Goal: Task Accomplishment & Management: Complete application form

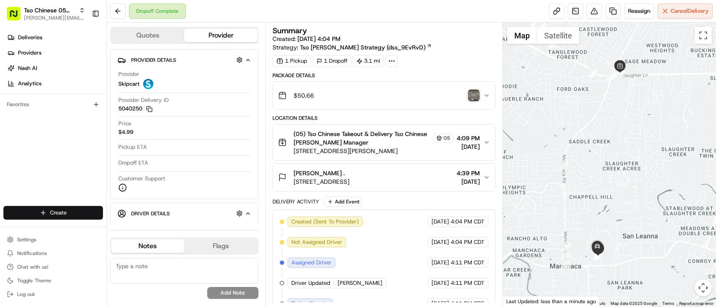
click at [61, 214] on html "Tso Chinese 05 Menchaca [EMAIL_ADDRESS][DOMAIN_NAME] Toggle Sidebar Deliveries …" at bounding box center [358, 153] width 716 height 307
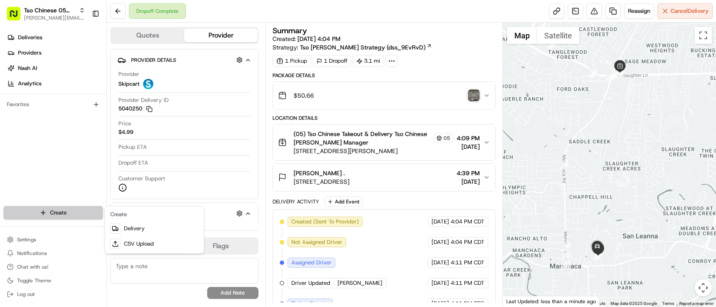
click at [61, 214] on html "Tso Chinese 05 Menchaca [EMAIL_ADDRESS][DOMAIN_NAME] Toggle Sidebar Deliveries …" at bounding box center [358, 153] width 716 height 307
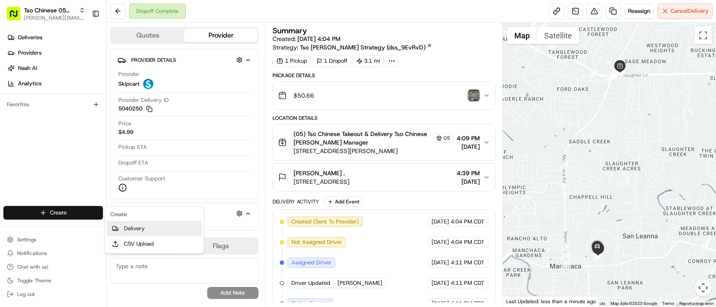
click at [181, 227] on link "Delivery" at bounding box center [154, 228] width 95 height 15
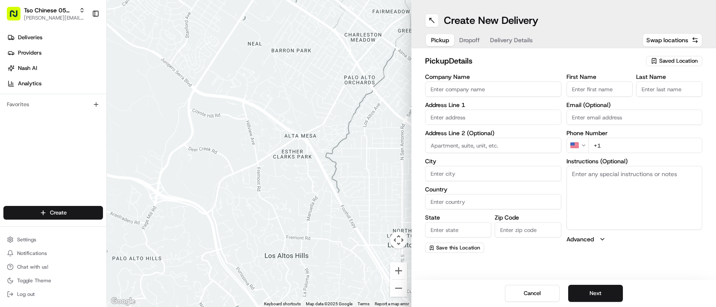
click at [676, 65] on div "Saved Location" at bounding box center [674, 61] width 56 height 10
click at [670, 96] on span "(05) Tso Chinese Takeout & Delivery (05)" at bounding box center [659, 93] width 105 height 8
type input "(05) Tso Chinese Takeout & Delivery"
type input "[STREET_ADDRESS][PERSON_NAME]"
type input "Ste 100"
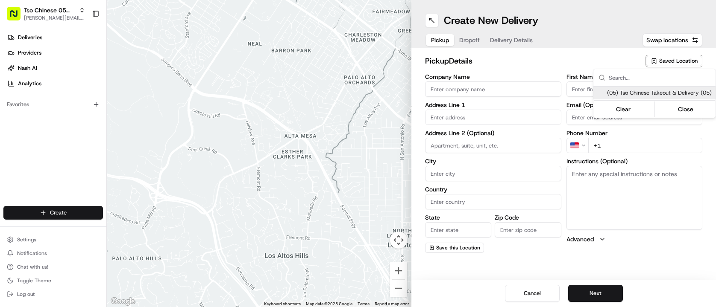
type input "Austin"
type input "US"
type input "[GEOGRAPHIC_DATA]"
type input "78748"
type input "Tso Chinese"
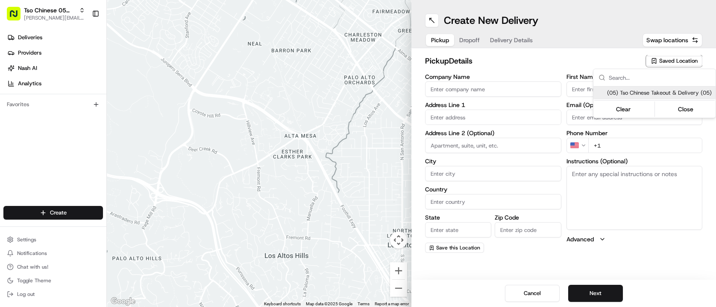
type input "[PERSON_NAME] Manager"
type input "tsomenchaca@tsochinese.com"
type input "+1 512 518 5467"
type textarea "Submit a picture displaying address & food as Proof of Delivery. Envía una foto…"
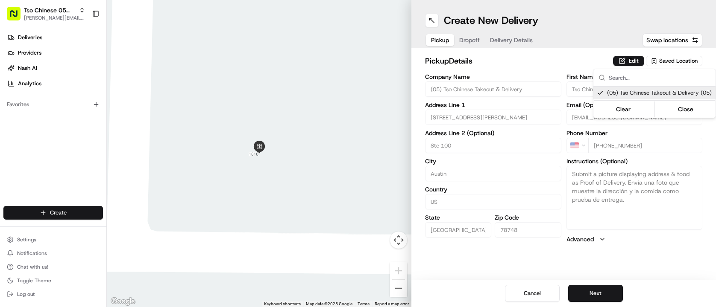
click at [471, 67] on html "Tso Chinese 05 Menchaca paul@tsochinese.com Toggle Sidebar Deliveries Providers…" at bounding box center [358, 153] width 716 height 307
click at [469, 42] on span "Dropoff" at bounding box center [469, 40] width 20 height 9
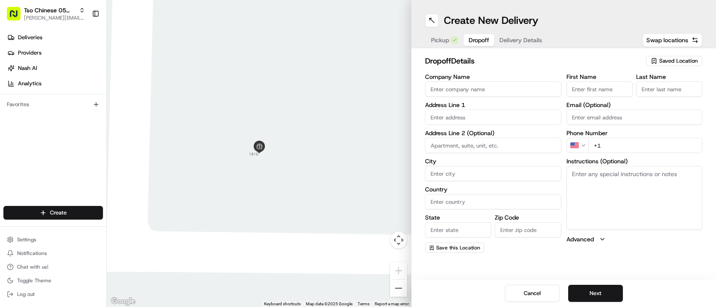
click at [530, 41] on span "Delivery Details" at bounding box center [520, 40] width 43 height 9
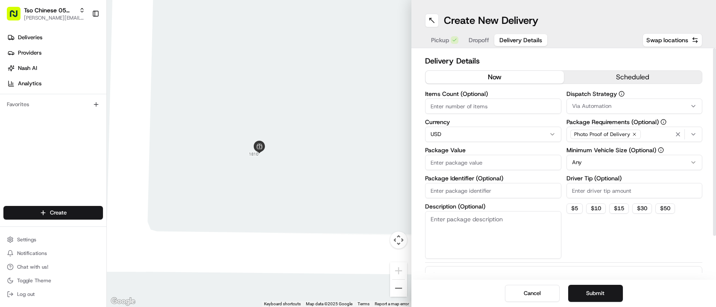
click at [503, 190] on input "Package Identifier (Optional)" at bounding box center [493, 190] width 136 height 15
paste input "J360BF1"
type input "J360BF1"
click at [571, 193] on input "Driver Tip (Optional)" at bounding box center [634, 190] width 136 height 15
type input "2.00"
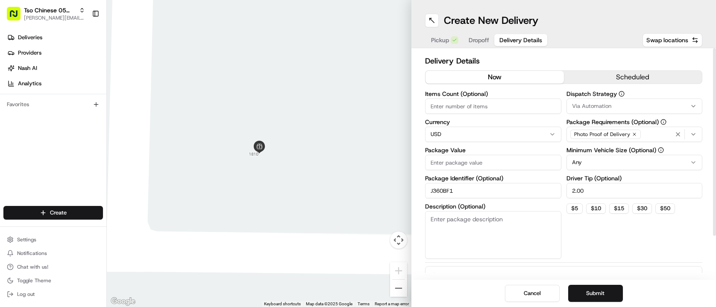
click at [649, 111] on button "Via Automation" at bounding box center [634, 106] width 136 height 15
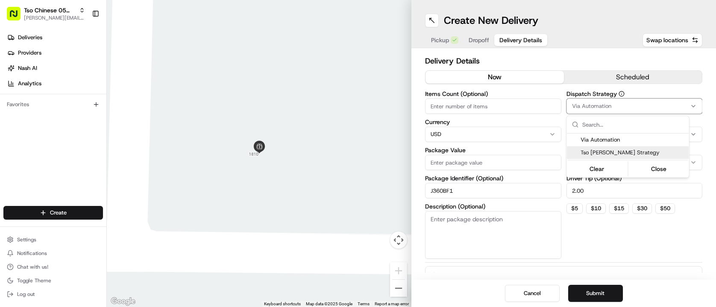
click at [643, 156] on span "Tso [PERSON_NAME] Strategy" at bounding box center [632, 153] width 105 height 8
click at [536, 107] on html "Tso Chinese 05 Menchaca paul@tsochinese.com Toggle Sidebar Deliveries Providers…" at bounding box center [358, 153] width 716 height 307
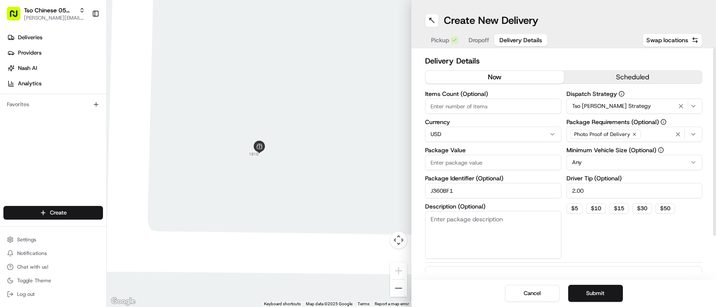
click at [536, 107] on input "Items Count (Optional)" at bounding box center [493, 106] width 136 height 15
type input "4"
click at [492, 160] on input "Package Value" at bounding box center [493, 162] width 136 height 15
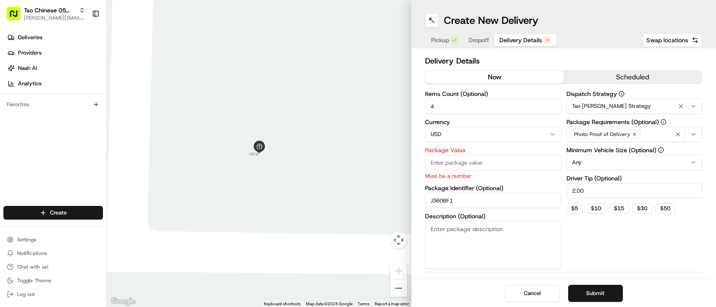
paste input "29.99"
type input "29.99"
click at [630, 237] on div "Dispatch Strategy Tso [PERSON_NAME] Strategy Package Requirements (Optional) Ph…" at bounding box center [634, 180] width 136 height 178
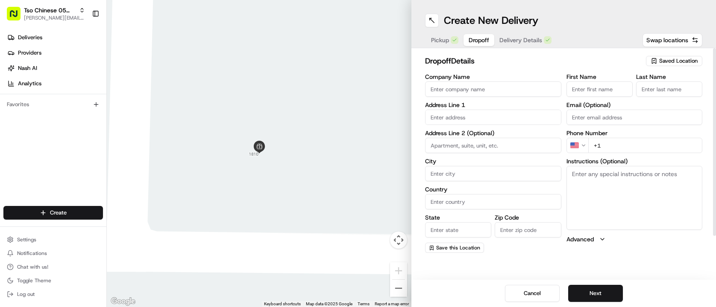
click at [487, 35] on button "Dropoff" at bounding box center [478, 40] width 31 height 12
click at [498, 117] on input "text" at bounding box center [493, 117] width 136 height 15
paste input "10009 Gertrudis Loop"
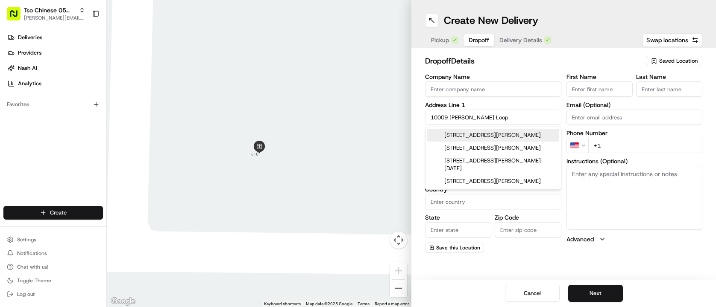
click at [510, 140] on div "10009 Gertrudis Loop, Austin, TX" at bounding box center [493, 135] width 132 height 13
type input "[STREET_ADDRESS][PERSON_NAME]"
type input "Austin"
type input "[GEOGRAPHIC_DATA]"
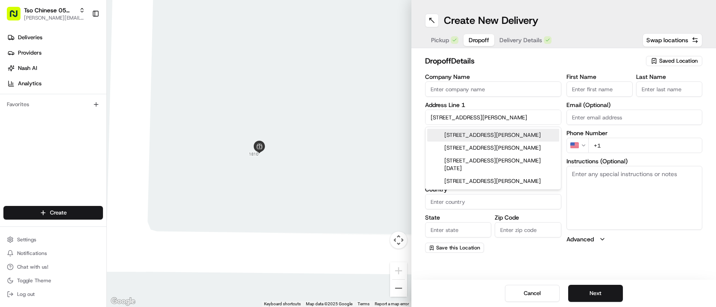
type input "78747"
type input "10009 Gertrudis Loop"
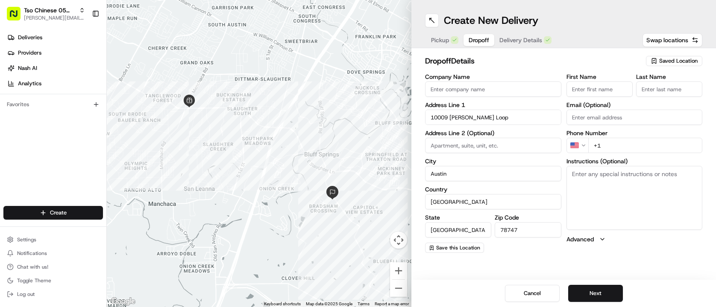
click at [611, 92] on input "First Name" at bounding box center [599, 89] width 66 height 15
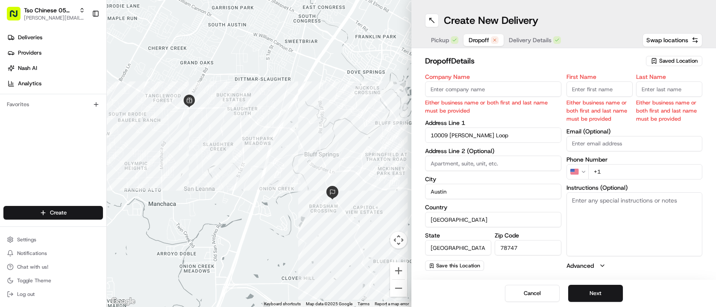
paste input "Lori CAMPA"
type input "Lori CAMPA"
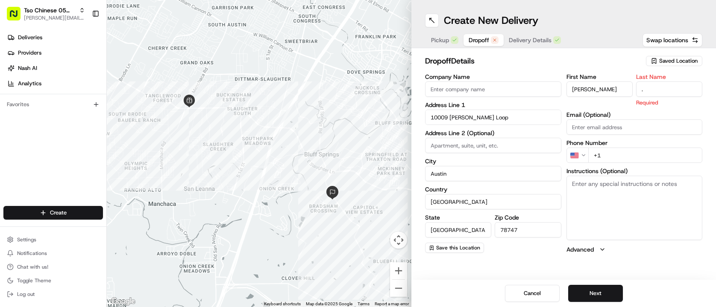
type input "."
click at [594, 45] on div "Pickup Dropoff Delivery Details Swap locations" at bounding box center [563, 39] width 277 height 15
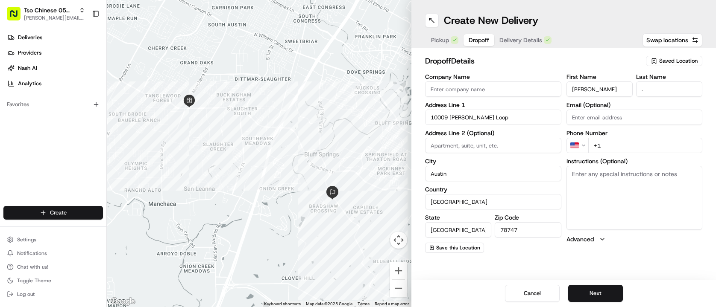
click at [621, 153] on div "First Name Lori CAMPA Last Name . Email (Optional) Phone Number US +1 Instructi…" at bounding box center [634, 163] width 136 height 179
click at [623, 152] on input "+1" at bounding box center [645, 145] width 114 height 15
paste input "512 662 0070"
type input "+1 512 662 0070"
click at [567, 61] on h2 "dropoff Details" at bounding box center [533, 61] width 216 height 12
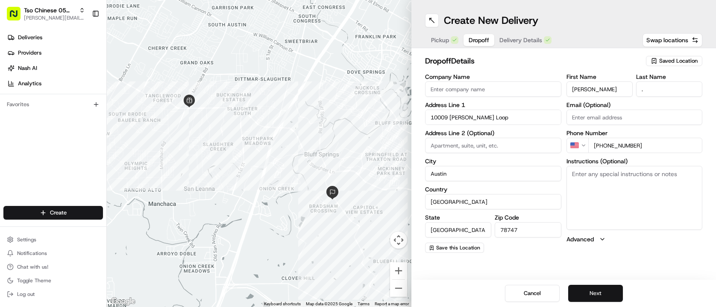
click at [593, 292] on button "Next" at bounding box center [595, 293] width 55 height 17
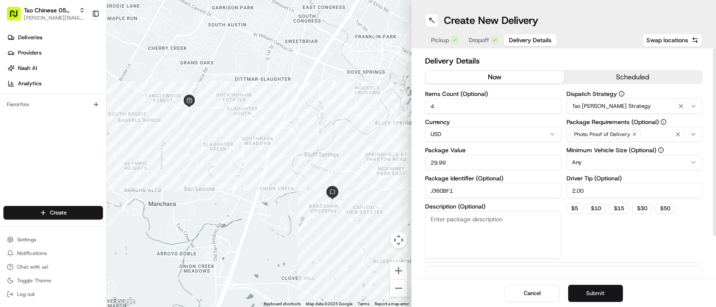
click at [589, 295] on button "Submit" at bounding box center [595, 293] width 55 height 17
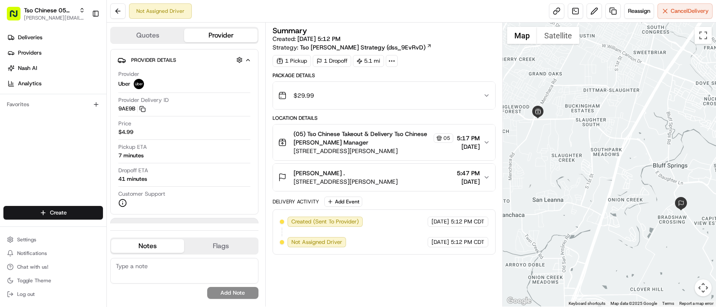
click at [78, 205] on div "Create" at bounding box center [53, 213] width 106 height 20
click at [77, 215] on html "Tso Chinese 05 Menchaca paul@tsochinese.com Toggle Sidebar Deliveries Providers…" at bounding box center [358, 153] width 716 height 307
click at [131, 224] on link "Delivery" at bounding box center [154, 228] width 95 height 15
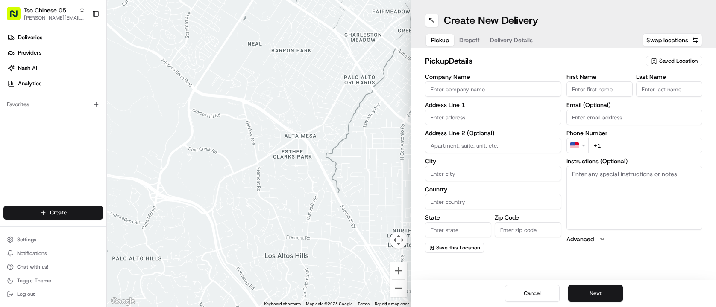
click at [665, 53] on div "pickup Details Saved Location Company Name Address Line 1 Address Line 2 (Optio…" at bounding box center [563, 154] width 304 height 212
click at [664, 58] on span "Saved Location" at bounding box center [678, 61] width 38 height 8
click at [660, 92] on span "(05) Tso Chinese Takeout & Delivery (05)" at bounding box center [659, 93] width 105 height 8
type input "(05) Tso Chinese Takeout & Delivery"
type input "[STREET_ADDRESS][PERSON_NAME]"
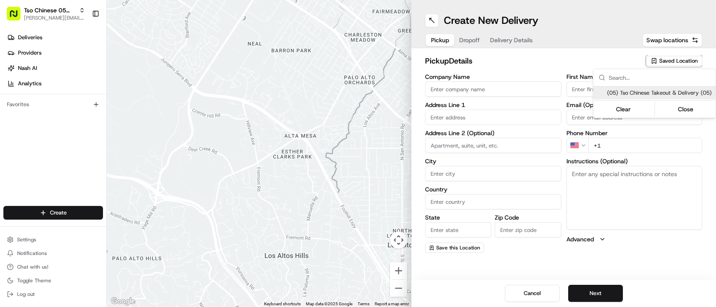
type input "Ste 100"
type input "Austin"
type input "US"
type input "[GEOGRAPHIC_DATA]"
type input "78748"
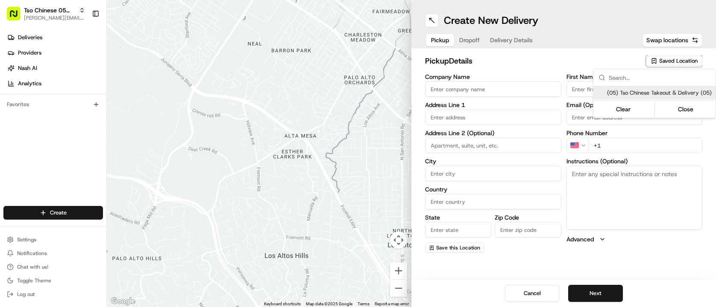
type input "Tso Chinese"
type input "[PERSON_NAME] Manager"
type input "[EMAIL_ADDRESS][DOMAIN_NAME]"
type input "[PHONE_NUMBER]"
type textarea "Submit a picture displaying address & food as Proof of Delivery. Envía una foto…"
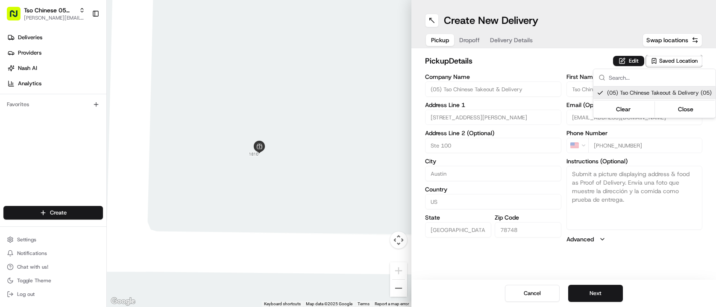
click at [509, 56] on html "Tso Chinese 05 Menchaca [EMAIL_ADDRESS][DOMAIN_NAME] Toggle Sidebar Deliveries …" at bounding box center [358, 153] width 716 height 307
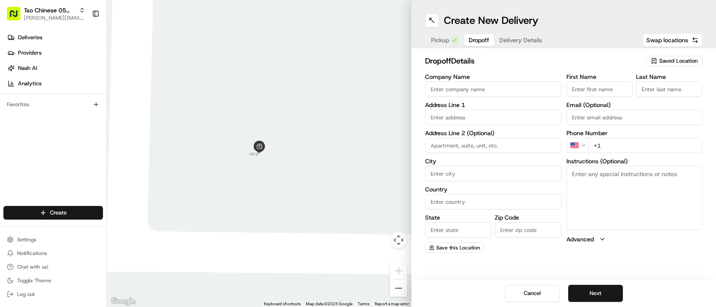
click at [467, 38] on button "Dropoff" at bounding box center [478, 40] width 31 height 12
click at [480, 110] on div "Address Line 1" at bounding box center [493, 113] width 136 height 23
click at [480, 108] on div "Address Line 1" at bounding box center [493, 113] width 136 height 23
click at [478, 116] on input "text" at bounding box center [493, 117] width 136 height 15
paste input "11701 Copperstone Ave"
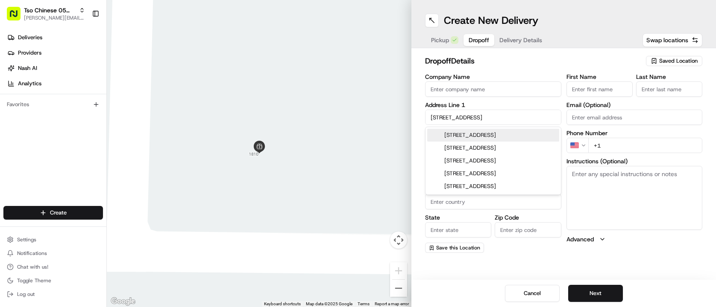
click at [489, 135] on div "11701 Copperstone Avenue, Austin, TX" at bounding box center [493, 135] width 132 height 13
type input "[STREET_ADDRESS]"
type input "Austin"
type input "[GEOGRAPHIC_DATA]"
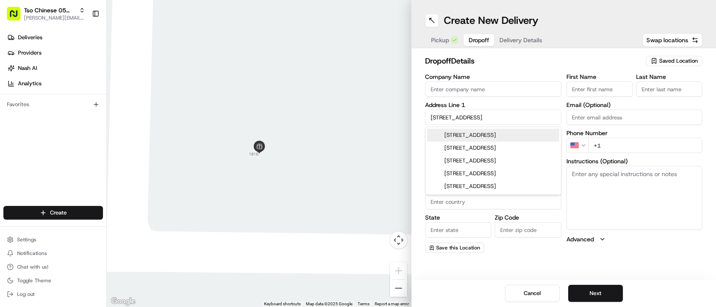
type input "78748"
type input "11701 Copperstone Avenue"
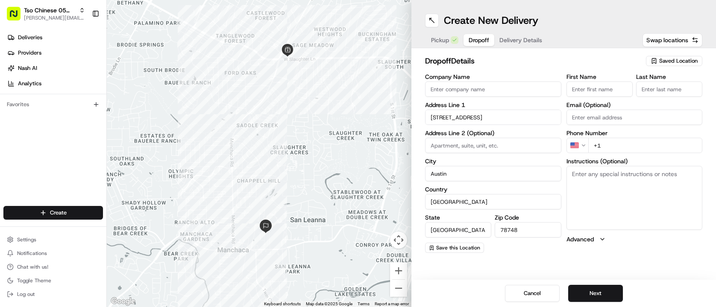
click at [590, 95] on input "First Name" at bounding box center [599, 89] width 66 height 15
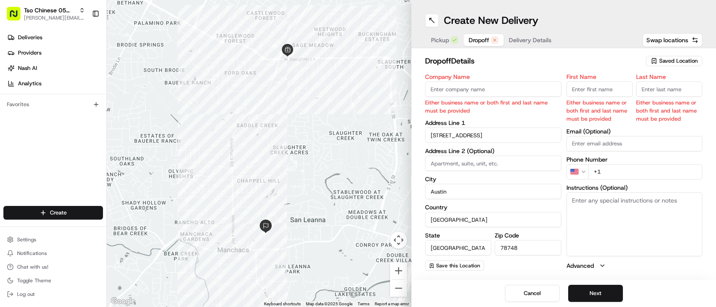
paste input "Mason Maxcey"
type input "Mason Maxcey"
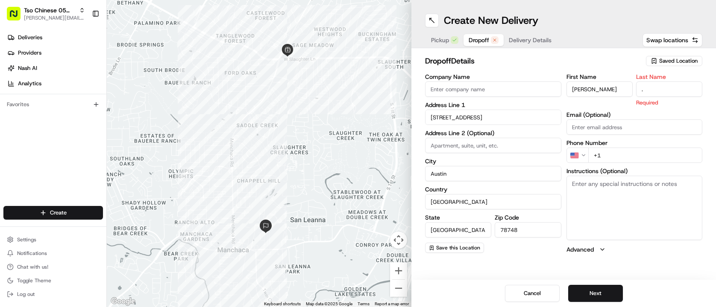
type input "."
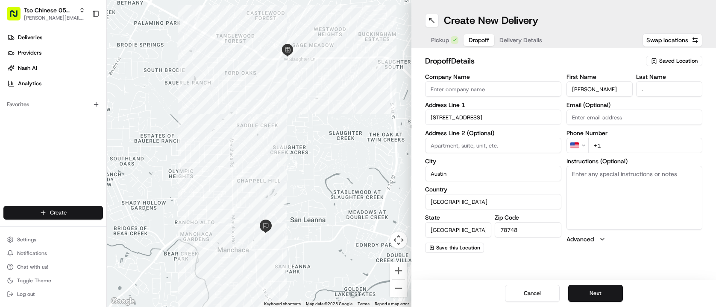
click at [596, 69] on div "dropoff Details Saved Location" at bounding box center [563, 62] width 277 height 15
click at [626, 138] on div "Phone Number US +1" at bounding box center [634, 141] width 136 height 23
click at [625, 144] on input "+1" at bounding box center [645, 145] width 114 height 15
paste input "830 992 0837"
type input "+1 830 992 0837"
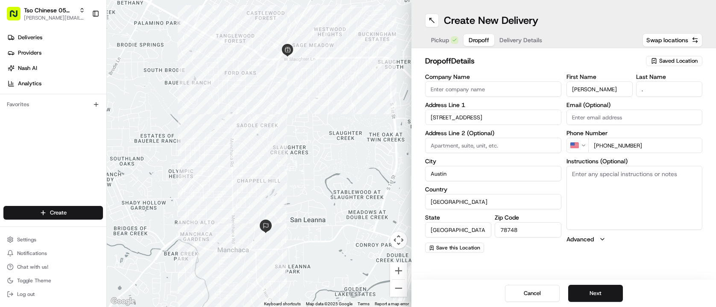
click at [624, 182] on textarea "Instructions (Optional)" at bounding box center [634, 198] width 136 height 64
paste textarea "House. Deliver to front door."
type textarea "House. Deliver to front door."
click at [553, 58] on h2 "dropoff Details" at bounding box center [533, 61] width 216 height 12
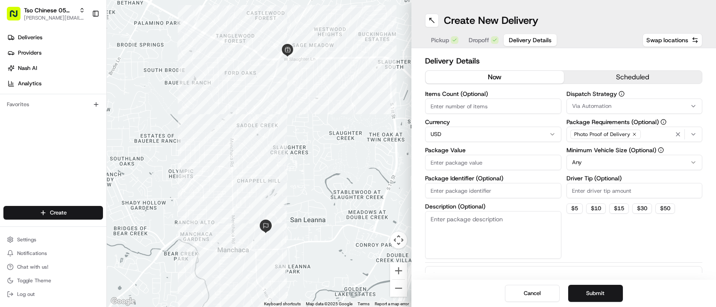
click at [516, 38] on span "Delivery Details" at bounding box center [530, 40] width 43 height 9
click at [506, 109] on input "Items Count (Optional)" at bounding box center [493, 106] width 136 height 15
type input "2"
click at [603, 108] on span "Via Automation" at bounding box center [591, 106] width 39 height 8
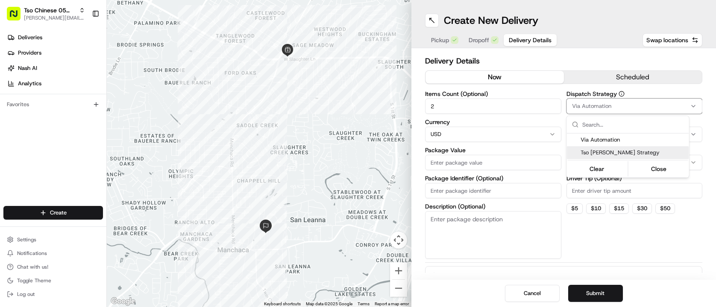
click at [622, 156] on span "Tso [PERSON_NAME] Strategy" at bounding box center [632, 153] width 105 height 8
click at [600, 247] on html "Tso Chinese 05 Menchaca paul@tsochinese.com Toggle Sidebar Deliveries Providers…" at bounding box center [358, 153] width 716 height 307
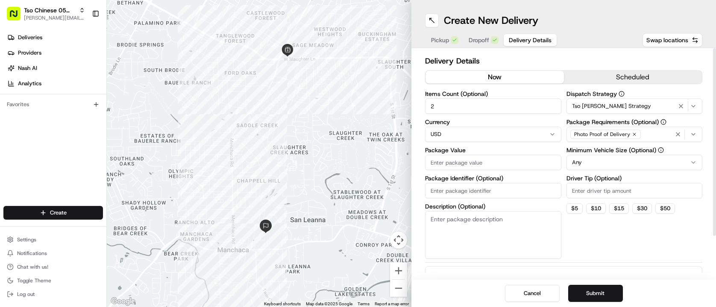
click at [606, 190] on input "Driver Tip (Optional)" at bounding box center [634, 190] width 136 height 15
type input "2.00"
click at [495, 150] on label "Package Value" at bounding box center [493, 150] width 136 height 6
click at [495, 155] on input "Package Value" at bounding box center [493, 162] width 136 height 15
click at [497, 160] on input "Package Value" at bounding box center [493, 162] width 136 height 15
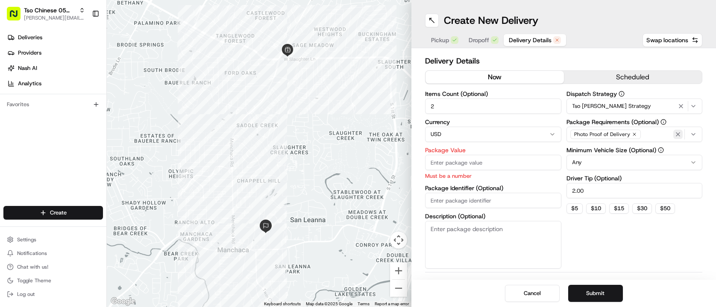
paste input "39.94"
type input "39.94"
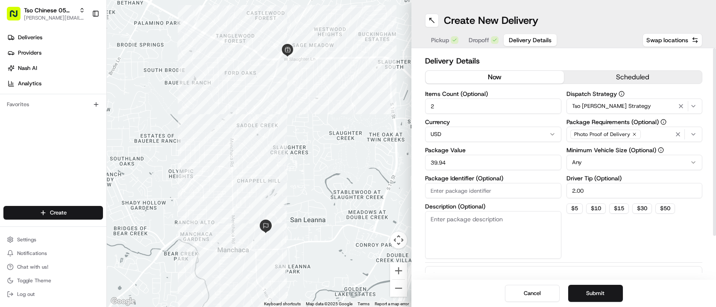
click at [574, 232] on div "Dispatch Strategy Tso [PERSON_NAME] Strategy Package Requirements (Optional) Ph…" at bounding box center [634, 175] width 136 height 168
click at [503, 193] on input "Package Identifier (Optional)" at bounding box center [493, 190] width 136 height 15
paste input "#ODYCRH0"
type input "#ODYCRH0"
click at [589, 298] on button "Submit" at bounding box center [595, 293] width 55 height 17
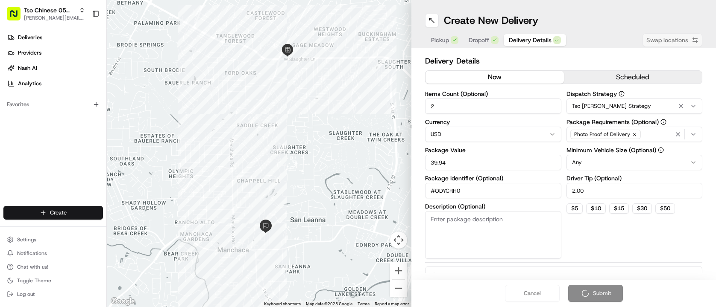
click at [589, 298] on div "Cancel Submit" at bounding box center [563, 293] width 304 height 27
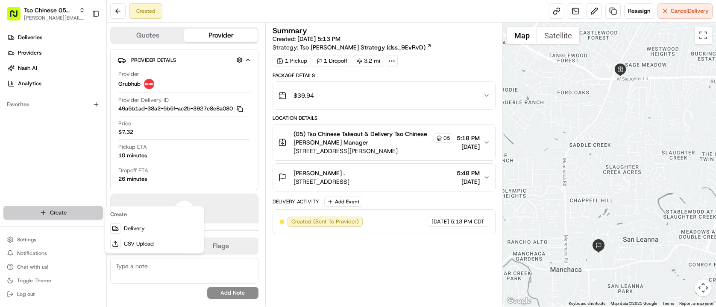
click at [55, 220] on html "Tso Chinese 05 Menchaca paul@tsochinese.com Toggle Sidebar Deliveries Providers…" at bounding box center [358, 153] width 716 height 307
click at [132, 220] on div "Create" at bounding box center [154, 214] width 95 height 13
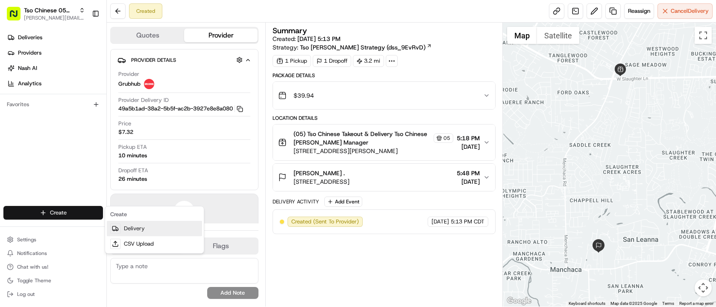
click at [132, 223] on link "Delivery" at bounding box center [154, 228] width 95 height 15
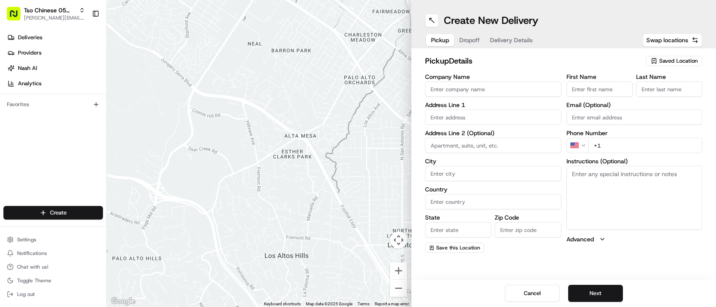
click at [670, 66] on button "Saved Location" at bounding box center [674, 61] width 56 height 12
click at [670, 66] on html "Tso Chinese 05 Menchaca [EMAIL_ADDRESS][DOMAIN_NAME] Toggle Sidebar Deliveries …" at bounding box center [358, 153] width 716 height 307
click at [670, 66] on button "Saved Location" at bounding box center [674, 61] width 56 height 12
click at [666, 88] on div "(05) Tso Chinese Takeout & Delivery (05)" at bounding box center [654, 93] width 122 height 13
type input "(05) Tso Chinese Takeout & Delivery"
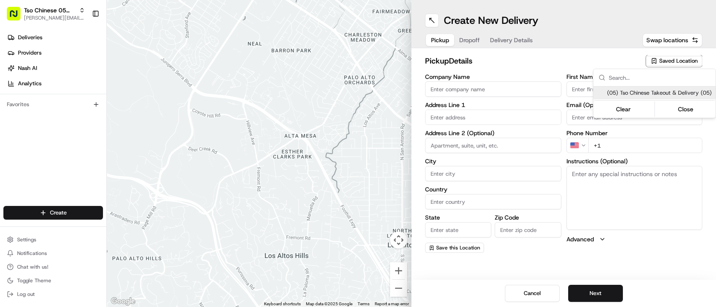
type input "[STREET_ADDRESS][PERSON_NAME]"
type input "Ste 100"
type input "Austin"
type input "US"
type input "[GEOGRAPHIC_DATA]"
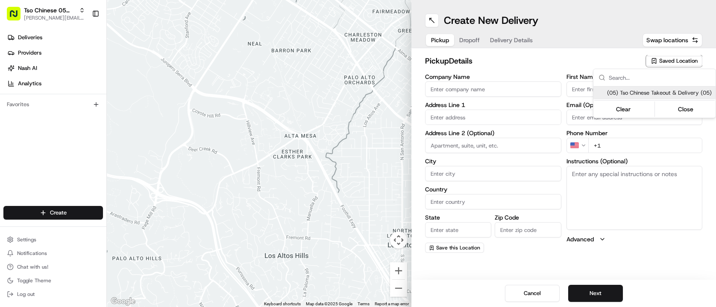
type input "78748"
type input "Tso Chinese"
type input "[PERSON_NAME] Manager"
type input "[EMAIL_ADDRESS][DOMAIN_NAME]"
type input "[PHONE_NUMBER]"
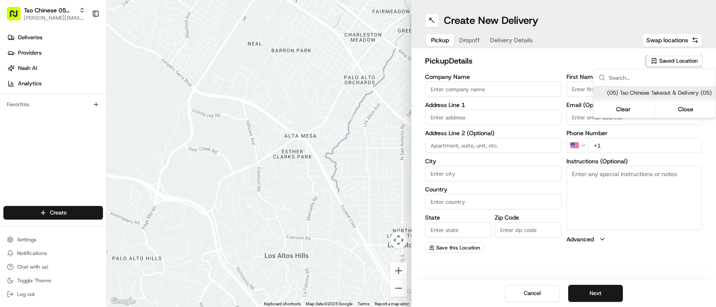
type textarea "Submit a picture displaying address & food as Proof of Delivery. Envía una foto…"
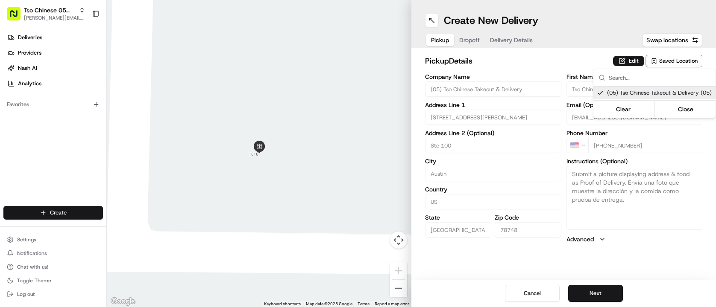
click at [545, 59] on html "Tso Chinese 05 Menchaca [EMAIL_ADDRESS][DOMAIN_NAME] Toggle Sidebar Deliveries …" at bounding box center [358, 153] width 716 height 307
click at [490, 41] on div "Pickup Dropoff Delivery Details" at bounding box center [482, 39] width 114 height 15
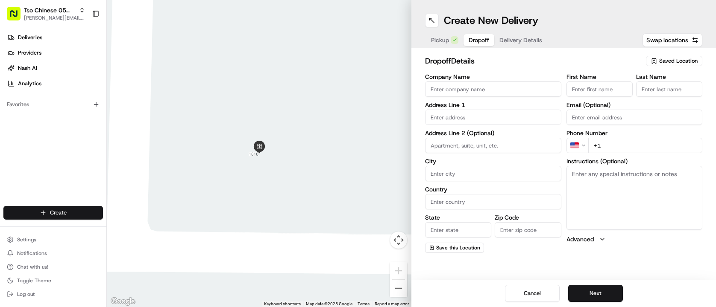
click at [475, 39] on span "Dropoff" at bounding box center [478, 40] width 20 height 9
click at [50, 37] on link "Deliveries" at bounding box center [54, 38] width 103 height 14
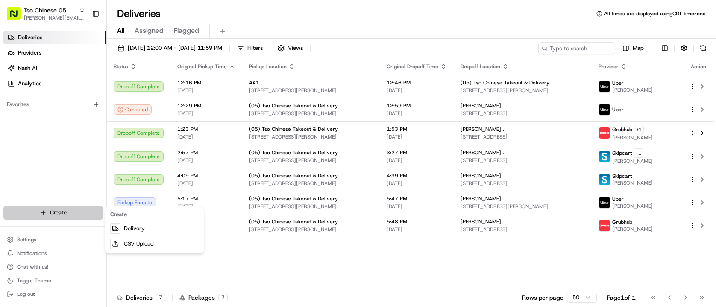
click at [52, 218] on html "Tso Chinese 05 Menchaca [EMAIL_ADDRESS][DOMAIN_NAME] Toggle Sidebar Deliveries …" at bounding box center [358, 153] width 716 height 307
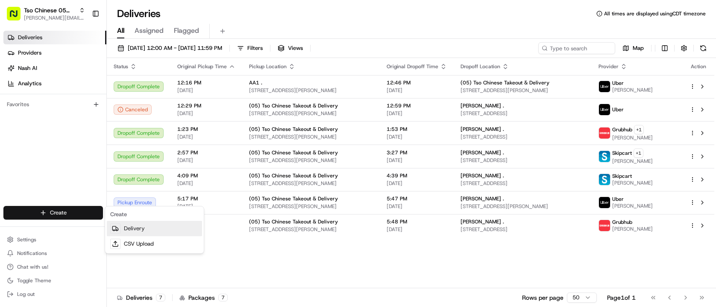
click at [147, 226] on link "Delivery" at bounding box center [154, 228] width 95 height 15
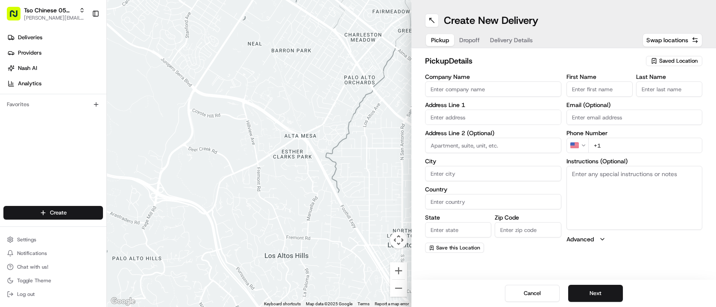
click at [660, 65] on div "Saved Location" at bounding box center [674, 61] width 56 height 10
click at [650, 95] on span "(05) Tso Chinese Takeout & Delivery (05)" at bounding box center [659, 93] width 105 height 8
type input "(05) Tso Chinese Takeout & Delivery"
type input "[STREET_ADDRESS][PERSON_NAME]"
type input "Ste 100"
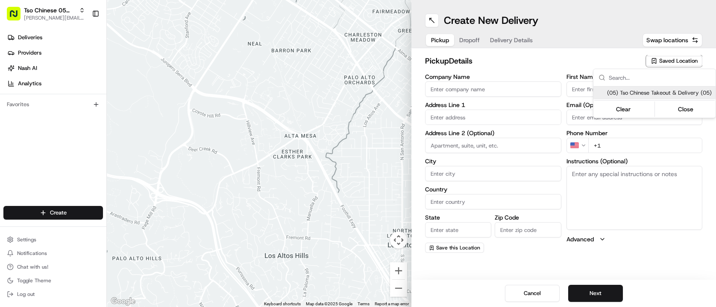
type input "Austin"
type input "US"
type input "[GEOGRAPHIC_DATA]"
type input "78748"
type input "Tso Chinese"
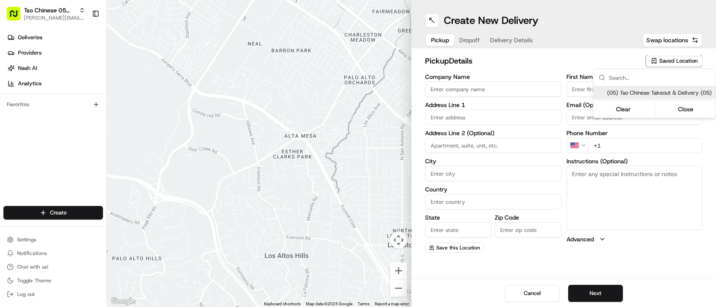
type input "[PERSON_NAME] Manager"
type input "[EMAIL_ADDRESS][DOMAIN_NAME]"
type input "[PHONE_NUMBER]"
type textarea "Submit a picture displaying address & food as Proof of Delivery. Envía una foto…"
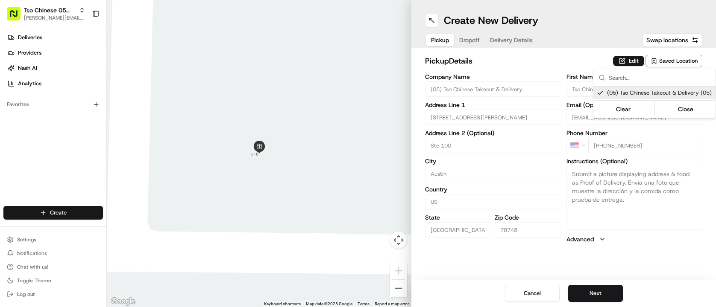
click at [557, 59] on html "Tso Chinese 05 Menchaca [EMAIL_ADDRESS][DOMAIN_NAME] Toggle Sidebar Deliveries …" at bounding box center [358, 153] width 716 height 307
click at [469, 47] on div "Pickup Dropoff Delivery Details" at bounding box center [482, 39] width 114 height 15
click at [468, 43] on span "Dropoff" at bounding box center [469, 40] width 20 height 9
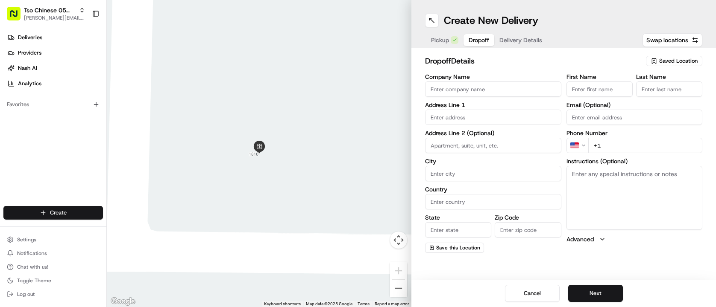
click at [532, 44] on span "Delivery Details" at bounding box center [520, 40] width 43 height 9
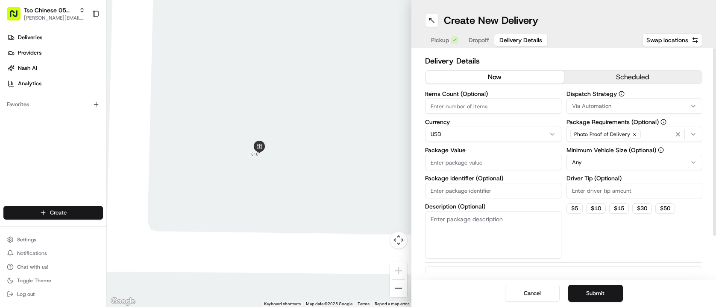
click at [486, 198] on input "Package Identifier (Optional)" at bounding box center [493, 190] width 136 height 15
paste input "FWKKSGF"
type input "FWKKSGF"
click at [597, 192] on input "Driver Tip (Optional)" at bounding box center [634, 190] width 136 height 15
type input "2.00"
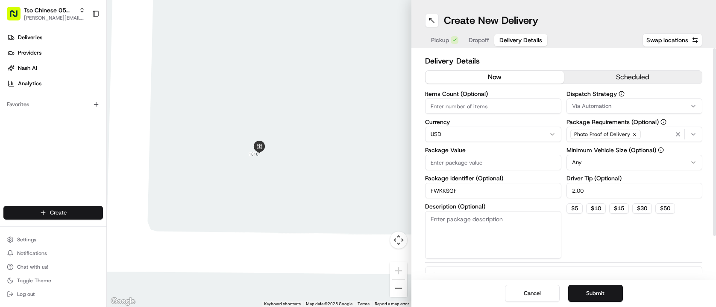
click at [601, 108] on span "Via Automation" at bounding box center [591, 106] width 39 height 8
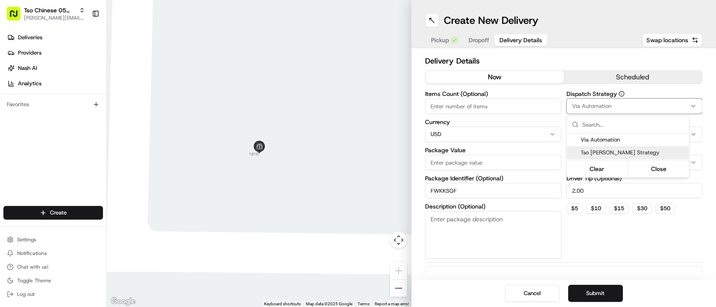
click at [605, 156] on span "Tso [PERSON_NAME] Strategy" at bounding box center [632, 153] width 105 height 8
click at [466, 111] on html "Tso Chinese 05 Menchaca paul@tsochinese.com Toggle Sidebar Deliveries Providers…" at bounding box center [358, 153] width 716 height 307
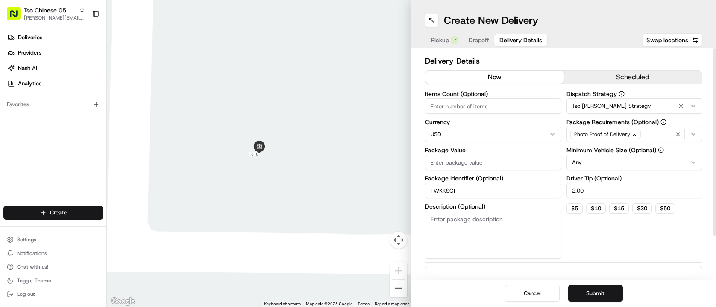
click at [466, 111] on input "Items Count (Optional)" at bounding box center [493, 106] width 136 height 15
type input "6"
click at [474, 164] on input "Package Value" at bounding box center [493, 162] width 136 height 15
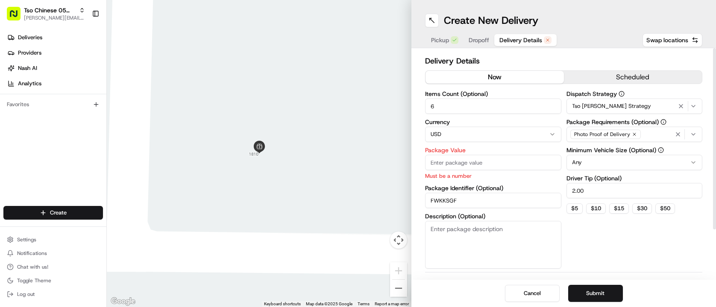
paste input "46.33"
type input "46.33"
click at [602, 251] on div "Dispatch Strategy Tso [PERSON_NAME] Strategy Package Requirements (Optional) Ph…" at bounding box center [634, 180] width 136 height 178
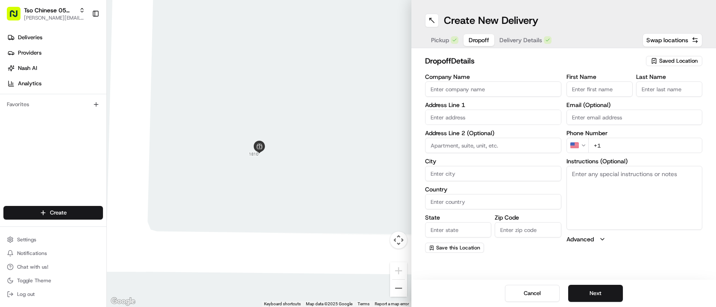
click at [483, 40] on span "Dropoff" at bounding box center [478, 40] width 20 height 9
click at [528, 122] on input "text" at bounding box center [493, 117] width 136 height 15
paste input "3311 Dalton St"
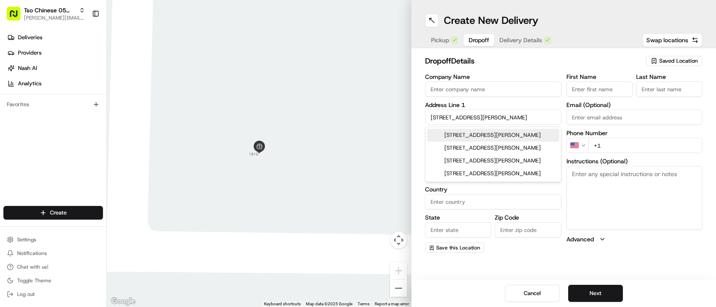
click at [515, 140] on div "3311 Dalton Street, Austin, TX" at bounding box center [493, 135] width 132 height 13
type input "[STREET_ADDRESS][PERSON_NAME]"
type input "Austin"
type input "[GEOGRAPHIC_DATA]"
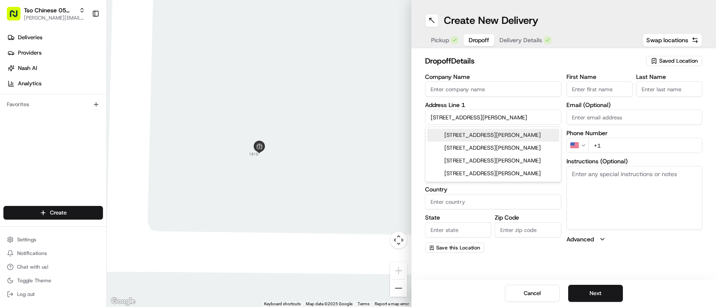
type input "78745"
type input "3311 Dalton Street"
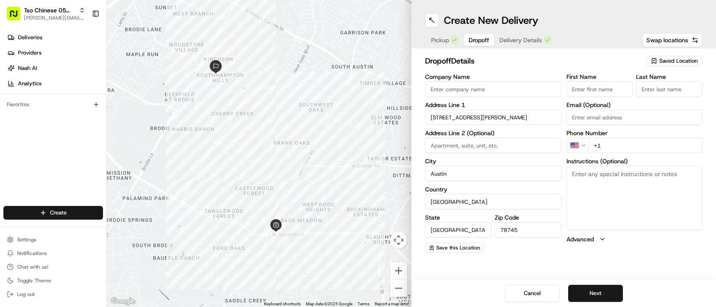
click at [591, 79] on label "First Name" at bounding box center [599, 77] width 66 height 6
click at [591, 82] on input "First Name" at bounding box center [599, 89] width 66 height 15
click at [601, 91] on input "First Name" at bounding box center [599, 89] width 66 height 15
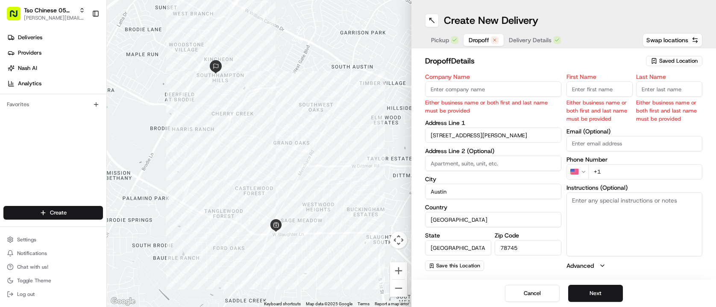
paste input "Shawn Truitt"
type input "Shawn Truitt"
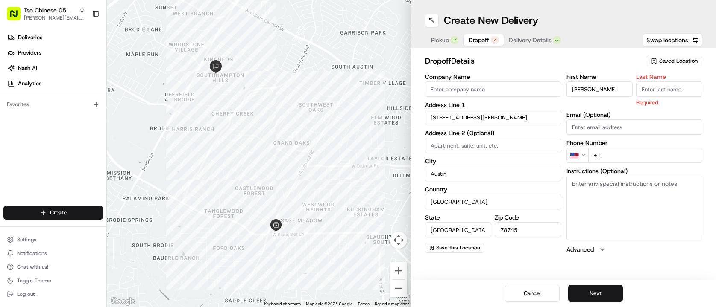
click at [669, 90] on input "Last Name" at bounding box center [669, 89] width 66 height 15
type input "."
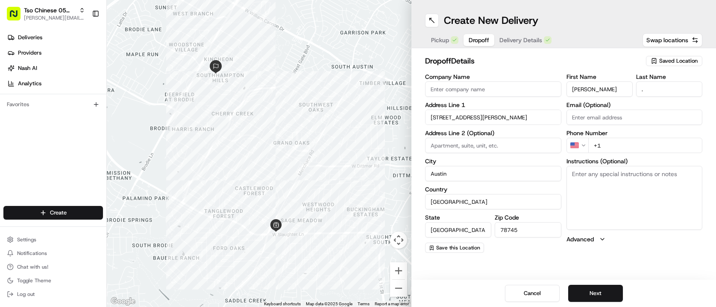
click at [595, 56] on h2 "dropoff Details" at bounding box center [533, 61] width 216 height 12
click at [620, 141] on input "+1" at bounding box center [645, 145] width 114 height 15
click at [606, 143] on input "+1" at bounding box center [645, 145] width 114 height 15
paste input "512 375 2894"
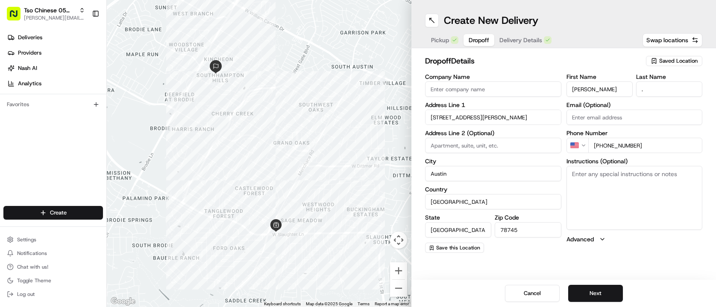
type input "+1 512 375 2894"
click at [559, 270] on div "Create New Delivery Pickup Dropoff Delivery Details Swap locations dropoff Deta…" at bounding box center [563, 153] width 304 height 307
click at [554, 64] on h2 "dropoff Details" at bounding box center [533, 61] width 216 height 12
click at [595, 287] on button "Next" at bounding box center [595, 293] width 55 height 17
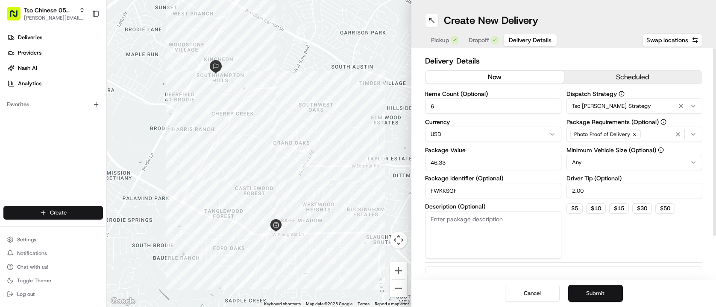
click at [591, 299] on button "Submit" at bounding box center [595, 293] width 55 height 17
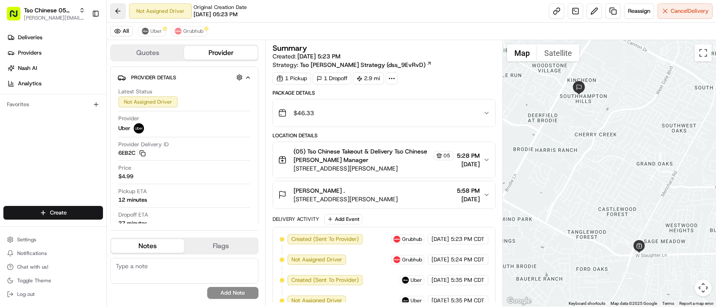
click at [114, 14] on button at bounding box center [117, 10] width 15 height 15
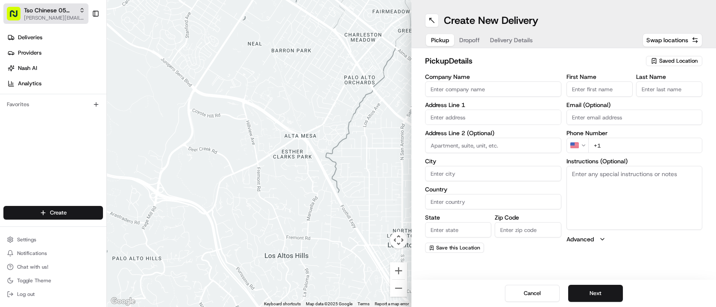
click at [66, 12] on span "Tso Chinese 05 [PERSON_NAME]" at bounding box center [50, 10] width 52 height 9
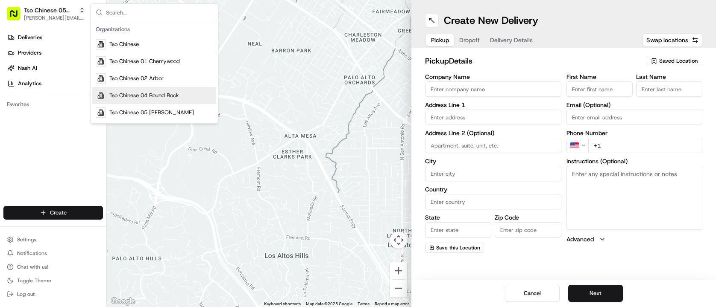
click at [173, 94] on span "Tso Chinese 04 Round Rock" at bounding box center [144, 96] width 70 height 8
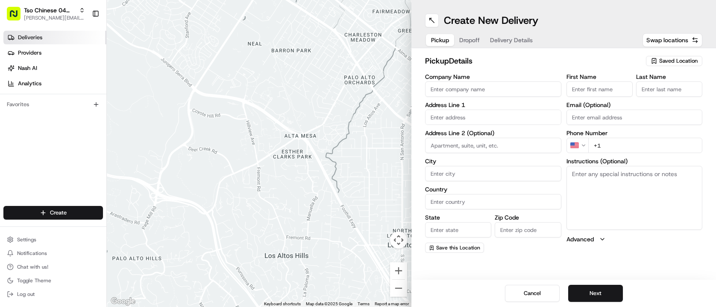
click at [66, 44] on link "Deliveries" at bounding box center [54, 38] width 103 height 14
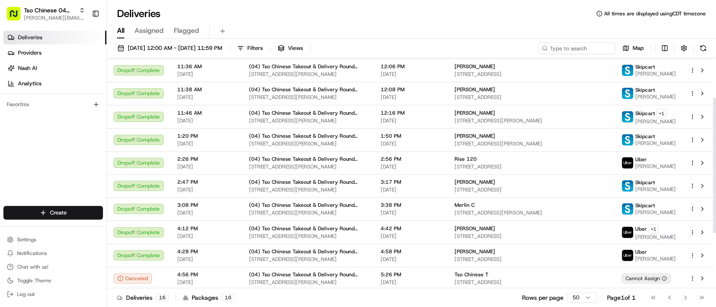
scroll to position [161, 0]
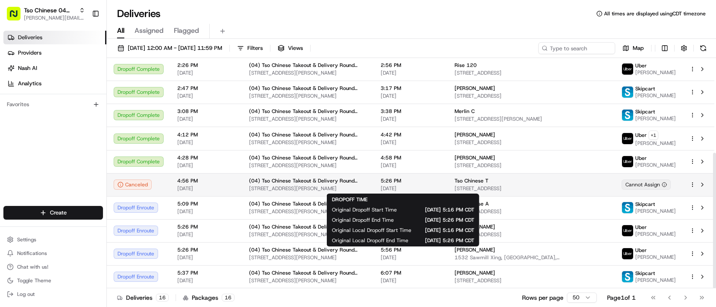
click at [422, 181] on span "5:26 PM" at bounding box center [411, 181] width 60 height 7
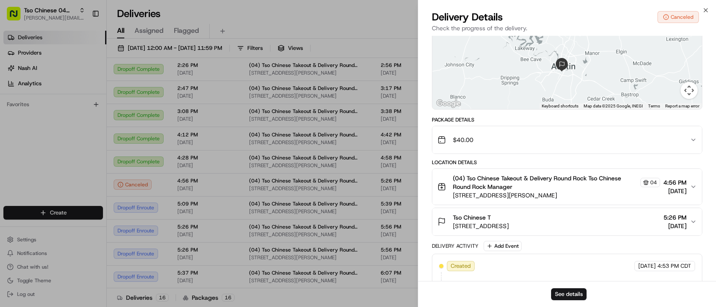
scroll to position [111, 0]
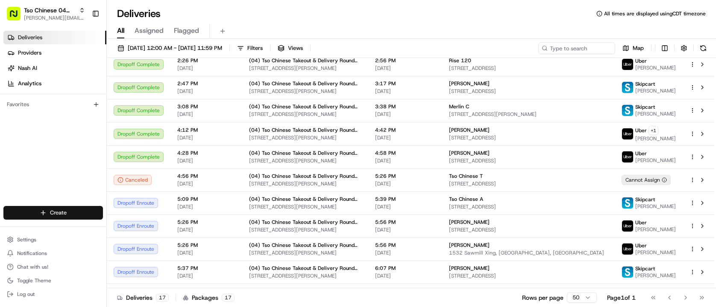
click at [80, 214] on html "Tso Chinese 04 Round Rock [PERSON_NAME][EMAIL_ADDRESS][DOMAIN_NAME] Toggle Side…" at bounding box center [358, 153] width 716 height 307
click at [136, 231] on link "Delivery" at bounding box center [154, 228] width 95 height 15
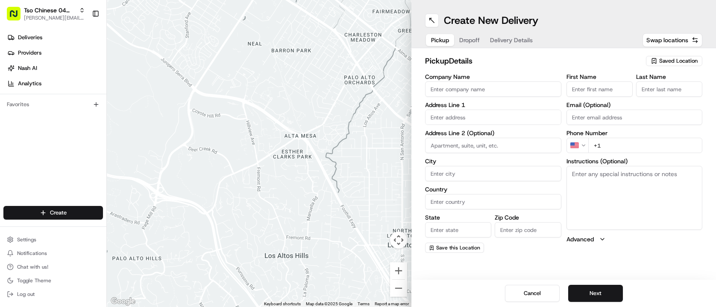
click at [690, 61] on span "Saved Location" at bounding box center [678, 61] width 38 height 8
click at [662, 95] on span "(04) Tso Chinese Takeout & Delivery Round Rock (04)" at bounding box center [659, 96] width 105 height 15
type input "(04) Tso Chinese Takeout & Delivery Round Rock"
type input "2000 N Mays St"
type input "Ste 108"
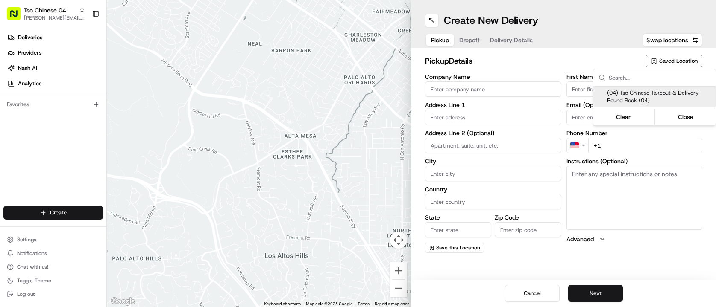
type input "Round Rock"
type input "US"
type input "[GEOGRAPHIC_DATA]"
type input "78664"
type input "Tso Chinese"
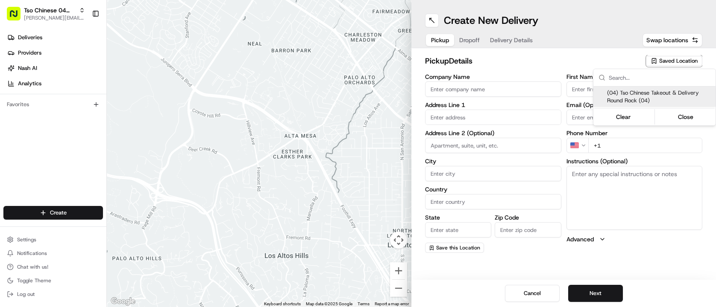
type input "Round Rock Manager"
type input "roundrockstore@tsochinese.com"
type input "+1 512 956 9231"
type textarea "Submit a picture displaying address & food as Proof of Delivery. Envía una foto…"
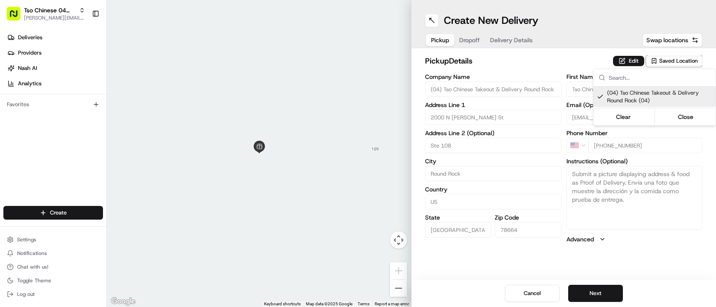
click at [486, 67] on html "Tso Chinese 04 Round Rock paul@tsochinese.com Toggle Sidebar Deliveries Provide…" at bounding box center [358, 153] width 716 height 307
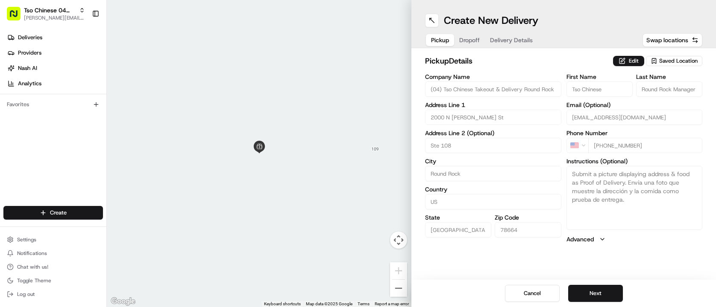
click at [470, 40] on span "Dropoff" at bounding box center [469, 40] width 20 height 9
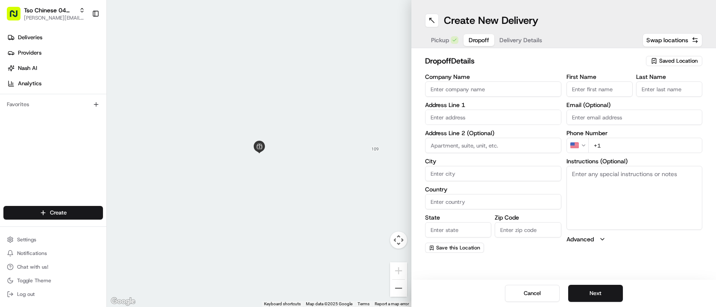
click at [518, 44] on span "Delivery Details" at bounding box center [520, 40] width 43 height 9
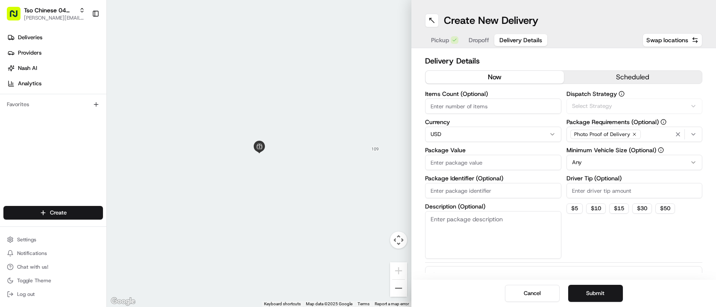
click at [518, 44] on span "Delivery Details" at bounding box center [520, 40] width 43 height 9
click at [489, 193] on input "Package Identifier (Optional)" at bounding box center [493, 190] width 136 height 15
paste input "SCUX2Q6"
type input "SCUX2Q6"
click at [605, 183] on input "Driver Tip (Optional)" at bounding box center [634, 190] width 136 height 15
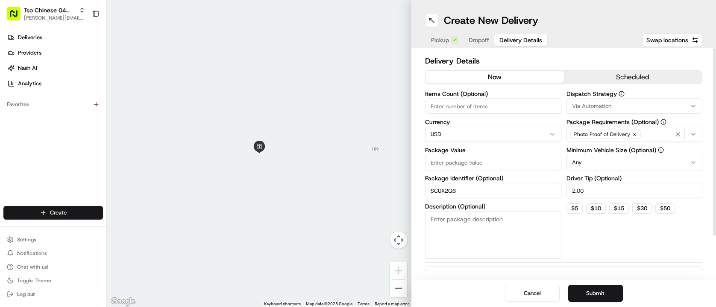
type input "2.00"
click at [594, 106] on span "Via Automation" at bounding box center [591, 106] width 39 height 8
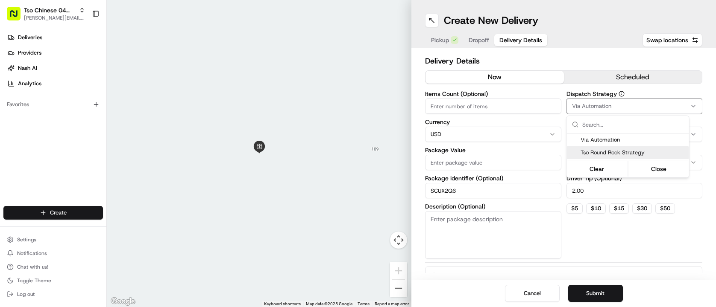
click at [609, 152] on span "Tso Round Rock Strategy" at bounding box center [632, 153] width 105 height 8
click at [504, 103] on html "Tso Chinese 04 Round Rock paul@tsochinese.com Toggle Sidebar Deliveries Provide…" at bounding box center [358, 153] width 716 height 307
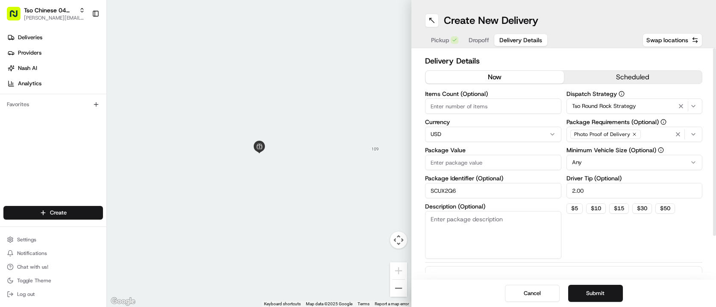
click at [504, 103] on input "Items Count (Optional)" at bounding box center [493, 106] width 136 height 15
type input "3"
click at [500, 166] on input "Package Value" at bounding box center [493, 162] width 136 height 15
type input "6"
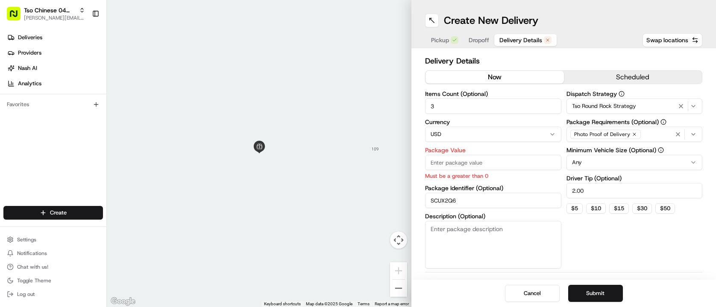
paste input "33.4"
type input "33.4"
click at [483, 36] on span "Dropoff" at bounding box center [478, 40] width 20 height 9
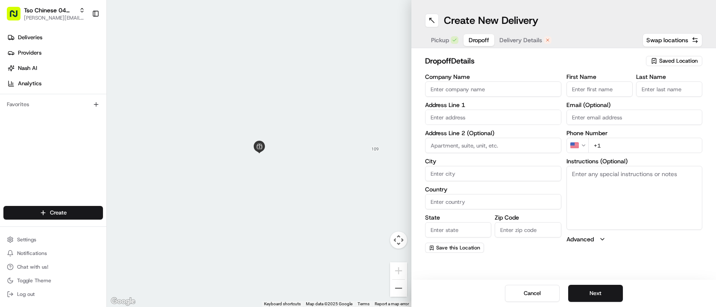
click at [505, 114] on input "text" at bounding box center [493, 117] width 136 height 15
paste input "6400 Andes Peak Trl"
click at [534, 133] on div "[STREET_ADDRESS]" at bounding box center [493, 135] width 132 height 13
type input "[STREET_ADDRESS]"
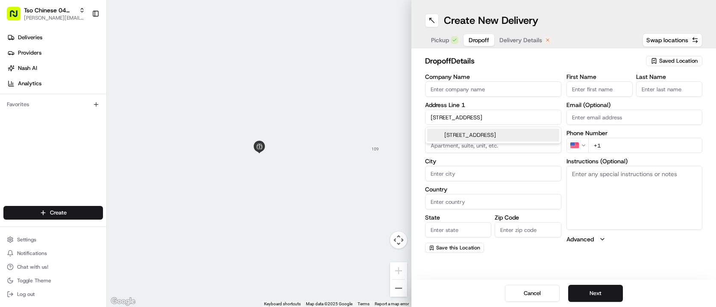
type input "Austin"
type input "[GEOGRAPHIC_DATA]"
type input "78747"
type input "[GEOGRAPHIC_DATA]"
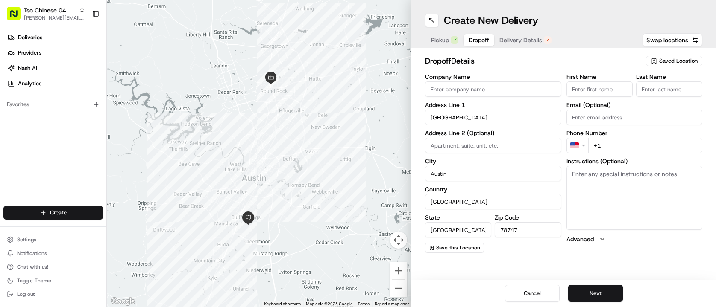
click at [582, 87] on input "First Name" at bounding box center [599, 89] width 66 height 15
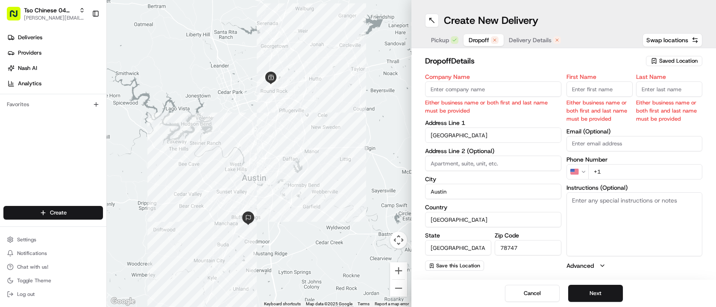
paste input "Ayush Behere"
type input "Ayush Behere"
click at [654, 85] on input "Last Name" at bounding box center [669, 89] width 66 height 15
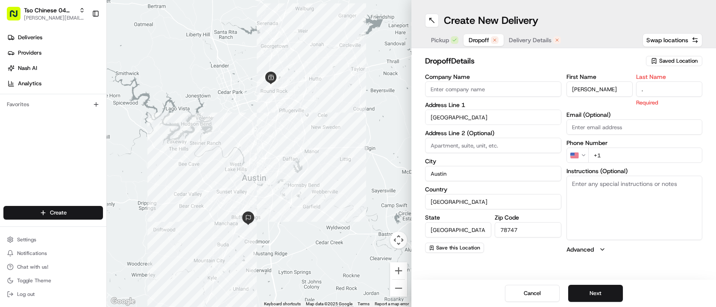
type input "."
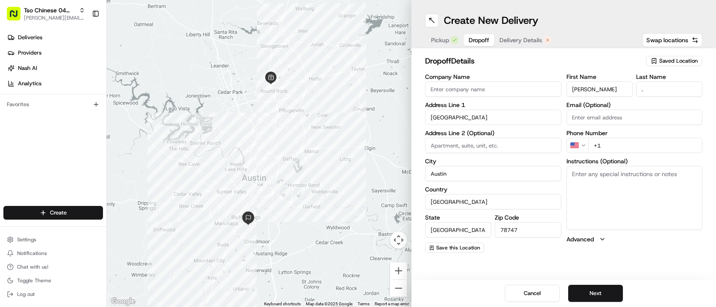
click at [559, 78] on label "Company Name" at bounding box center [493, 77] width 136 height 6
click at [559, 82] on input "Company Name" at bounding box center [493, 89] width 136 height 15
click at [609, 143] on input "+1" at bounding box center [645, 145] width 114 height 15
click at [616, 146] on input "+1" at bounding box center [645, 145] width 114 height 15
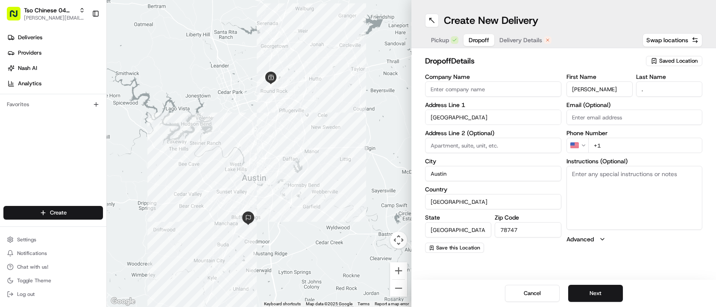
click at [616, 146] on input "+1" at bounding box center [645, 145] width 114 height 15
paste input "913 653 7996"
type input "[PHONE_NUMBER]"
click at [574, 56] on h2 "dropoff Details" at bounding box center [533, 61] width 216 height 12
click at [514, 33] on div "Pickup Dropoff Delivery Details" at bounding box center [491, 39] width 132 height 15
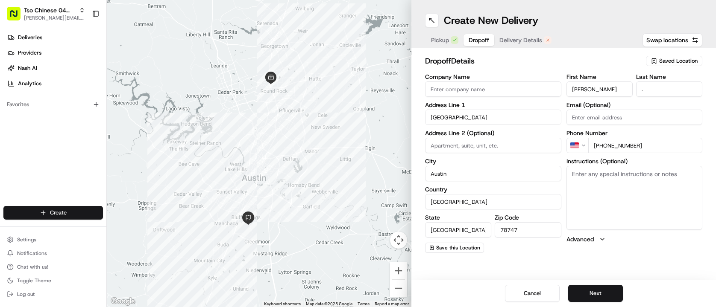
click at [535, 41] on span "Delivery Details" at bounding box center [520, 40] width 43 height 9
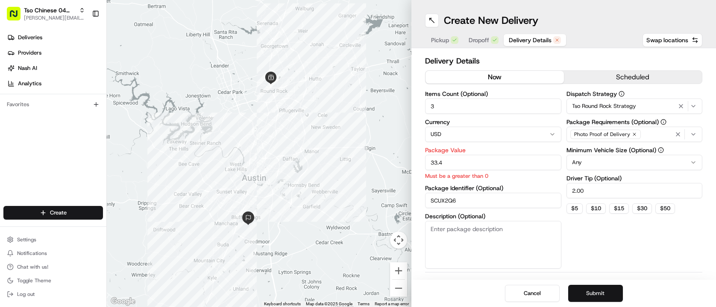
click at [598, 300] on button "Submit" at bounding box center [595, 293] width 55 height 17
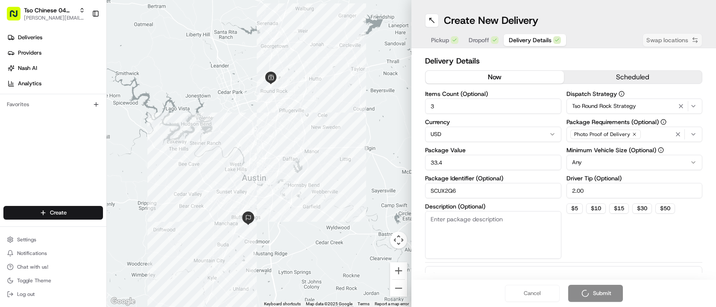
click at [598, 300] on div "Cancel Submit" at bounding box center [563, 293] width 304 height 27
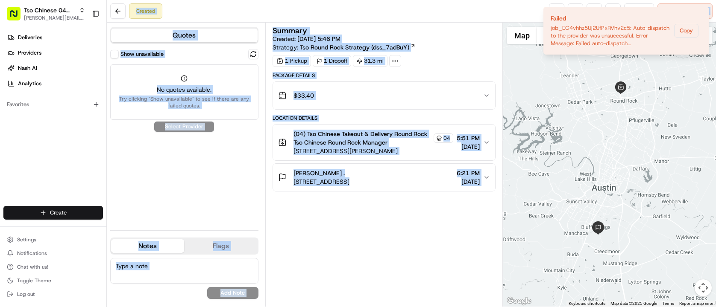
click at [438, 59] on div "1 Pickup 1 Dropoff 31.3 mi" at bounding box center [383, 61] width 223 height 12
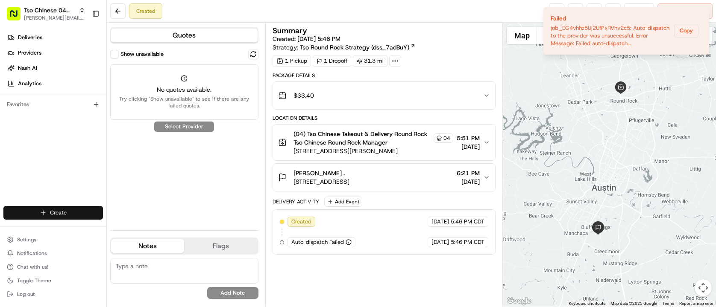
click at [69, 215] on html "Tso Chinese 04 Round Rock paul@tsochinese.com Toggle Sidebar Deliveries Provide…" at bounding box center [358, 153] width 716 height 307
click at [168, 224] on link "Delivery" at bounding box center [154, 228] width 95 height 15
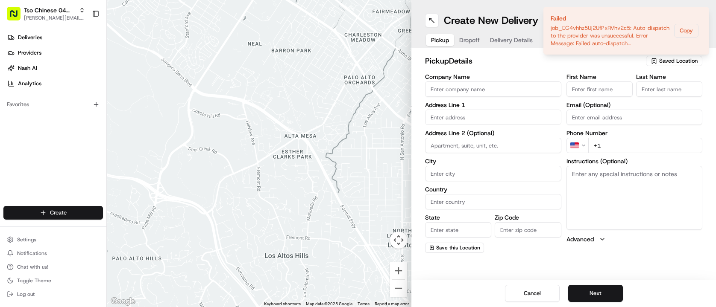
click at [584, 57] on ol "Failed job_EG4vhhz5Uj2UfPxRVhv2c5: Auto-dispatch to the provider was unsuccessf…" at bounding box center [625, 30] width 179 height 61
click at [704, 15] on icon "Notifications (F8)" at bounding box center [701, 14] width 7 height 7
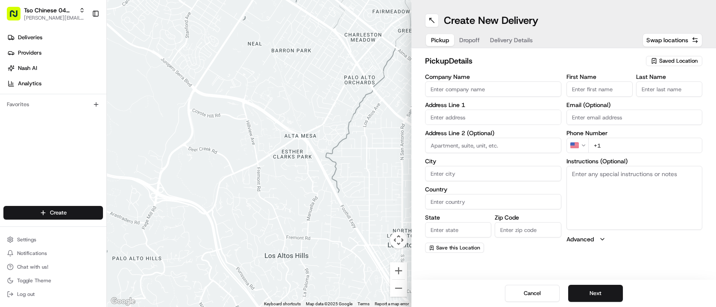
click at [666, 58] on span "Saved Location" at bounding box center [678, 61] width 38 height 8
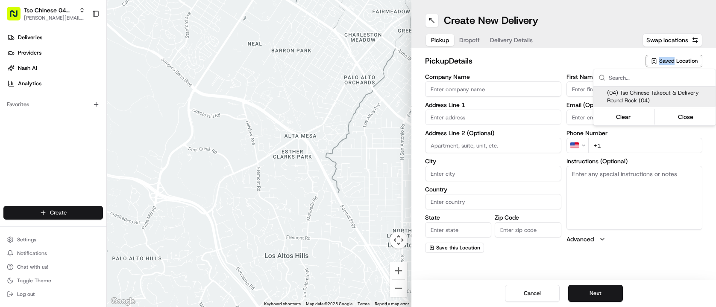
click at [666, 58] on html "Tso Chinese 04 Round Rock [PERSON_NAME][EMAIL_ADDRESS][DOMAIN_NAME] Toggle Side…" at bounding box center [358, 153] width 716 height 307
click at [660, 93] on span "(04) Tso Chinese Takeout & Delivery Round Rock (04)" at bounding box center [659, 96] width 105 height 15
type input "(04) Tso Chinese Takeout & Delivery Round Rock"
type input "2000 N Mays St"
type input "Ste 108"
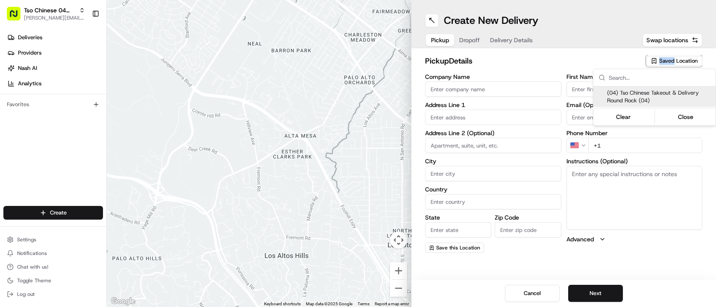
type input "Round Rock"
type input "US"
type input "[GEOGRAPHIC_DATA]"
type input "78664"
type input "Tso Chinese"
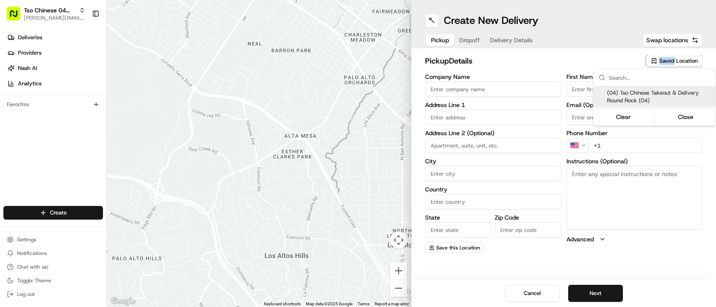
type input "Round Rock Manager"
type input "roundrockstore@tsochinese.com"
type input "+1 512 956 9231"
type textarea "Submit a picture displaying address & food as Proof of Delivery. Envía una foto…"
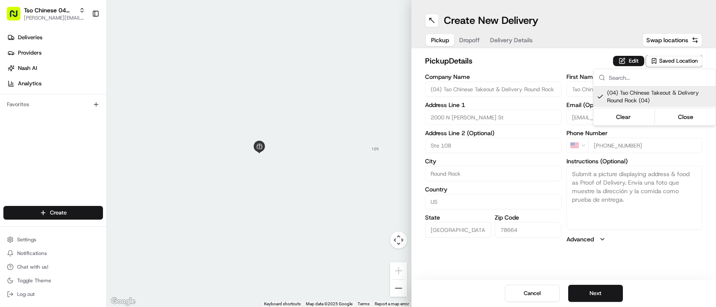
click at [519, 65] on html "Tso Chinese 04 Round Rock paul@tsochinese.com Toggle Sidebar Deliveries Provide…" at bounding box center [358, 153] width 716 height 307
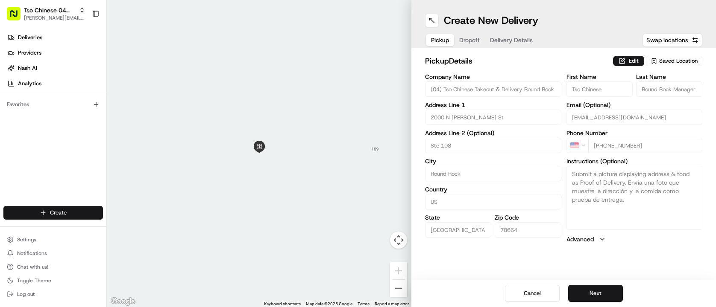
click at [472, 46] on button "Dropoff" at bounding box center [469, 40] width 31 height 12
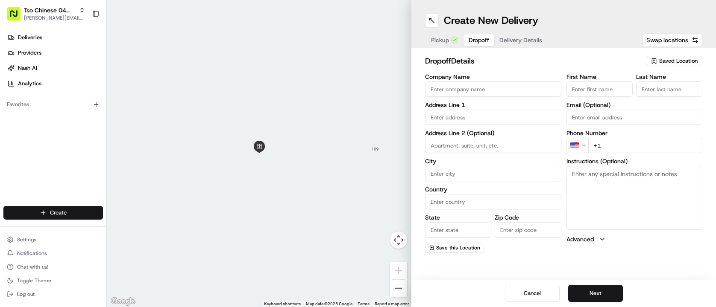
click at [445, 121] on input "text" at bounding box center [493, 117] width 136 height 15
paste input "5445 Hitcher Bnd"
click at [499, 129] on div "[STREET_ADDRESS]" at bounding box center [493, 135] width 132 height 13
type input "[STREET_ADDRESS]"
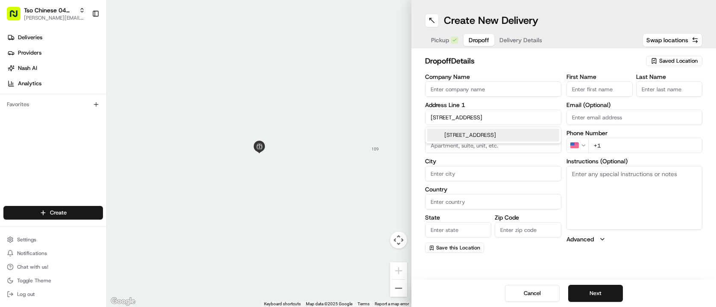
type input "Austin"
type input "[GEOGRAPHIC_DATA]"
type input "78749"
type input "5445 Hitcher Bend"
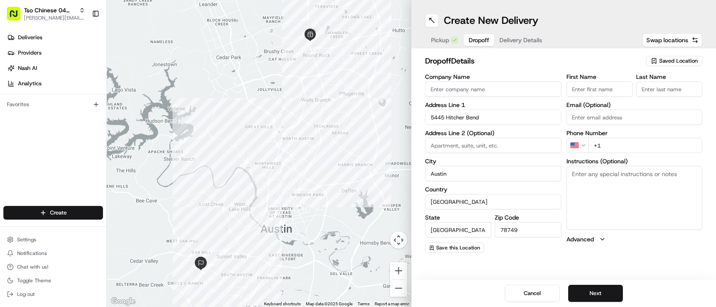
click at [600, 88] on input "First Name" at bounding box center [599, 89] width 66 height 15
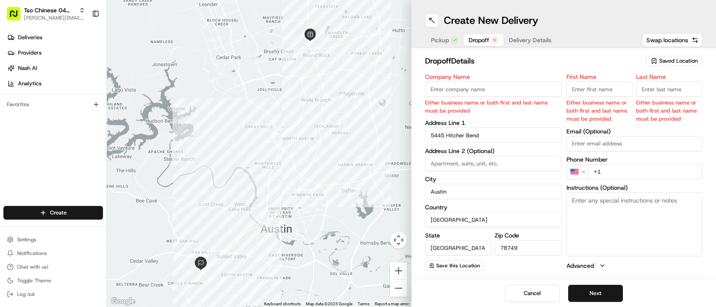
click at [591, 91] on input "First Name" at bounding box center [599, 89] width 66 height 15
paste input "[PERSON_NAME]"
type input "[PERSON_NAME]"
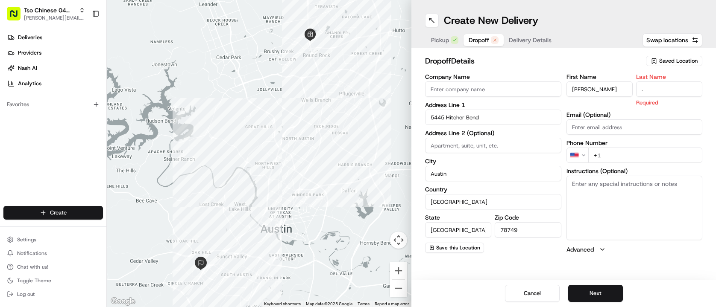
type input "."
click at [558, 67] on div "dropoff Details Saved Location" at bounding box center [563, 62] width 277 height 15
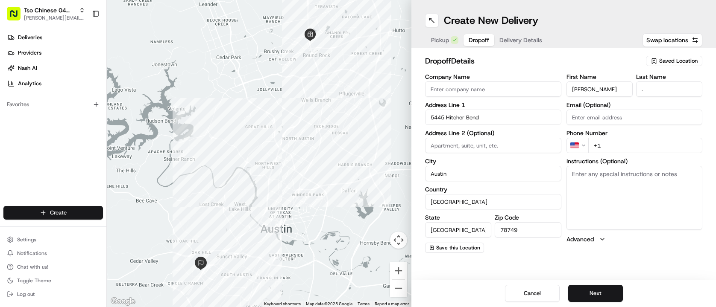
click at [633, 151] on input "+1" at bounding box center [645, 145] width 114 height 15
paste input "512 630 3896"
type input "[PHONE_NUMBER]"
click at [609, 195] on textarea "Instructions (Optional)" at bounding box center [634, 198] width 136 height 64
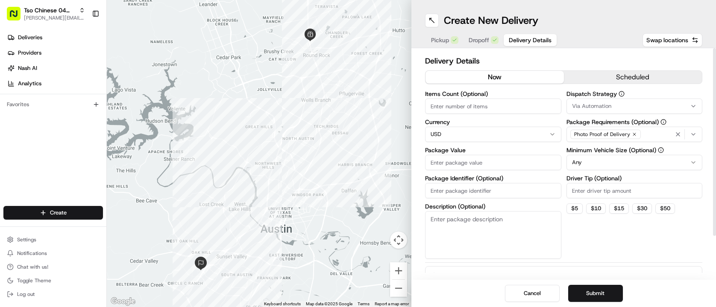
click at [522, 40] on span "Delivery Details" at bounding box center [530, 40] width 43 height 9
click at [492, 111] on input "Items Count (Optional)" at bounding box center [493, 106] width 136 height 15
type input "3"
click at [639, 102] on button "Via Automation" at bounding box center [634, 106] width 136 height 15
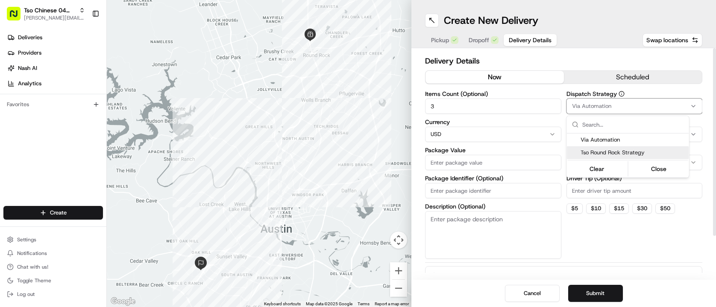
click at [630, 155] on span "Tso Round Rock Strategy" at bounding box center [632, 153] width 105 height 8
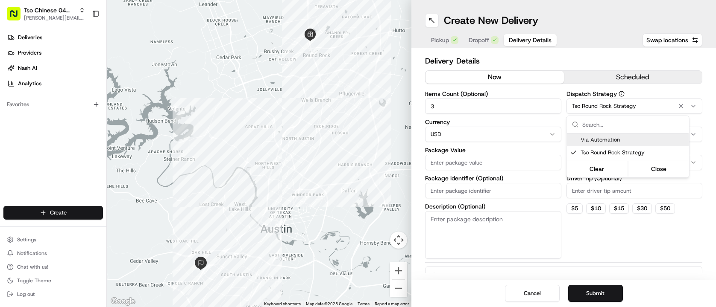
click at [596, 59] on html "Tso Chinese 04 Round Rock paul@tsochinese.com Toggle Sidebar Deliveries Provide…" at bounding box center [358, 153] width 716 height 307
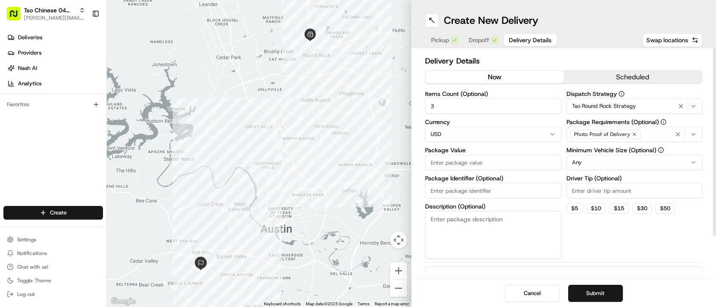
click at [640, 196] on input "Driver Tip (Optional)" at bounding box center [634, 190] width 136 height 15
type input "2.00"
click at [501, 187] on input "Package Identifier (Optional)" at bounding box center [493, 190] width 136 height 15
paste input "#YMLCCCX"
type input "#YMLCCCX"
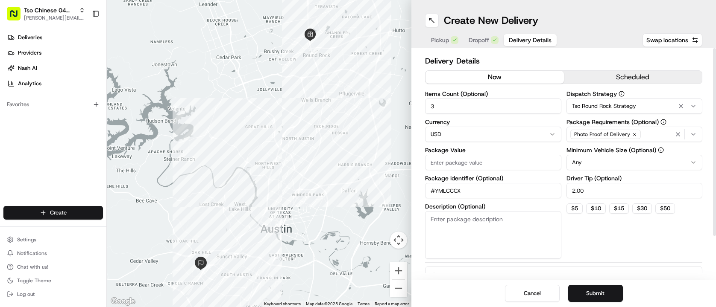
click at [606, 262] on div "Delivery Details now scheduled Items Count (Optional) 3 Currency USD Package Va…" at bounding box center [563, 189] width 277 height 269
click at [594, 295] on button "Submit" at bounding box center [595, 293] width 55 height 17
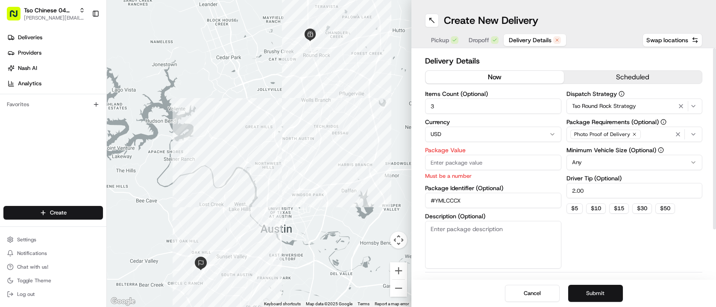
click at [594, 295] on button "Submit" at bounding box center [595, 293] width 55 height 17
click at [505, 162] on input "Package Value" at bounding box center [493, 162] width 136 height 15
paste input "43.14"
type input "43.14"
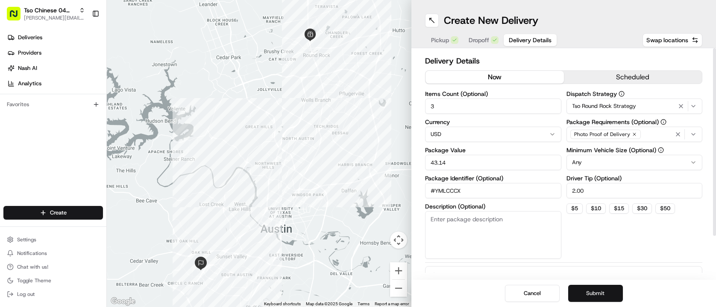
click at [588, 290] on button "Submit" at bounding box center [595, 293] width 55 height 17
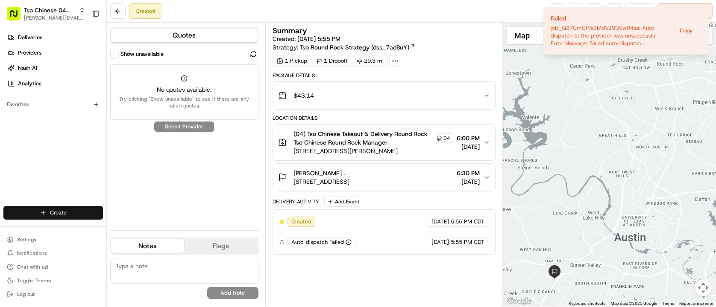
click at [82, 210] on html "Tso Chinese 04 Round Rock paul@tsochinese.com Toggle Sidebar Deliveries Provide…" at bounding box center [358, 153] width 716 height 307
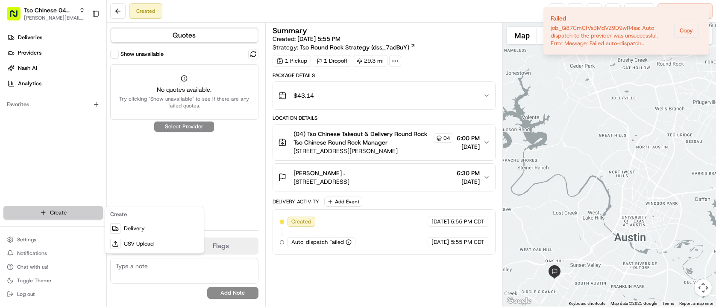
click at [82, 210] on html "Tso Chinese 04 Round Rock paul@tsochinese.com Toggle Sidebar Deliveries Provide…" at bounding box center [358, 153] width 716 height 307
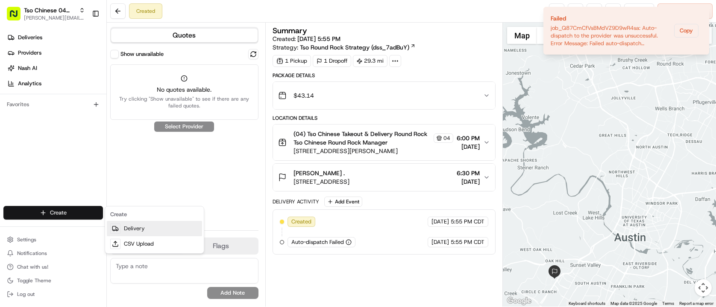
click at [148, 227] on link "Delivery" at bounding box center [154, 228] width 95 height 15
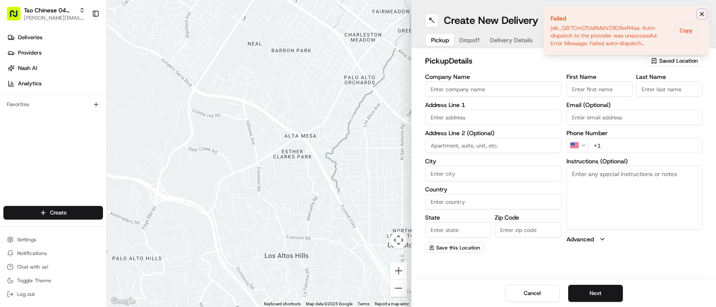
click at [700, 17] on icon "Notifications (F8)" at bounding box center [701, 14] width 7 height 7
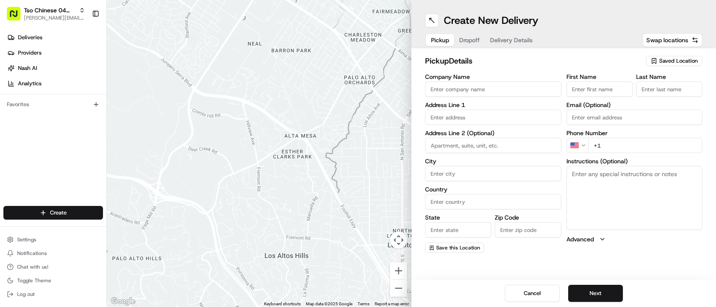
click at [664, 58] on span "Saved Location" at bounding box center [678, 61] width 38 height 8
click at [666, 89] on span "(04) Tso Chinese Takeout & Delivery Round Rock (04)" at bounding box center [659, 96] width 105 height 15
type input "(04) Tso Chinese Takeout & Delivery Round Rock"
type input "2000 N Mays St"
type input "Ste 108"
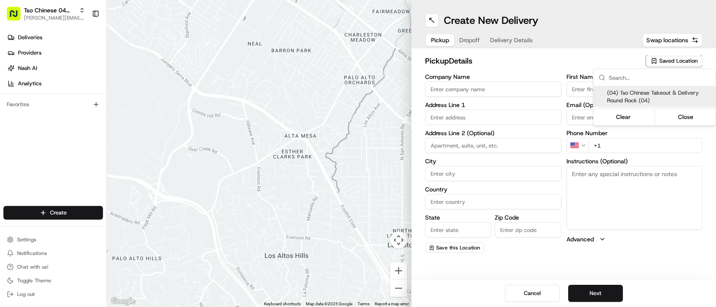
type input "Round Rock"
type input "US"
type input "[GEOGRAPHIC_DATA]"
type input "78664"
type input "Tso Chinese"
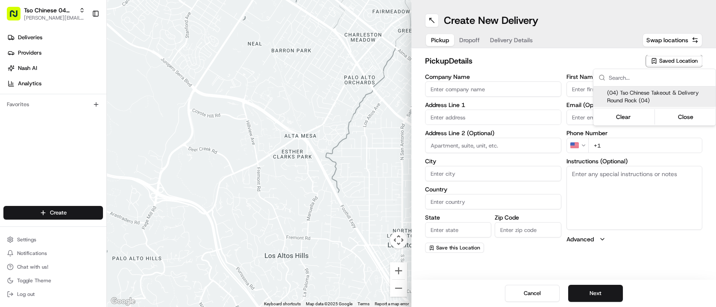
type input "Round Rock Manager"
type input "roundrockstore@tsochinese.com"
type input "+1 512 956 9231"
type textarea "Submit a picture displaying address & food as Proof of Delivery. Envía una foto…"
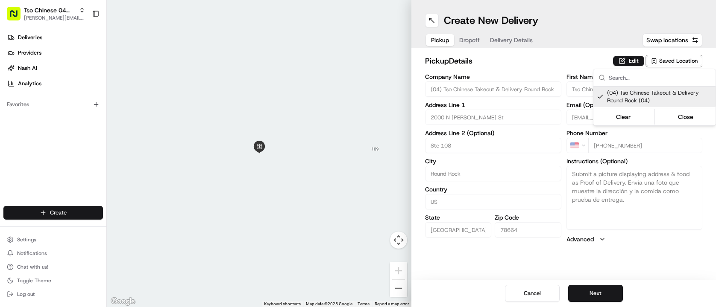
click at [464, 43] on html "Tso Chinese 04 Round Rock paul@tsochinese.com Toggle Sidebar Deliveries Provide…" at bounding box center [358, 153] width 716 height 307
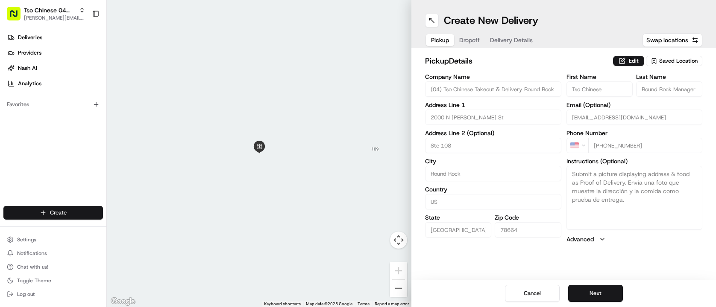
click at [464, 43] on button "Dropoff" at bounding box center [469, 40] width 31 height 12
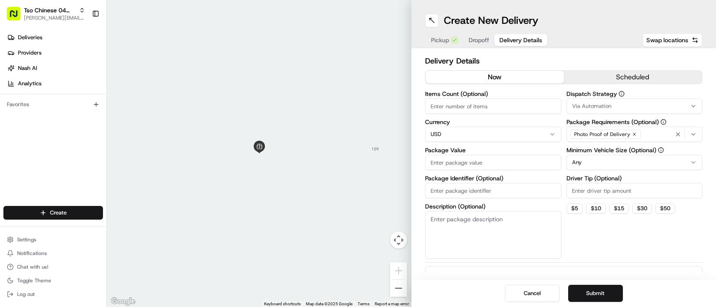
click at [512, 42] on span "Delivery Details" at bounding box center [520, 40] width 43 height 9
click at [495, 188] on input "Package Identifier (Optional)" at bounding box center [493, 190] width 136 height 15
paste input "ZV6JILB"
type input "ZV6JILB"
click at [620, 185] on input "Driver Tip (Optional)" at bounding box center [634, 190] width 136 height 15
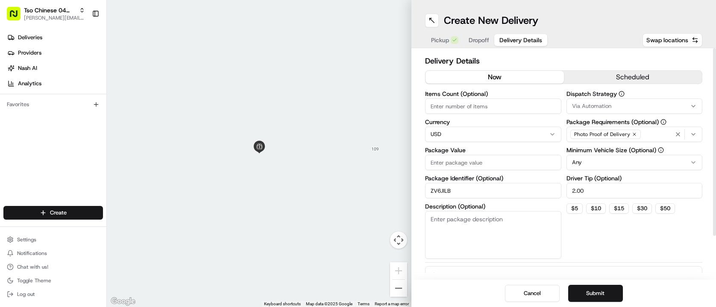
type input "2.00"
click at [614, 113] on button "Via Automation" at bounding box center [634, 106] width 136 height 15
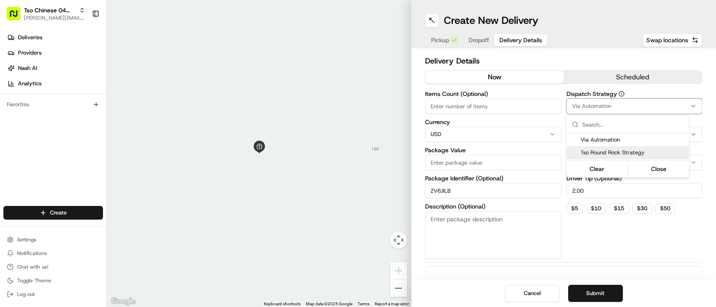
click at [615, 152] on span "Tso Round Rock Strategy" at bounding box center [632, 153] width 105 height 8
click at [489, 110] on html "Tso Chinese 04 Round Rock paul@tsochinese.com Toggle Sidebar Deliveries Provide…" at bounding box center [358, 153] width 716 height 307
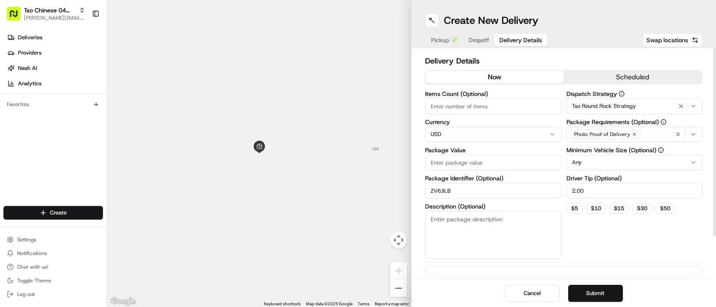
click at [489, 110] on input "Items Count (Optional)" at bounding box center [493, 106] width 136 height 15
type input "3"
click at [480, 165] on input "Package Value" at bounding box center [493, 162] width 136 height 15
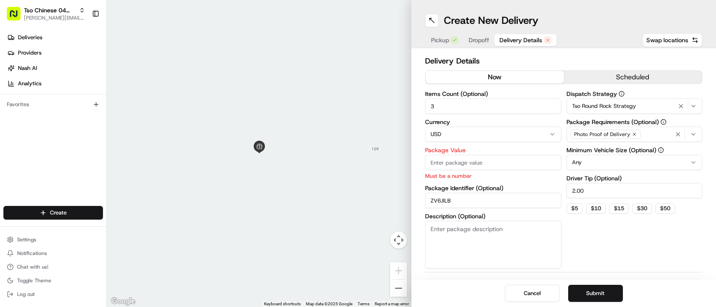
paste input "32.31"
type input "32.31"
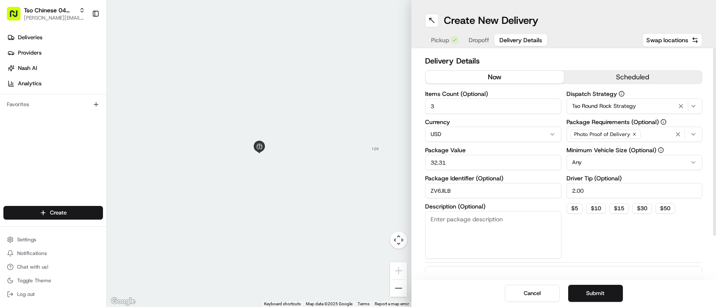
click at [638, 234] on div "Dispatch Strategy Tso Round Rock Strategy Package Requirements (Optional) Photo…" at bounding box center [634, 175] width 136 height 168
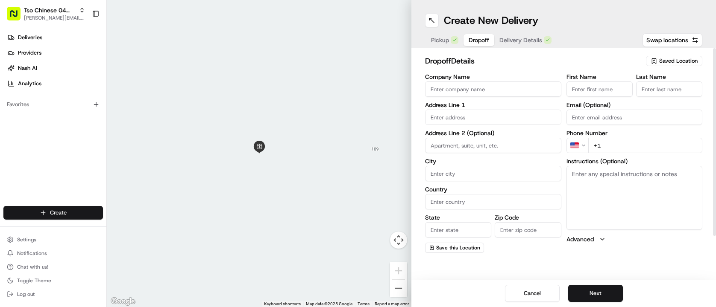
click at [478, 41] on span "Dropoff" at bounding box center [478, 40] width 20 height 9
click at [493, 115] on input "text" at bounding box center [493, 117] width 136 height 15
paste input "[STREET_ADDRESS]"
click at [485, 138] on div "[STREET_ADDRESS]" at bounding box center [493, 135] width 132 height 13
type input "[STREET_ADDRESS]"
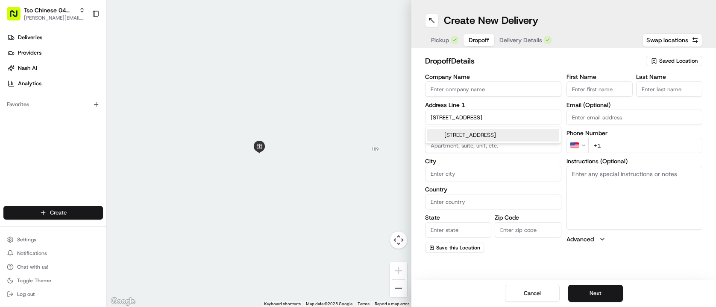
type input "Austin"
type input "[GEOGRAPHIC_DATA]"
type input "78748"
type input "[STREET_ADDRESS]"
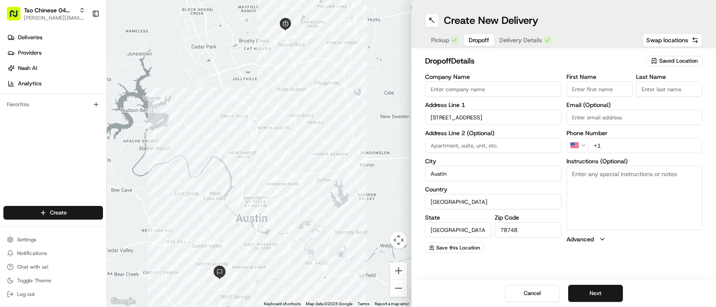
click at [611, 88] on input "First Name" at bounding box center [599, 89] width 66 height 15
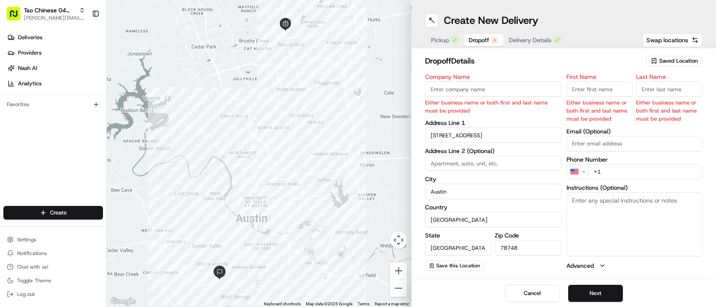
paste input "[PERSON_NAME]"
type input "[PERSON_NAME]"
click at [660, 85] on input "Last Name" at bounding box center [669, 89] width 66 height 15
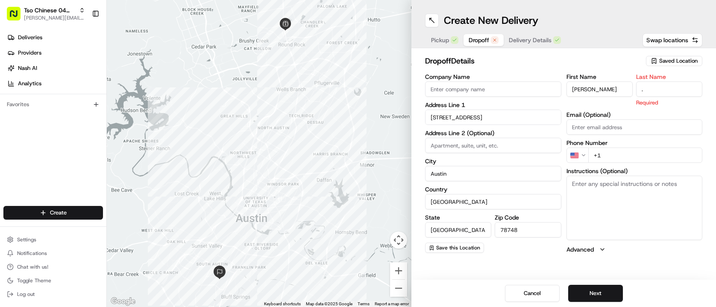
type input "."
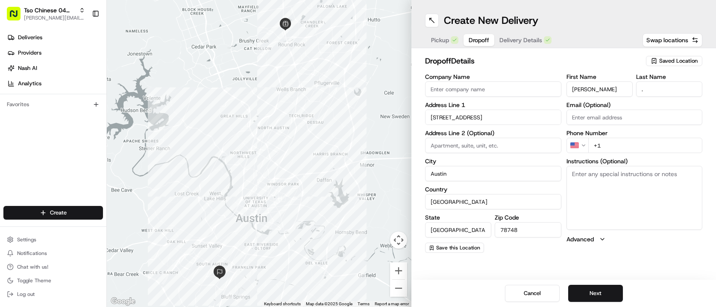
click at [633, 60] on h2 "dropoff Details" at bounding box center [533, 61] width 216 height 12
click at [615, 149] on input "+1" at bounding box center [645, 145] width 114 height 15
paste input "512 636 7293"
type input "[PHONE_NUMBER]"
click at [541, 59] on h2 "dropoff Details" at bounding box center [533, 61] width 216 height 12
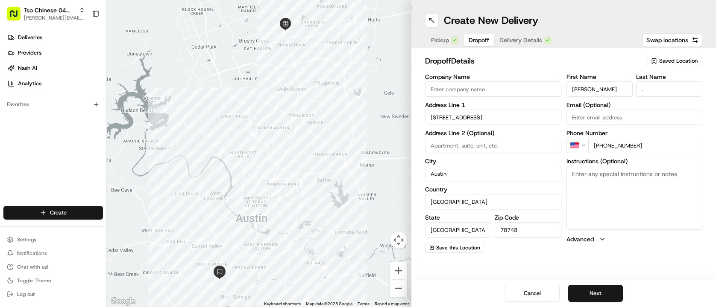
click at [596, 285] on div "Cancel Next" at bounding box center [563, 293] width 304 height 27
click at [596, 293] on button "Next" at bounding box center [595, 293] width 55 height 17
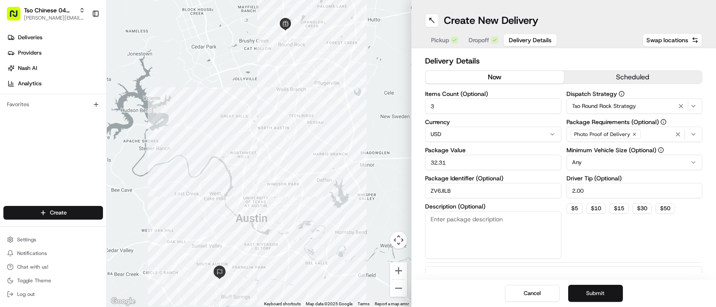
click at [596, 293] on button "Submit" at bounding box center [595, 293] width 55 height 17
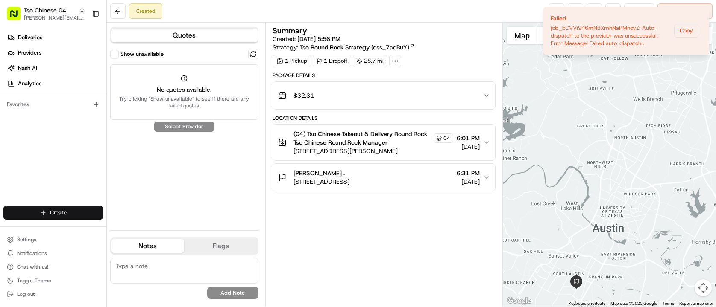
click at [83, 207] on html "Tso Chinese 04 Round Rock paul@tsochinese.com Toggle Sidebar Deliveries Provide…" at bounding box center [358, 153] width 716 height 307
click at [126, 225] on link "Delivery" at bounding box center [154, 228] width 95 height 15
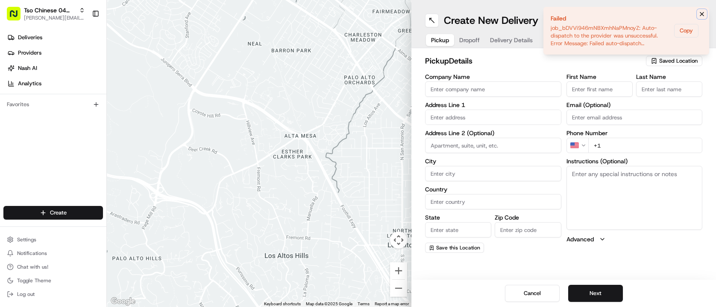
click at [702, 15] on icon "Notifications (F8)" at bounding box center [701, 14] width 7 height 7
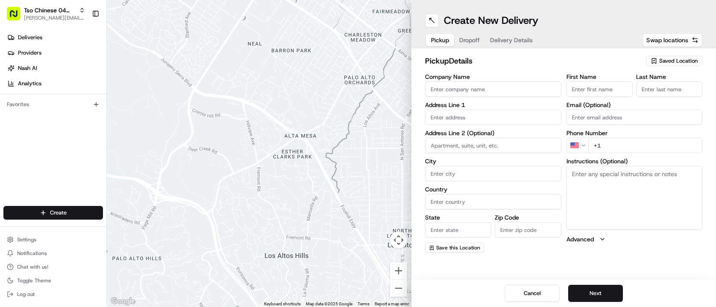
click at [489, 108] on label "Address Line 1" at bounding box center [493, 105] width 136 height 6
click at [486, 118] on input "text" at bounding box center [493, 117] width 136 height 15
click at [678, 64] on span "Saved Location" at bounding box center [678, 61] width 38 height 8
click at [676, 93] on span "(04) Tso Chinese Takeout & Delivery Round Rock (04)" at bounding box center [659, 96] width 105 height 15
type input "(04) Tso Chinese Takeout & Delivery Round Rock"
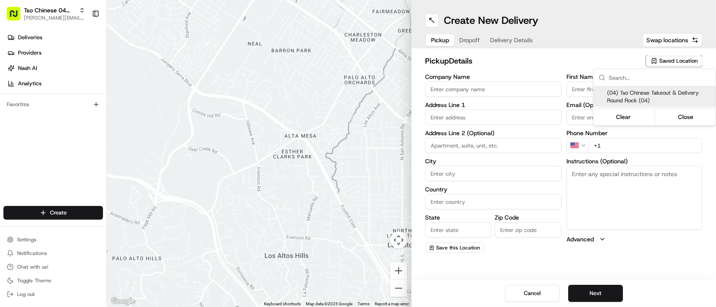
type input "2000 N Mays St"
type input "Ste 108"
type input "Round Rock"
type input "US"
type input "[GEOGRAPHIC_DATA]"
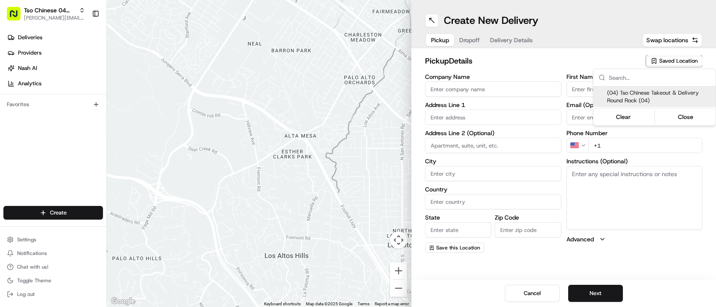
type input "78664"
type input "Tso Chinese"
type input "Round Rock Manager"
type input "roundrockstore@tsochinese.com"
type input "+1 512 956 9231"
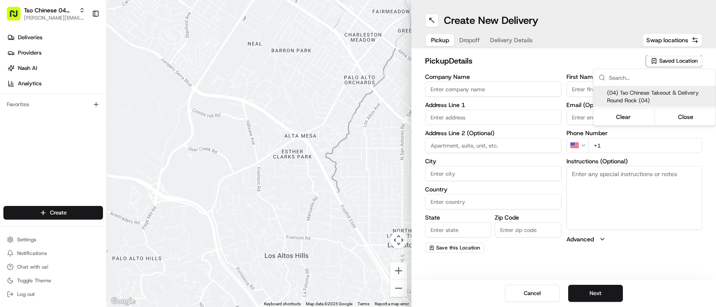
type textarea "Submit a picture displaying address & food as Proof of Delivery. Envía una foto…"
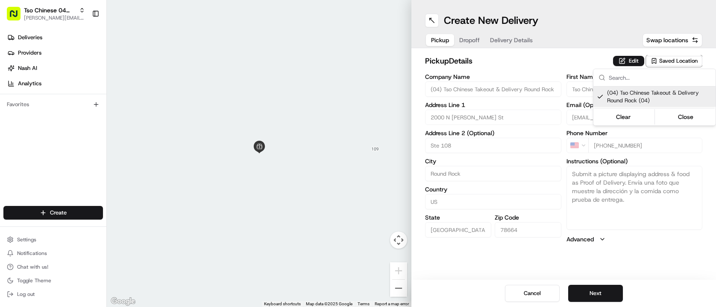
click at [508, 68] on html "Tso Chinese 04 Round Rock paul@tsochinese.com Toggle Sidebar Deliveries Provide…" at bounding box center [358, 153] width 716 height 307
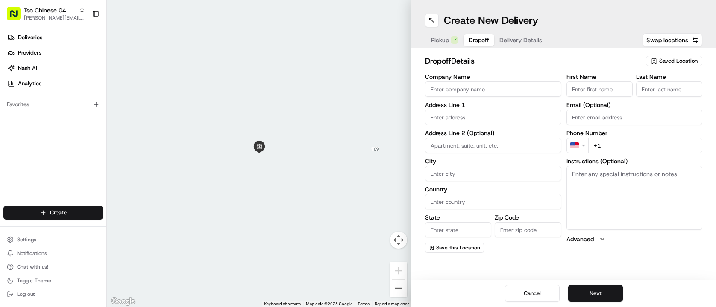
click at [459, 42] on div "Pickup Dropoff Delivery Details" at bounding box center [486, 39] width 123 height 15
click at [506, 118] on input "text" at bounding box center [493, 117] width 136 height 15
paste input "[STREET_ADDRESS]"
click at [505, 131] on div "[STREET_ADDRESS]" at bounding box center [493, 135] width 132 height 13
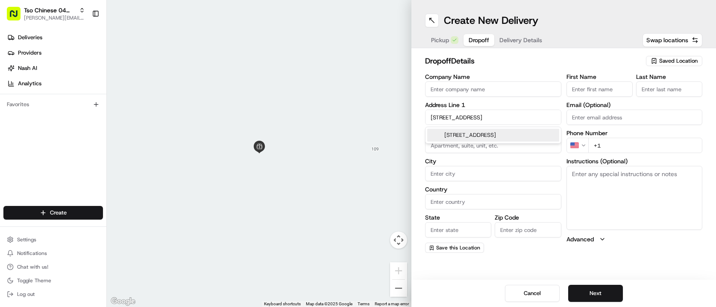
type input "[STREET_ADDRESS]"
type input "Austin"
type input "[GEOGRAPHIC_DATA]"
type input "78748"
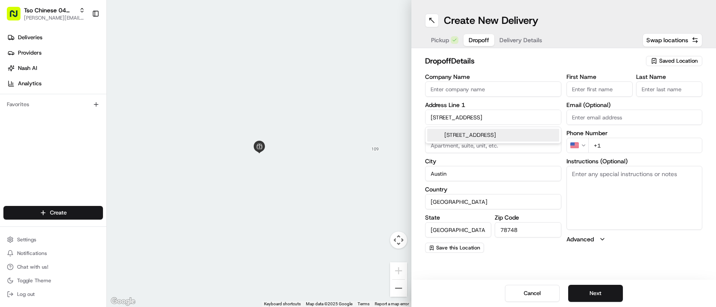
type input "[STREET_ADDRESS]"
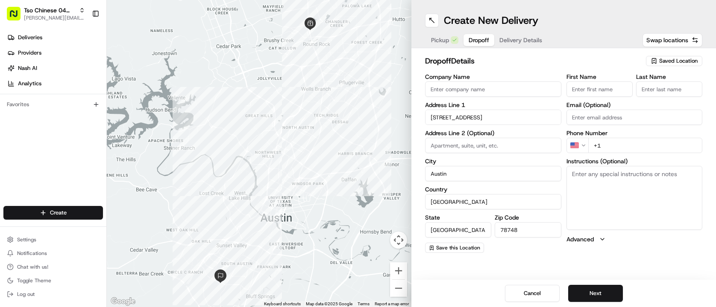
click at [606, 86] on input "First Name" at bounding box center [599, 89] width 66 height 15
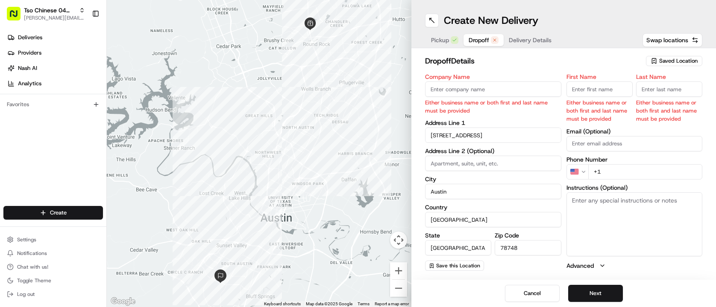
paste input "Leti Bueno"
type input "Leti Bueno"
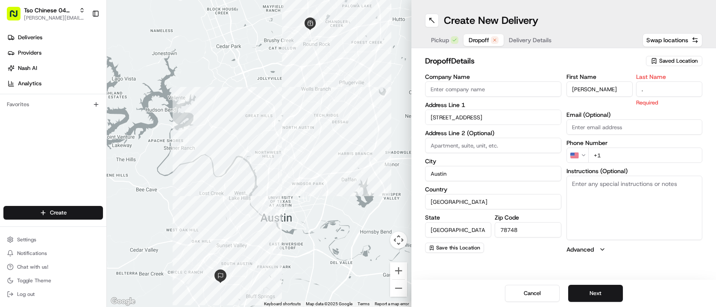
type input "."
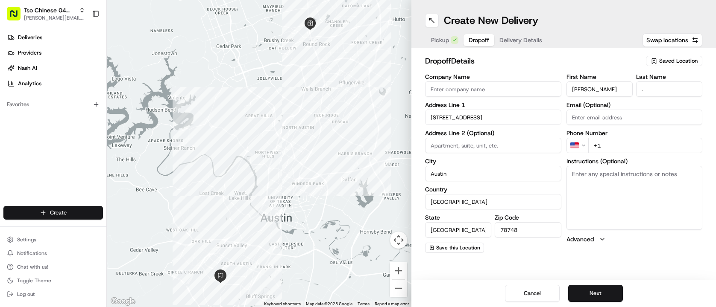
click at [523, 54] on div "dropoff Details Saved Location Company Name Address Line 1 2604 Howellwood Way …" at bounding box center [563, 154] width 304 height 212
click at [625, 148] on input "+1" at bounding box center [645, 145] width 114 height 15
paste input "512 217 9774"
type input "[PHONE_NUMBER]"
click at [594, 293] on button "Next" at bounding box center [595, 293] width 55 height 17
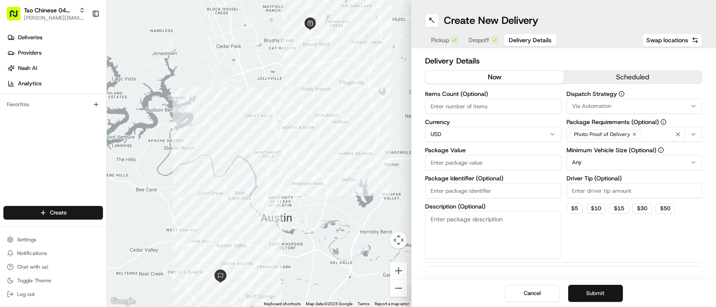
click at [594, 290] on button "Submit" at bounding box center [595, 293] width 55 height 17
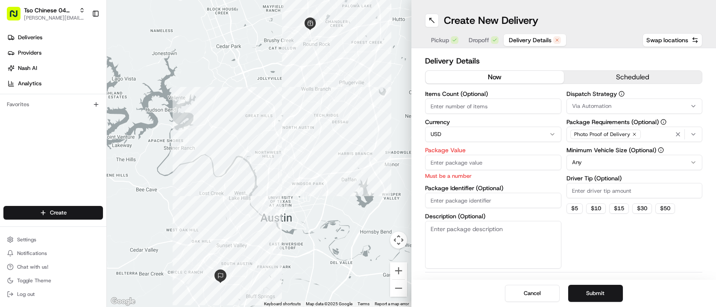
click at [499, 167] on input "Package Value" at bounding box center [493, 162] width 136 height 15
paste input "30.15"
type input "30.15"
click at [488, 202] on div "Items Count (Optional) Currency USD Package Value 30.15 Must be a number Packag…" at bounding box center [493, 180] width 136 height 178
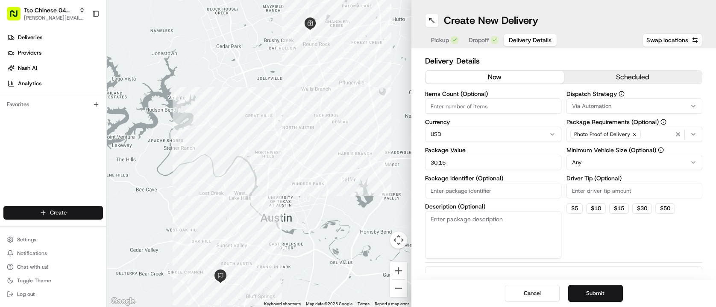
paste input "#KMNMUUB"
type input "#KMNMUUB"
click at [621, 196] on input "Driver Tip (Optional)" at bounding box center [634, 190] width 136 height 15
type input "2.00"
click at [644, 108] on div "Via Automation" at bounding box center [634, 106] width 132 height 8
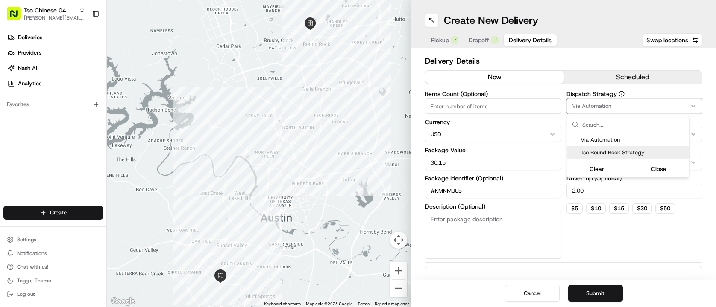
click at [646, 148] on div "Tso Round Rock Strategy" at bounding box center [628, 152] width 122 height 13
click at [614, 253] on html "Tso Chinese 04 Round Rock paul@tsochinese.com Toggle Sidebar Deliveries Provide…" at bounding box center [358, 153] width 716 height 307
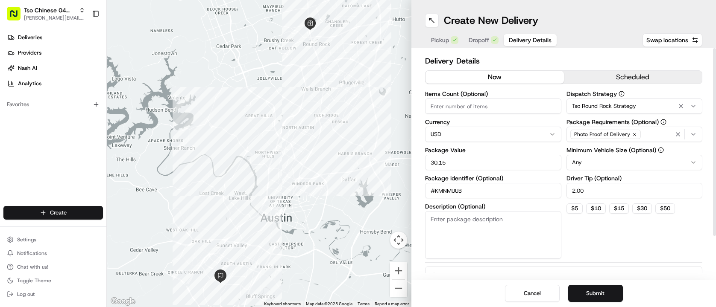
click at [486, 104] on input "Items Count (Optional)" at bounding box center [493, 106] width 136 height 15
type input "3"
click at [608, 251] on div "Dispatch Strategy Tso Round Rock Strategy Package Requirements (Optional) Photo…" at bounding box center [634, 175] width 136 height 168
click at [604, 296] on button "Submit" at bounding box center [595, 293] width 55 height 17
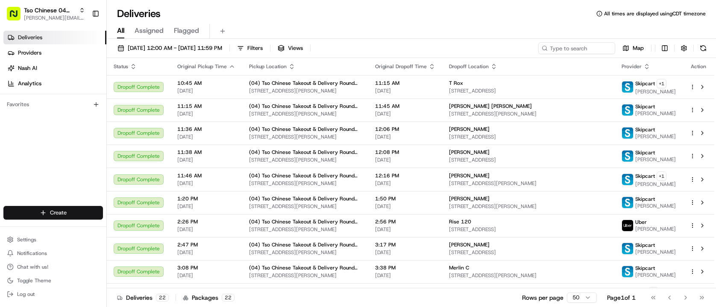
click at [81, 212] on html "Tso Chinese 04 Round Rock [PERSON_NAME][EMAIL_ADDRESS][DOMAIN_NAME] Toggle Side…" at bounding box center [358, 153] width 716 height 307
click at [149, 221] on link "Delivery" at bounding box center [154, 228] width 95 height 15
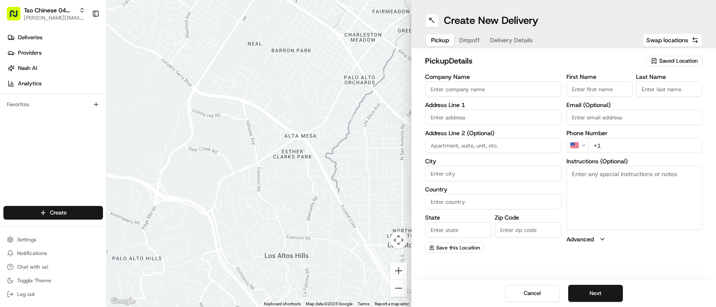
click at [676, 56] on div "Saved Location" at bounding box center [674, 61] width 56 height 10
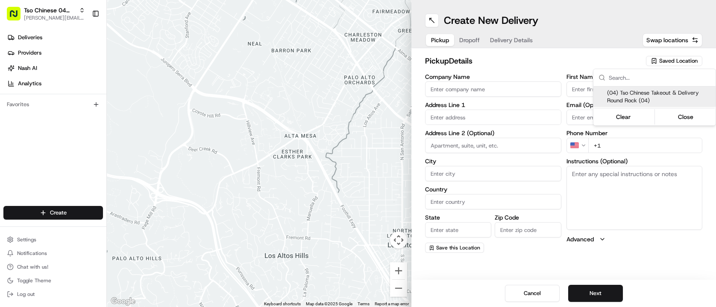
click at [63, 38] on html "Tso Chinese 04 Round Rock [PERSON_NAME][EMAIL_ADDRESS][DOMAIN_NAME] Toggle Side…" at bounding box center [358, 153] width 716 height 307
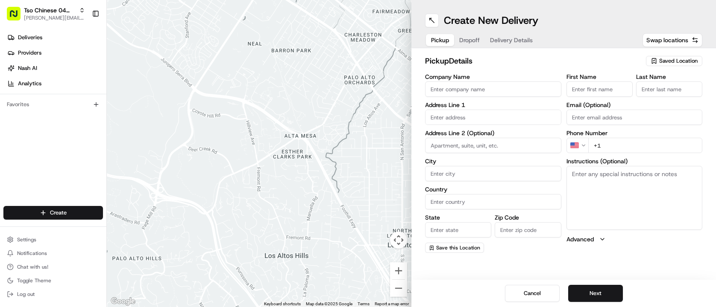
click at [63, 38] on link "Deliveries" at bounding box center [54, 38] width 103 height 14
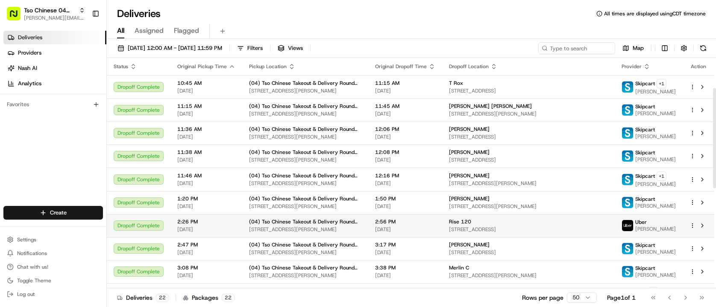
scroll to position [300, 0]
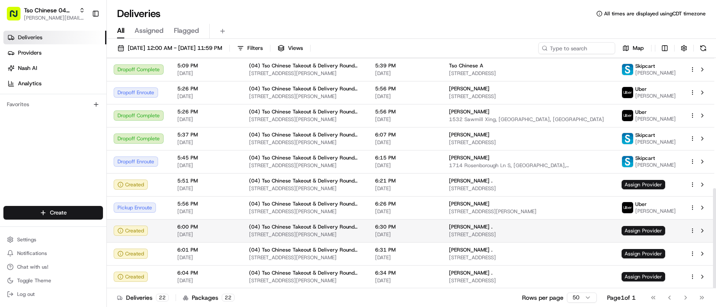
click at [691, 227] on div at bounding box center [698, 231] width 18 height 10
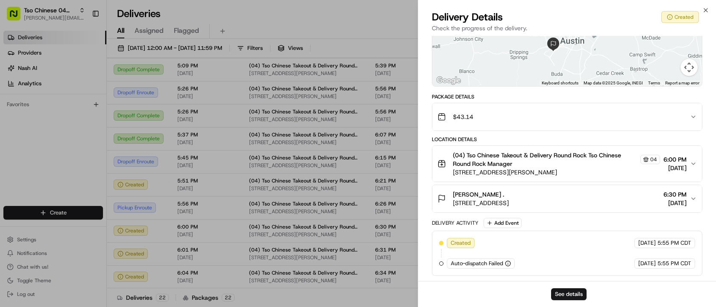
scroll to position [0, 0]
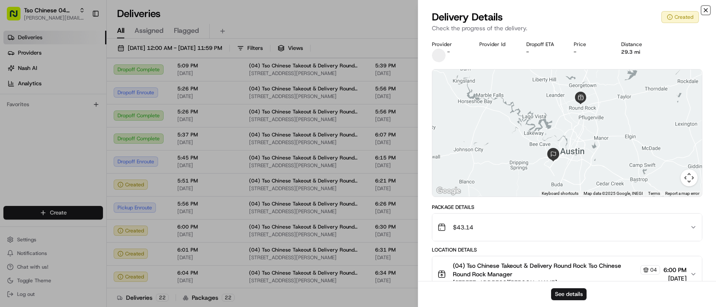
click at [704, 12] on icon "button" at bounding box center [705, 10] width 7 height 7
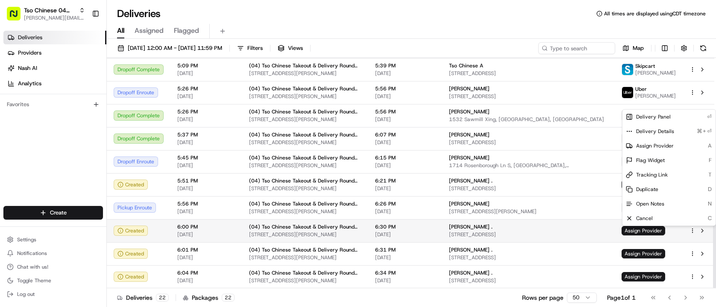
click at [692, 230] on html "Tso Chinese 04 Round Rock [PERSON_NAME][EMAIL_ADDRESS][DOMAIN_NAME] Toggle Side…" at bounding box center [358, 153] width 716 height 307
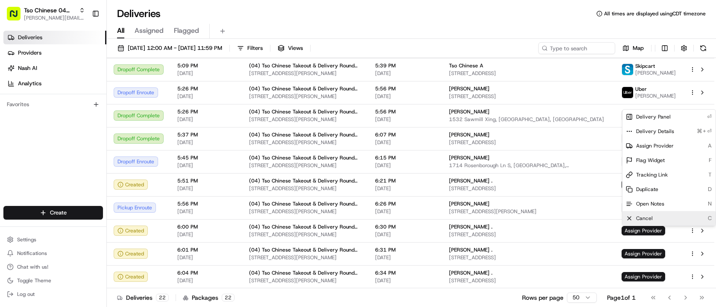
click at [666, 219] on div "Cancel C" at bounding box center [668, 218] width 93 height 15
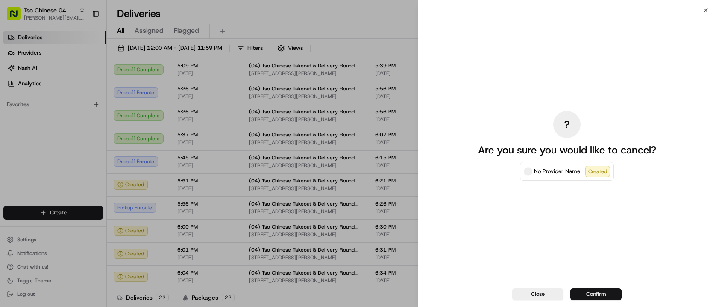
click at [589, 296] on button "Confirm" at bounding box center [595, 295] width 51 height 12
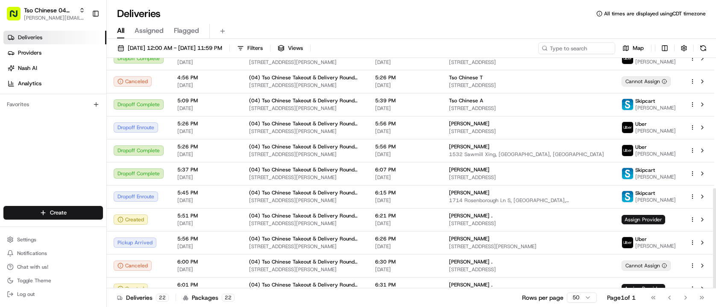
scroll to position [300, 0]
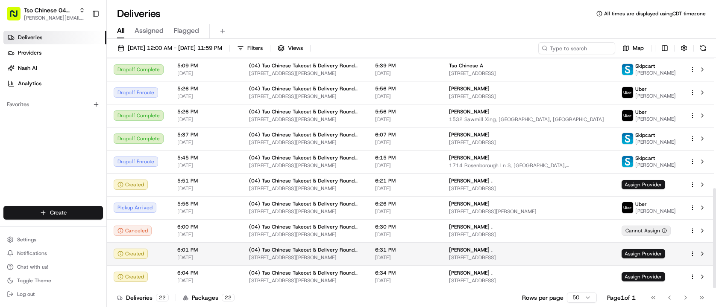
click at [693, 255] on html "Tso Chinese 04 Round Rock [PERSON_NAME][EMAIL_ADDRESS][DOMAIN_NAME] Toggle Side…" at bounding box center [358, 153] width 716 height 307
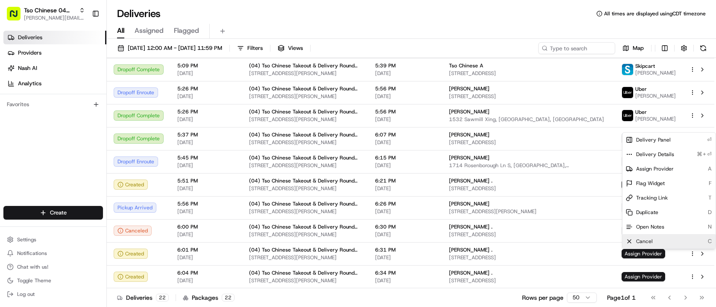
click at [676, 240] on div "Cancel C" at bounding box center [668, 241] width 93 height 15
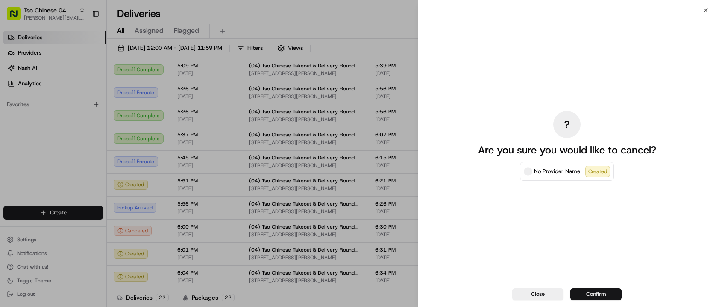
click at [600, 296] on button "Confirm" at bounding box center [595, 295] width 51 height 12
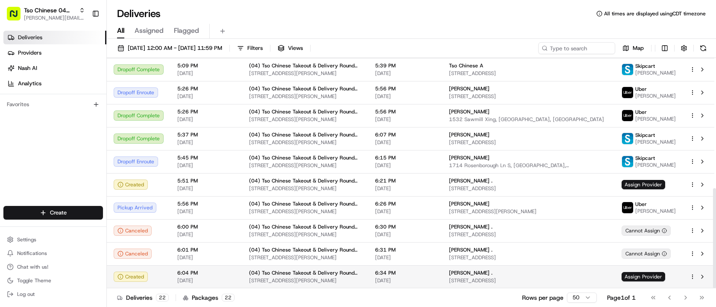
click at [694, 273] on div at bounding box center [698, 277] width 18 height 10
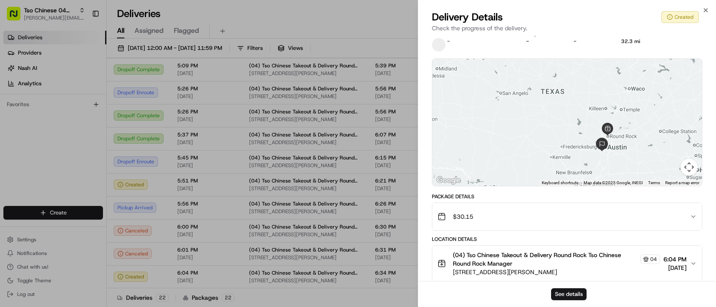
scroll to position [0, 0]
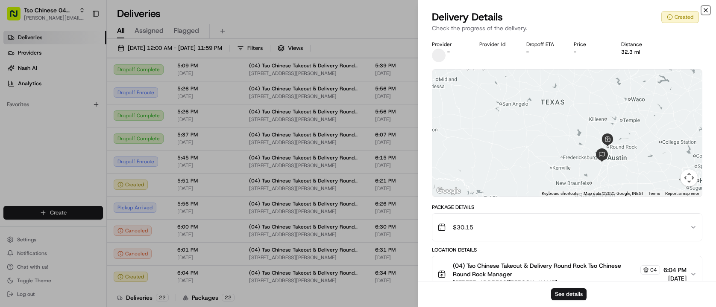
click at [707, 12] on icon "button" at bounding box center [705, 10] width 7 height 7
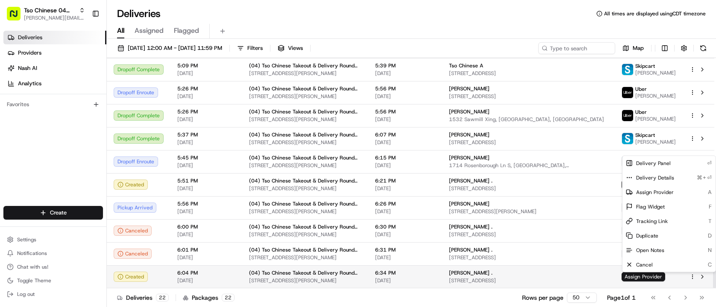
click at [690, 278] on html "Tso Chinese 04 Round Rock [PERSON_NAME][EMAIL_ADDRESS][DOMAIN_NAME] Toggle Side…" at bounding box center [358, 153] width 716 height 307
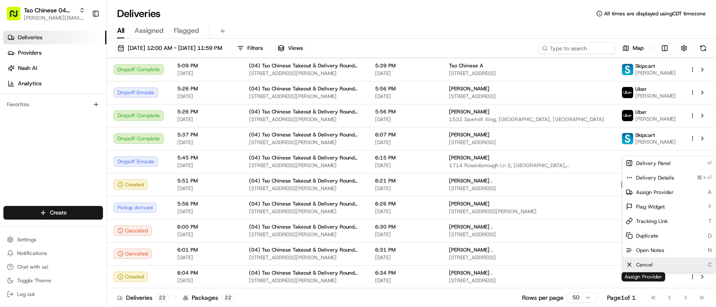
click at [663, 266] on div "Cancel C" at bounding box center [668, 265] width 93 height 15
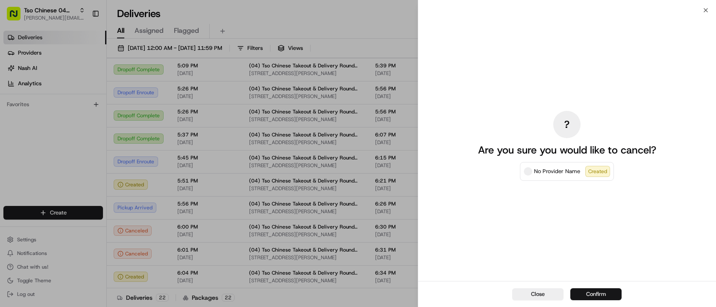
click at [601, 299] on button "Confirm" at bounding box center [595, 295] width 51 height 12
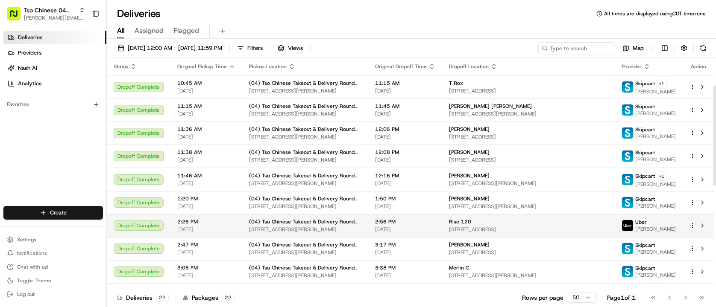
scroll to position [300, 0]
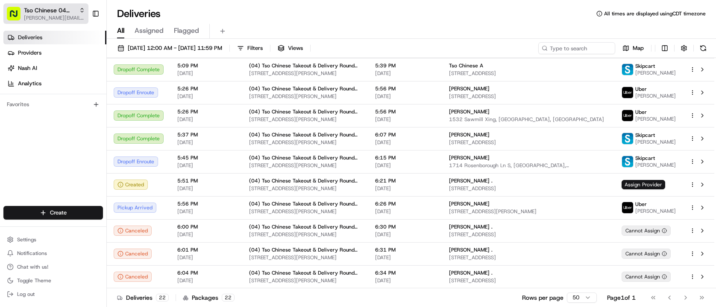
click at [70, 14] on span "Tso Chinese 04 Round Rock" at bounding box center [50, 10] width 52 height 9
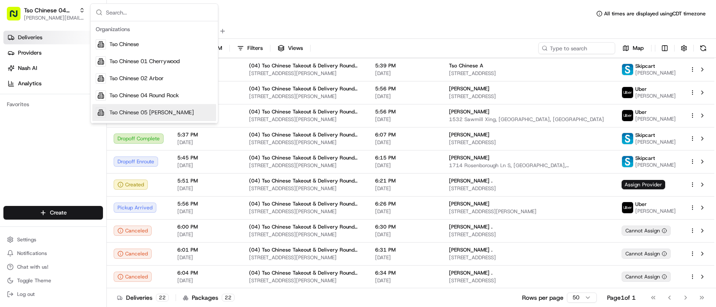
click at [150, 114] on span "Tso Chinese 05 [PERSON_NAME]" at bounding box center [151, 113] width 85 height 8
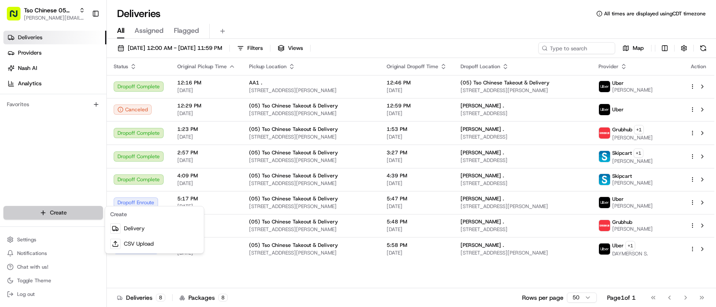
click at [63, 211] on html "Tso Chinese 05 Menchaca [EMAIL_ADDRESS][DOMAIN_NAME] Toggle Sidebar Deliveries …" at bounding box center [358, 153] width 716 height 307
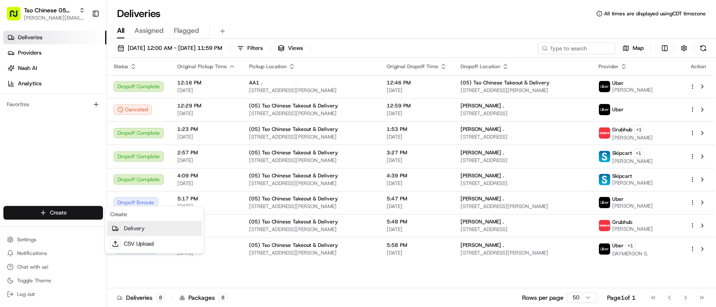
click at [129, 231] on link "Delivery" at bounding box center [154, 228] width 95 height 15
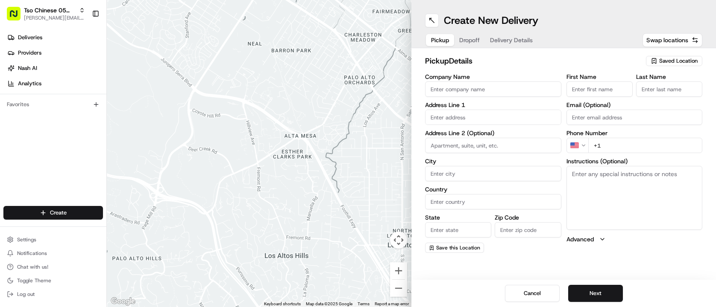
click at [670, 62] on span "Saved Location" at bounding box center [678, 61] width 38 height 8
click at [670, 62] on html "Tso Chinese 05 Menchaca [EMAIL_ADDRESS][DOMAIN_NAME] Toggle Sidebar Deliveries …" at bounding box center [358, 153] width 716 height 307
click at [659, 89] on span "(05) Tso Chinese Takeout & Delivery (05)" at bounding box center [659, 93] width 105 height 8
type input "(05) Tso Chinese Takeout & Delivery"
type input "[STREET_ADDRESS][PERSON_NAME]"
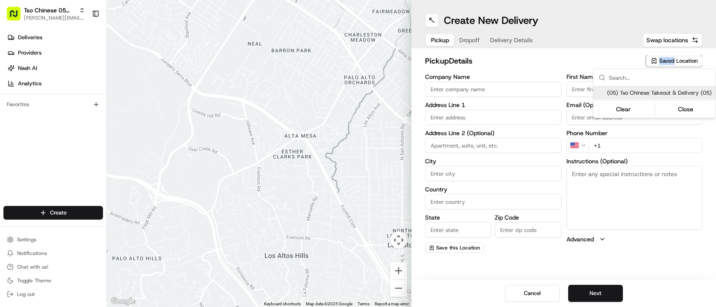
type input "Ste 100"
type input "Austin"
type input "US"
type input "[GEOGRAPHIC_DATA]"
type input "78748"
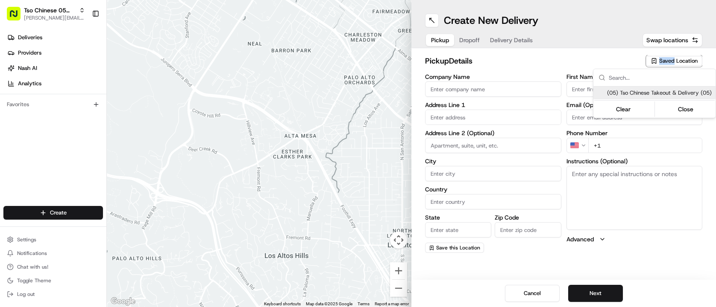
type input "Tso Chinese"
type input "[PERSON_NAME] Manager"
type input "[EMAIL_ADDRESS][DOMAIN_NAME]"
type input "[PHONE_NUMBER]"
type textarea "Submit a picture displaying address & food as Proof of Delivery. Envía una foto…"
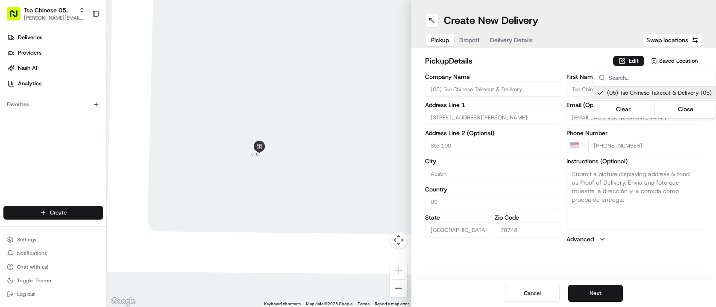
click at [534, 62] on html "Tso Chinese 05 Menchaca [EMAIL_ADDRESS][DOMAIN_NAME] Toggle Sidebar Deliveries …" at bounding box center [358, 153] width 716 height 307
click at [470, 42] on span "Dropoff" at bounding box center [469, 40] width 20 height 9
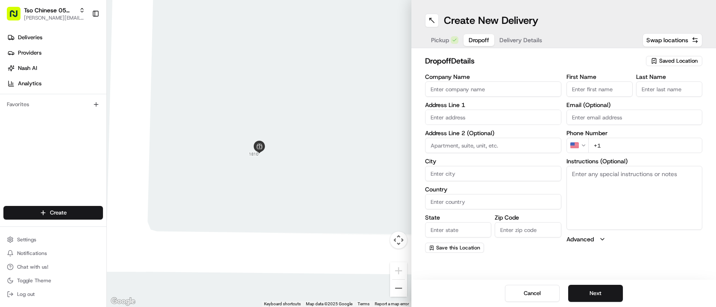
click at [490, 123] on input "text" at bounding box center [493, 117] width 136 height 15
click at [503, 135] on div "[STREET_ADDRESS]" at bounding box center [493, 135] width 132 height 13
type input "[STREET_ADDRESS]"
type input "Austin"
type input "[GEOGRAPHIC_DATA]"
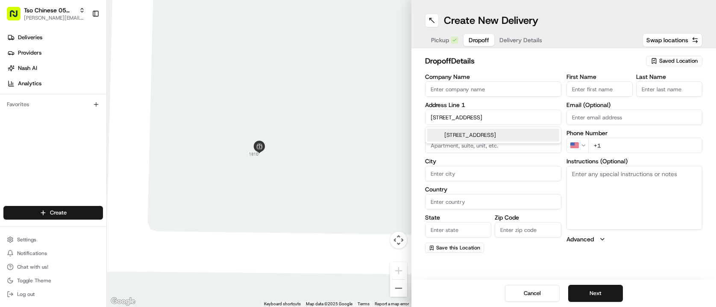
type input "[GEOGRAPHIC_DATA]"
type input "78749"
type input "5445 Hitcher Bend"
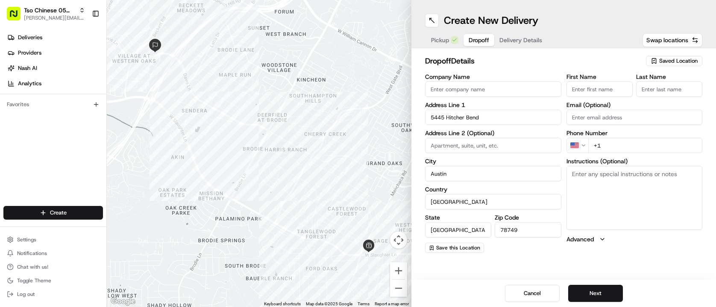
click at [618, 150] on input "+1" at bounding box center [645, 145] width 114 height 15
type input "[PHONE_NUMBER]"
click at [591, 87] on input "First Name" at bounding box center [599, 89] width 66 height 15
type input "[PERSON_NAME]"
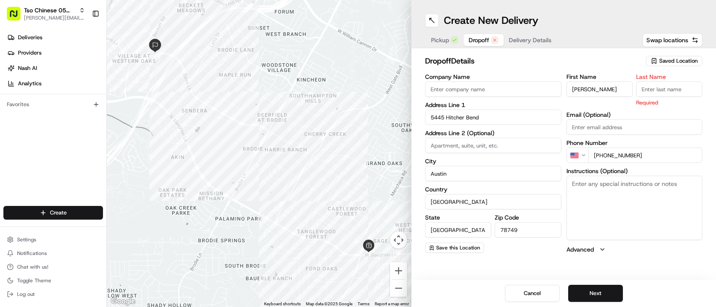
click at [660, 87] on input "Last Name" at bounding box center [669, 89] width 66 height 15
type input "."
click at [620, 63] on h2 "dropoff Details" at bounding box center [533, 61] width 216 height 12
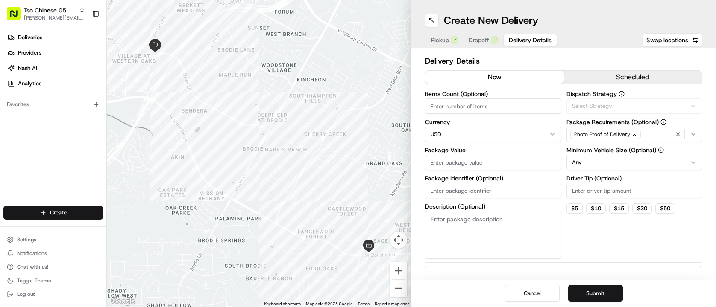
click at [528, 40] on span "Delivery Details" at bounding box center [530, 40] width 43 height 9
click at [494, 100] on input "Items Count (Optional)" at bounding box center [493, 106] width 136 height 15
type input "3"
click at [591, 188] on input "Driver Tip (Optional)" at bounding box center [634, 190] width 136 height 15
type input "2.00"
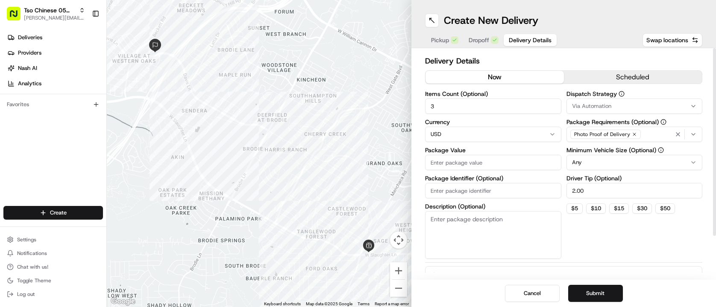
click at [602, 100] on button "Via Automation" at bounding box center [634, 106] width 136 height 15
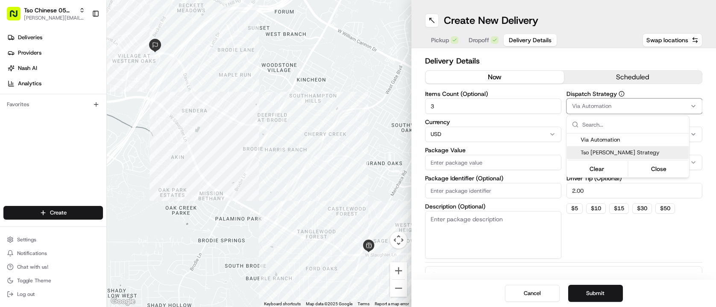
click at [612, 147] on div "Tso [PERSON_NAME] Strategy" at bounding box center [628, 152] width 122 height 13
click at [476, 165] on html "Tso Chinese 05 Menchaca [EMAIL_ADDRESS][DOMAIN_NAME] Toggle Sidebar Deliveries …" at bounding box center [358, 153] width 716 height 307
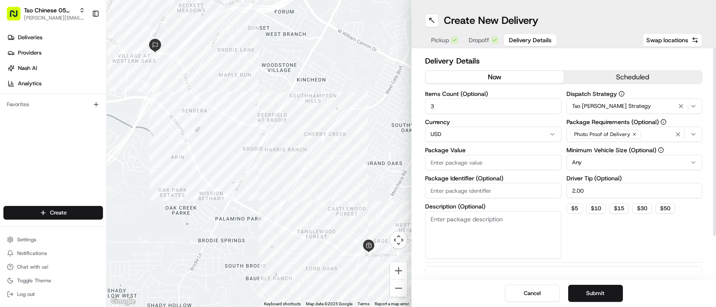
click at [476, 165] on input "Package Value" at bounding box center [493, 162] width 136 height 15
type input "43.14"
click at [480, 187] on input "Package Identifier (Optional)" at bounding box center [493, 190] width 136 height 15
type input "YMLCCCX"
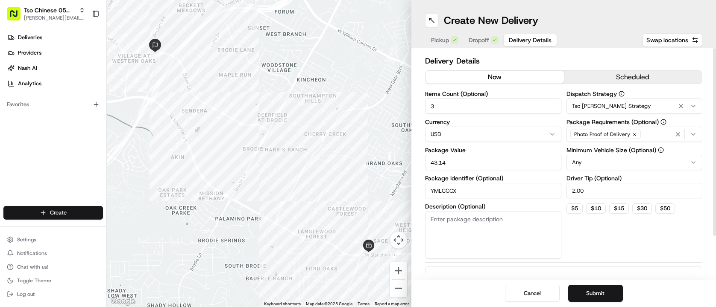
click at [600, 236] on div "Dispatch Strategy Tso [PERSON_NAME] Strategy Package Requirements (Optional) Ph…" at bounding box center [634, 175] width 136 height 168
click at [596, 293] on button "Submit" at bounding box center [595, 293] width 55 height 17
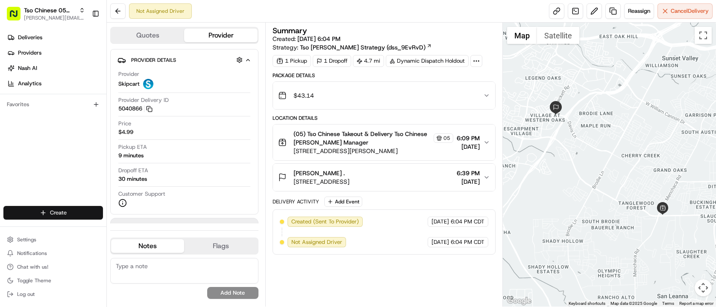
click at [61, 210] on html "Tso Chinese 05 Menchaca [EMAIL_ADDRESS][DOMAIN_NAME] Toggle Sidebar Deliveries …" at bounding box center [358, 153] width 716 height 307
click at [141, 233] on link "Delivery" at bounding box center [154, 228] width 95 height 15
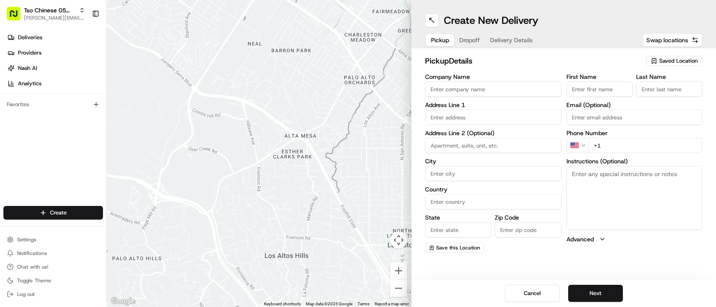
click at [697, 57] on div "Saved Location" at bounding box center [674, 61] width 56 height 10
click at [670, 94] on span "(05) Tso Chinese Takeout & Delivery (05)" at bounding box center [659, 93] width 105 height 8
type input "(05) Tso Chinese Takeout & Delivery"
type input "[STREET_ADDRESS][PERSON_NAME]"
type input "Ste 100"
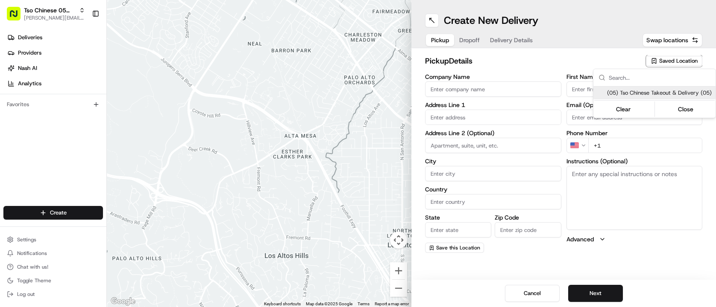
type input "Austin"
type input "US"
type input "[GEOGRAPHIC_DATA]"
type input "78748"
type input "Tso Chinese"
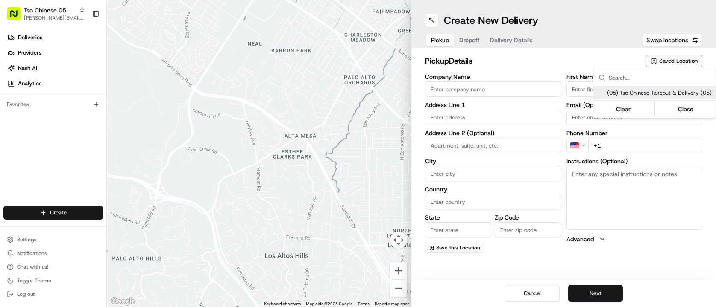
type input "[PERSON_NAME] Manager"
type input "[EMAIL_ADDRESS][DOMAIN_NAME]"
type input "[PHONE_NUMBER]"
type textarea "Submit a picture displaying address & food as Proof of Delivery. Envía una foto…"
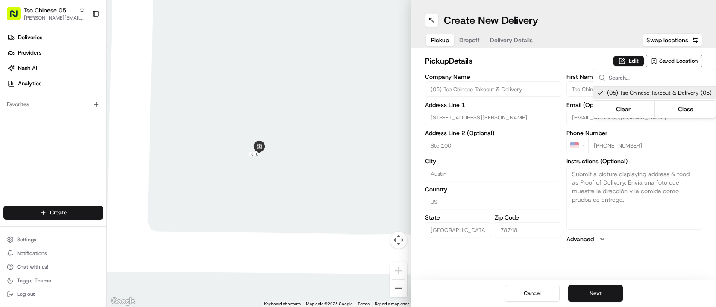
click at [471, 35] on html "Tso Chinese 05 Menchaca [EMAIL_ADDRESS][DOMAIN_NAME] Toggle Sidebar Deliveries …" at bounding box center [358, 153] width 716 height 307
click at [471, 35] on button "Dropoff" at bounding box center [469, 40] width 31 height 12
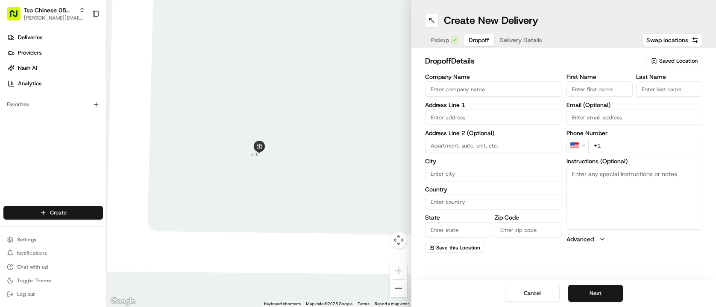
click at [476, 114] on input "text" at bounding box center [493, 117] width 136 height 15
click at [496, 135] on div "[STREET_ADDRESS]" at bounding box center [493, 135] width 132 height 13
type input "[STREET_ADDRESS]"
type input "Austin"
type input "[GEOGRAPHIC_DATA]"
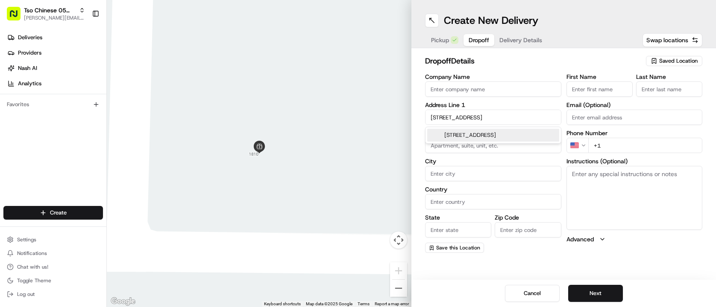
type input "[GEOGRAPHIC_DATA]"
type input "78748"
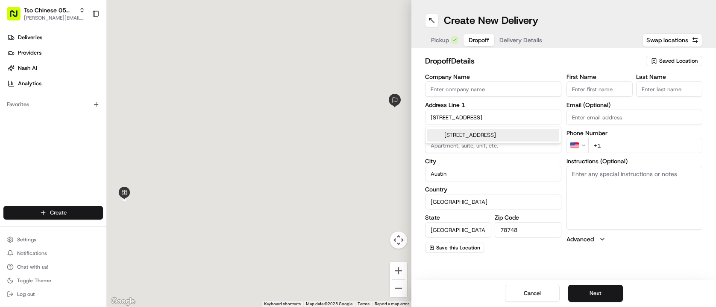
type input "[STREET_ADDRESS]"
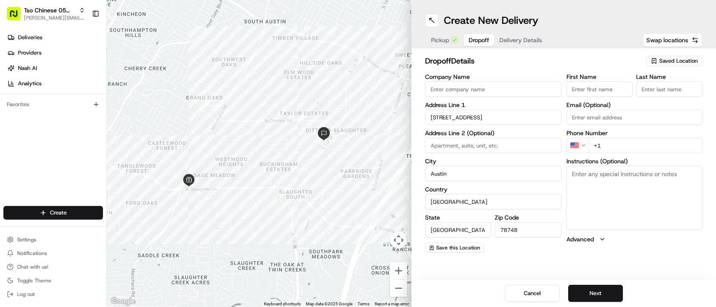
click at [587, 91] on input "First Name" at bounding box center [599, 89] width 66 height 15
type input "j"
type input "[PERSON_NAME]"
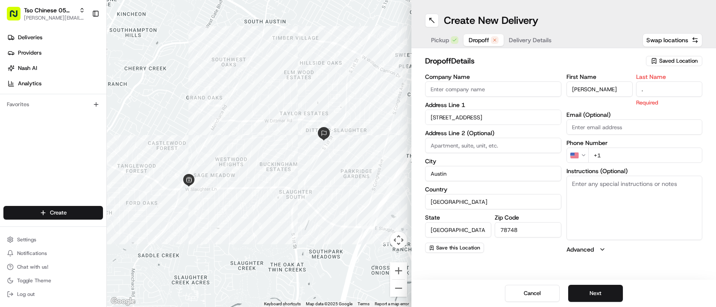
type input "."
click at [601, 155] on div "First Name [PERSON_NAME] Last Name . Required Email (Optional) Phone Number US …" at bounding box center [634, 164] width 136 height 180
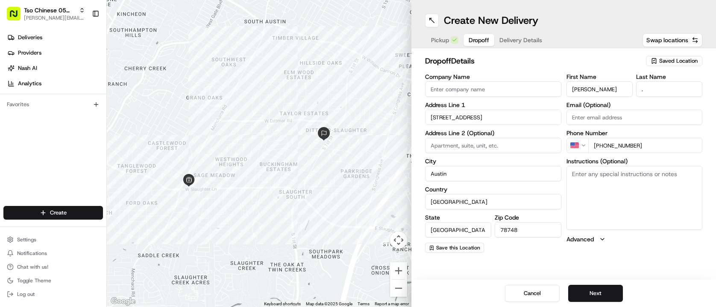
type input "[PHONE_NUMBER]"
click at [533, 63] on h2 "dropoff Details" at bounding box center [533, 61] width 216 height 12
click at [601, 212] on textarea "Instructions (Optional)" at bounding box center [634, 198] width 136 height 64
click at [526, 37] on span "Delivery Details" at bounding box center [520, 40] width 43 height 9
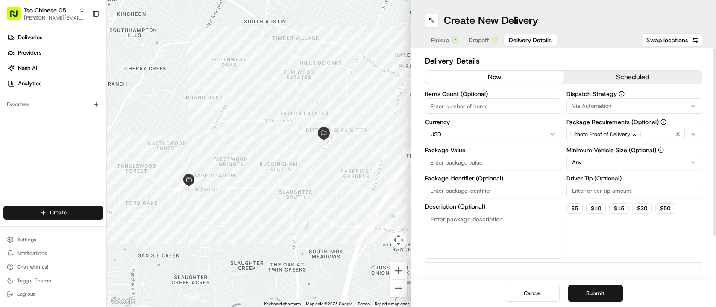
click at [498, 112] on input "Items Count (Optional)" at bounding box center [493, 106] width 136 height 15
type input "4"
click at [591, 192] on input "Driver Tip (Optional)" at bounding box center [634, 190] width 136 height 15
type input "2.00"
click at [644, 107] on div "Via Automation" at bounding box center [634, 106] width 132 height 8
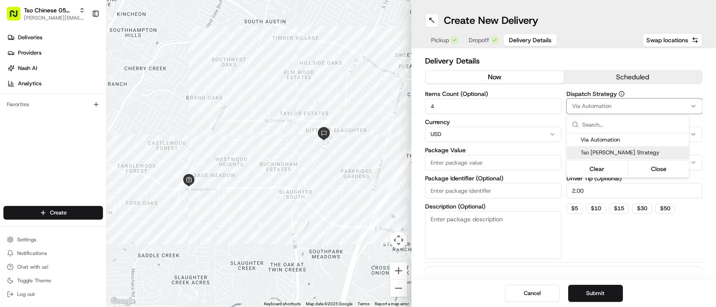
click at [644, 150] on span "Tso [PERSON_NAME] Strategy" at bounding box center [632, 153] width 105 height 8
click at [510, 158] on html "Tso Chinese 05 Menchaca [EMAIL_ADDRESS][DOMAIN_NAME] Toggle Sidebar Deliveries …" at bounding box center [358, 153] width 716 height 307
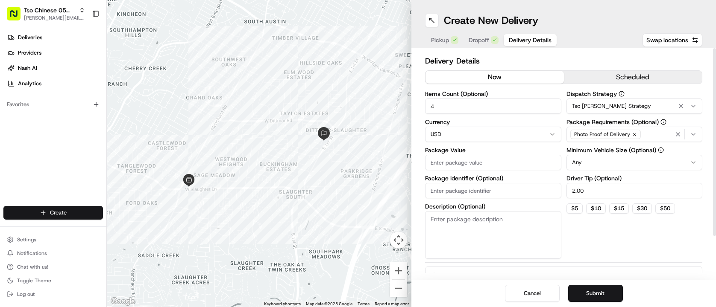
click at [510, 158] on input "Package Value" at bounding box center [493, 162] width 136 height 15
type input "32.31"
click at [637, 249] on div "Dispatch Strategy Tso [PERSON_NAME] Strategy Package Requirements (Optional) Ph…" at bounding box center [634, 175] width 136 height 168
click at [521, 193] on input "Package Identifier (Optional)" at bounding box center [493, 190] width 136 height 15
type input "zv6jilb"
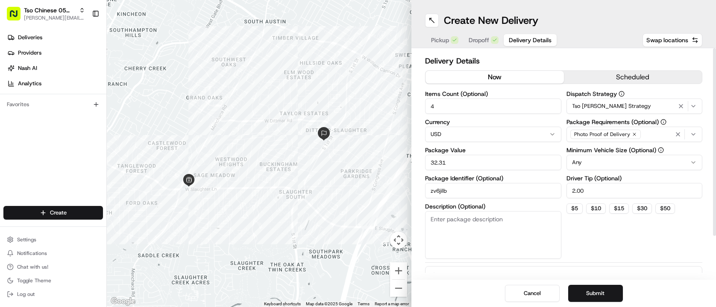
click at [643, 239] on div "Dispatch Strategy Tso [PERSON_NAME] Strategy Package Requirements (Optional) Ph…" at bounding box center [634, 175] width 136 height 168
click at [593, 298] on button "Submit" at bounding box center [595, 293] width 55 height 17
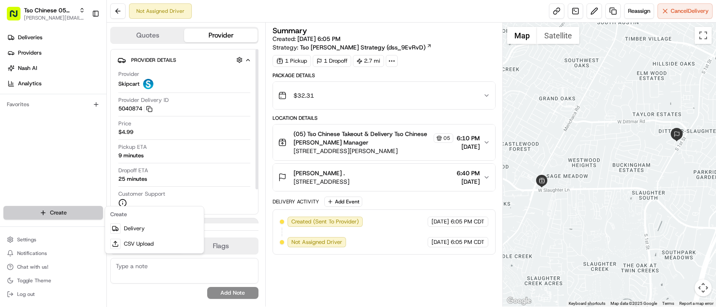
click at [65, 213] on html "Tso Chinese 05 Menchaca [EMAIL_ADDRESS][DOMAIN_NAME] Toggle Sidebar Deliveries …" at bounding box center [358, 153] width 716 height 307
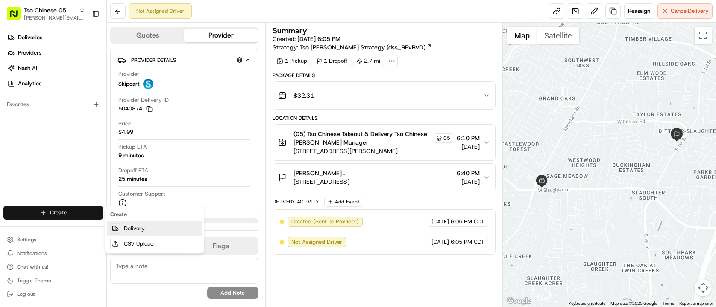
click at [124, 228] on link "Delivery" at bounding box center [154, 228] width 95 height 15
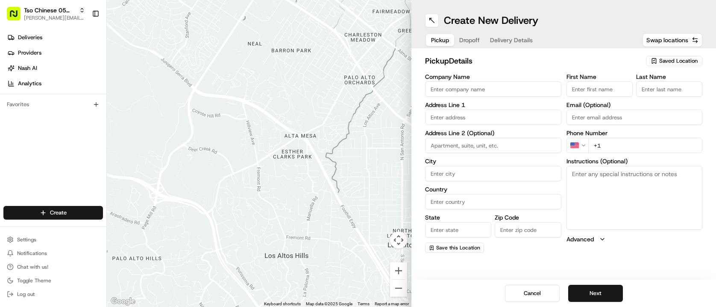
click at [682, 61] on span "Saved Location" at bounding box center [678, 61] width 38 height 8
click at [670, 95] on span "(05) Tso Chinese Takeout & Delivery (05)" at bounding box center [659, 93] width 105 height 8
type input "(05) Tso Chinese Takeout & Delivery"
type input "[STREET_ADDRESS][PERSON_NAME]"
type input "Ste 100"
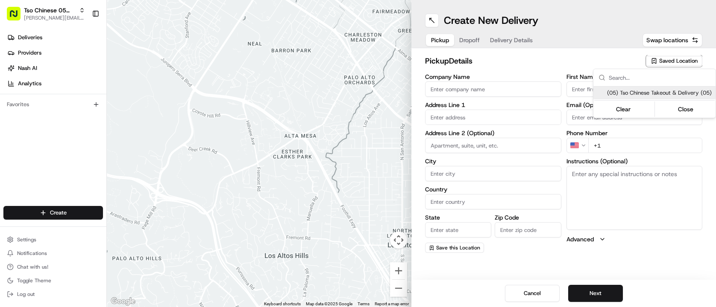
type input "Austin"
type input "US"
type input "[GEOGRAPHIC_DATA]"
type input "78748"
type input "Tso Chinese"
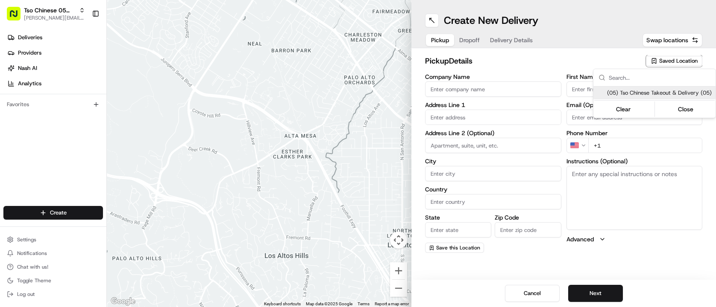
type input "[PERSON_NAME] Manager"
type input "[EMAIL_ADDRESS][DOMAIN_NAME]"
type input "[PHONE_NUMBER]"
type textarea "Submit a picture displaying address & food as Proof of Delivery. Envía una foto…"
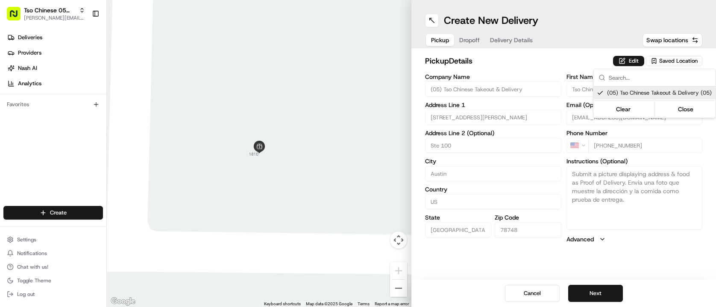
click at [515, 60] on html "Tso Chinese 05 Menchaca [EMAIL_ADDRESS][DOMAIN_NAME] Toggle Sidebar Deliveries …" at bounding box center [358, 153] width 716 height 307
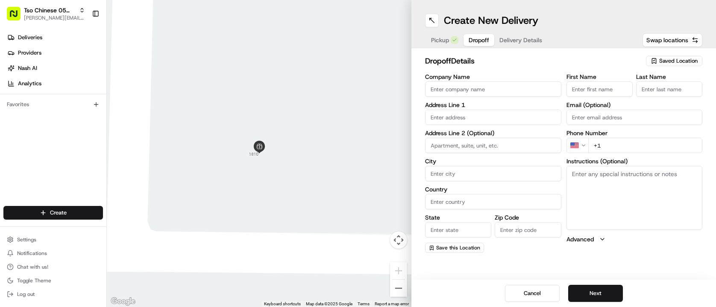
click at [474, 39] on span "Dropoff" at bounding box center [478, 40] width 20 height 9
click at [496, 118] on input "text" at bounding box center [493, 117] width 136 height 15
click at [528, 137] on div "[STREET_ADDRESS]" at bounding box center [493, 135] width 132 height 13
type input "[STREET_ADDRESS]"
type input "Austin"
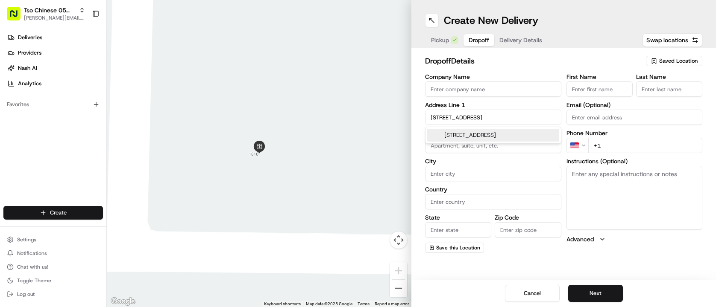
type input "[GEOGRAPHIC_DATA]"
type input "78748"
type input "[STREET_ADDRESS]"
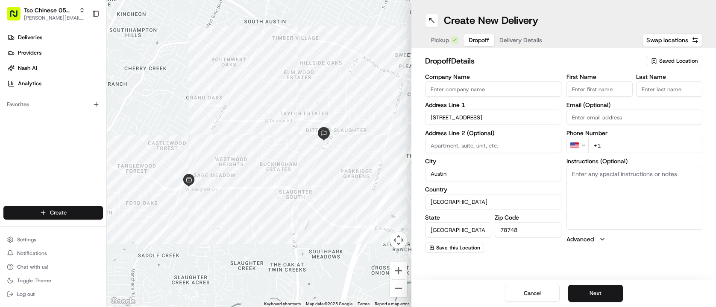
click at [599, 95] on input "First Name" at bounding box center [599, 89] width 66 height 15
type input "[PERSON_NAME]"
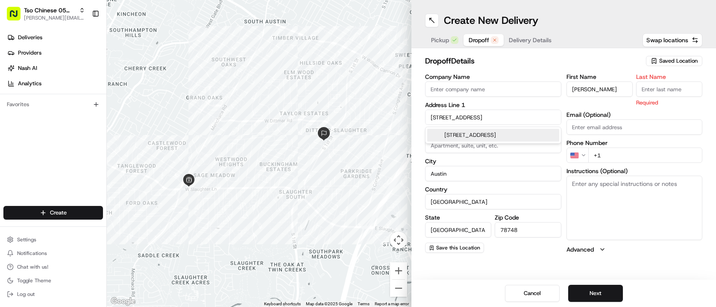
drag, startPoint x: 530, startPoint y: 120, endPoint x: 401, endPoint y: 125, distance: 129.1
click at [401, 125] on div "← Move left → Move right ↑ Move up ↓ Move down + Zoom in - Zoom out Home Jump l…" at bounding box center [411, 153] width 609 height 307
click at [524, 123] on input "[STREET_ADDRESS]" at bounding box center [493, 117] width 136 height 15
type input "8"
click at [529, 138] on div "[STREET_ADDRESS]" at bounding box center [493, 135] width 132 height 13
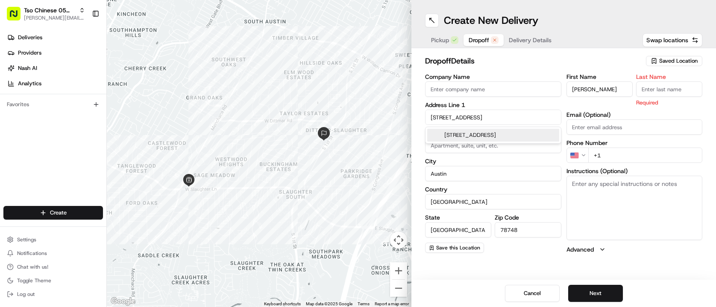
type input "[STREET_ADDRESS]"
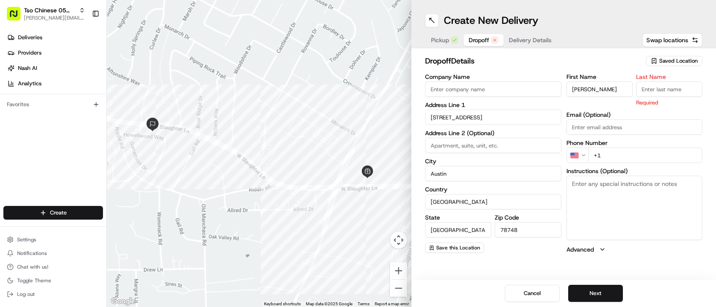
click at [665, 93] on input "Last Name" at bounding box center [669, 89] width 66 height 15
drag, startPoint x: 614, startPoint y: 87, endPoint x: 571, endPoint y: 85, distance: 43.6
click at [571, 85] on input "[PERSON_NAME]" at bounding box center [599, 89] width 66 height 15
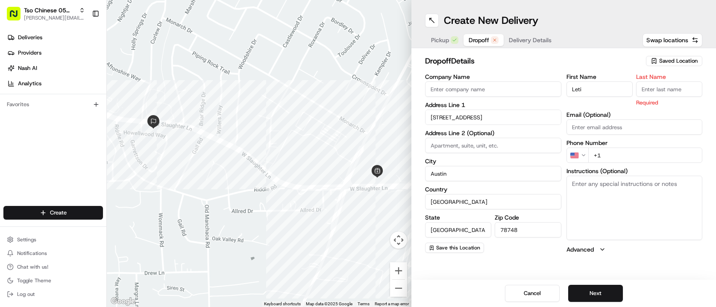
type input "Leti"
type input "b"
click at [626, 162] on div "First Name Leti Last Name b Required Email (Optional) Phone Number US +1 Instru…" at bounding box center [634, 164] width 136 height 180
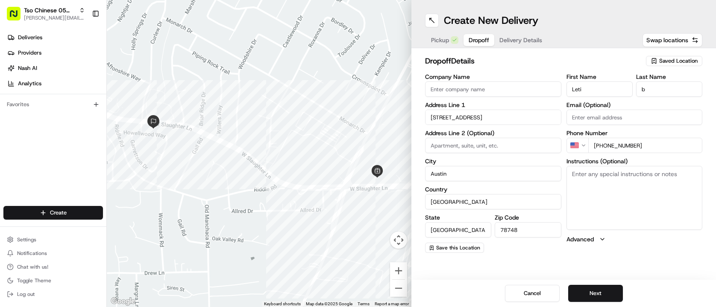
type input "[PHONE_NUMBER]"
click at [609, 175] on textarea "Instructions (Optional)" at bounding box center [634, 198] width 136 height 64
click at [526, 44] on span "Delivery Details" at bounding box center [520, 40] width 43 height 9
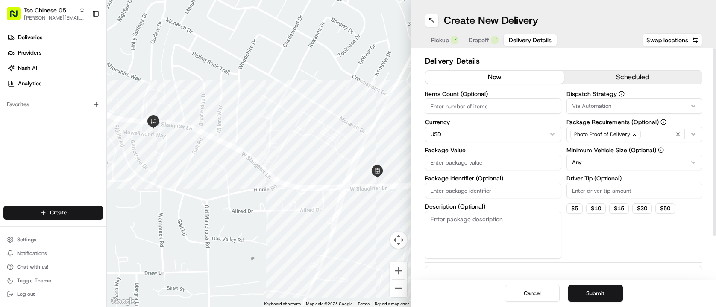
click at [531, 108] on input "Items Count (Optional)" at bounding box center [493, 106] width 136 height 15
click at [605, 116] on div "Dispatch Strategy Via Automation Package Requirements (Optional) Photo Proof of…" at bounding box center [634, 175] width 136 height 168
click at [605, 111] on button "Via Automation" at bounding box center [634, 106] width 136 height 15
click at [608, 153] on span "Tso [PERSON_NAME] Strategy" at bounding box center [632, 153] width 105 height 8
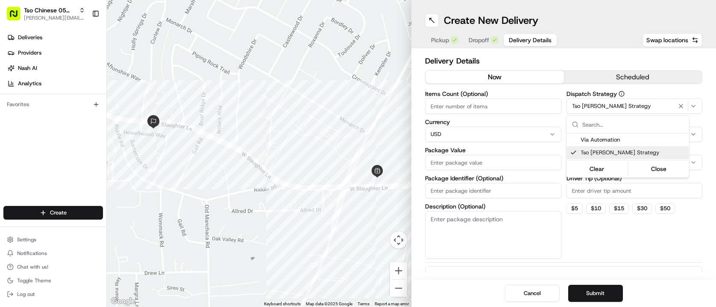
click at [589, 234] on html "Tso Chinese 05 Menchaca [EMAIL_ADDRESS][DOMAIN_NAME] Toggle Sidebar Deliveries …" at bounding box center [358, 153] width 716 height 307
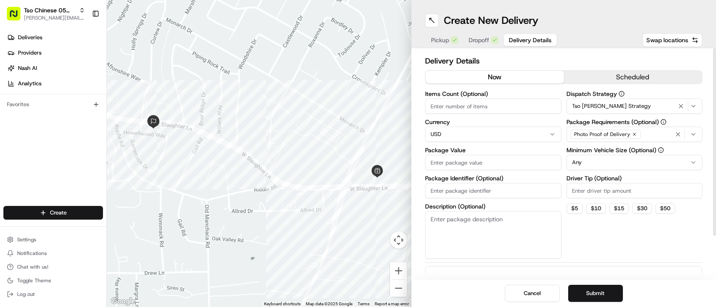
click at [589, 193] on input "Driver Tip (Optional)" at bounding box center [634, 190] width 136 height 15
type input "2.00"
click at [612, 244] on div "Dispatch Strategy Tso [PERSON_NAME] Strategy Package Requirements (Optional) Ph…" at bounding box center [634, 175] width 136 height 168
click at [516, 168] on input "Package Value" at bounding box center [493, 162] width 136 height 15
type input "30.15"
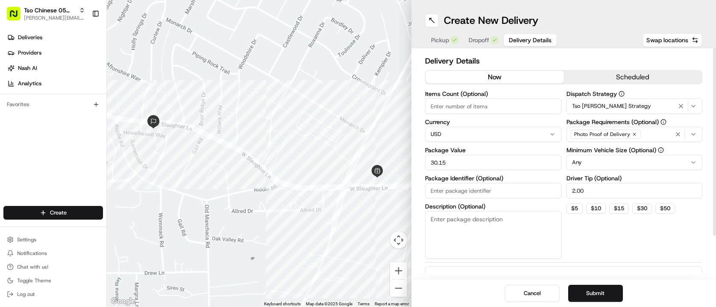
click at [533, 191] on input "Package Identifier (Optional)" at bounding box center [493, 190] width 136 height 15
type textarea "KMNMUUB"
click at [667, 241] on div "Dispatch Strategy Tso [PERSON_NAME] Strategy Package Requirements (Optional) Ph…" at bounding box center [634, 175] width 136 height 168
click at [504, 109] on input "Items Count (Optional)" at bounding box center [493, 106] width 136 height 15
type input "3"
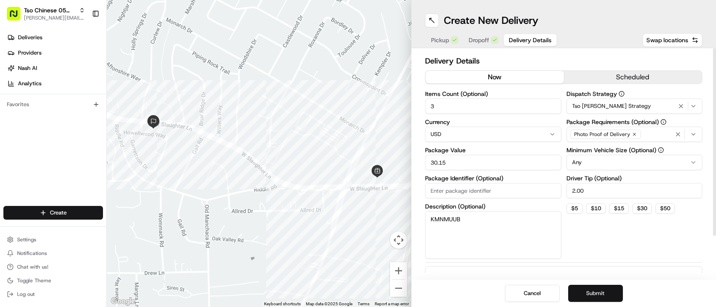
click at [602, 301] on button "Submit" at bounding box center [595, 293] width 55 height 17
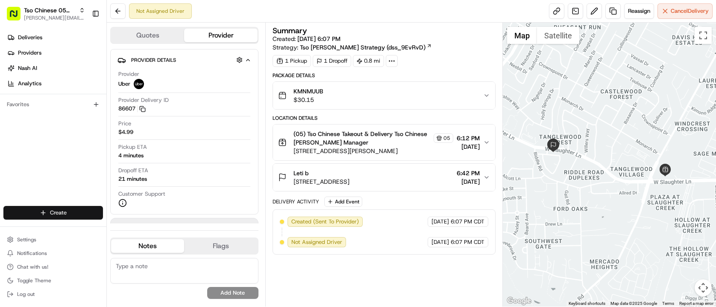
click at [76, 214] on html "Tso Chinese 05 Menchaca [EMAIL_ADDRESS][DOMAIN_NAME] Toggle Sidebar Deliveries …" at bounding box center [358, 153] width 716 height 307
click at [133, 226] on link "Delivery" at bounding box center [154, 228] width 95 height 15
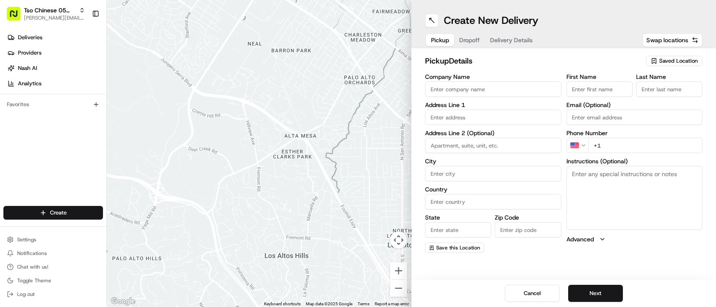
click at [669, 60] on span "Saved Location" at bounding box center [678, 61] width 38 height 8
click at [643, 100] on div "(05) Tso Chinese Takeout & Delivery (05)" at bounding box center [654, 93] width 122 height 13
type input "(05) Tso Chinese Takeout & Delivery"
type input "[STREET_ADDRESS][PERSON_NAME]"
type input "Ste 100"
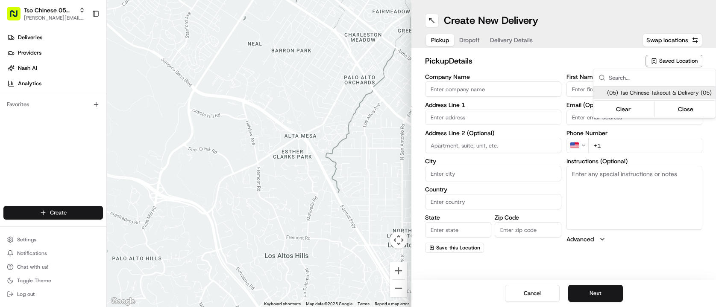
type input "Austin"
type input "US"
type input "[GEOGRAPHIC_DATA]"
type input "78748"
type input "Tso Chinese"
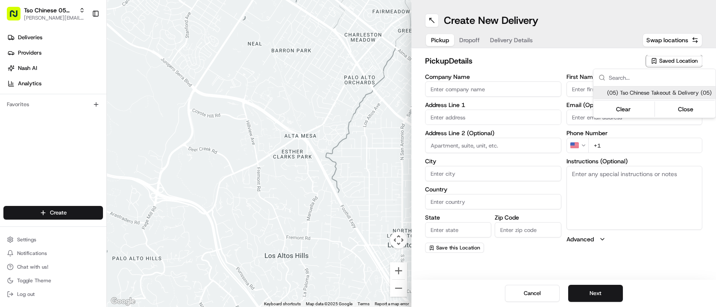
type input "[PERSON_NAME] Manager"
type input "[EMAIL_ADDRESS][DOMAIN_NAME]"
type input "[PHONE_NUMBER]"
type textarea "Submit a picture displaying address & food as Proof of Delivery. Envía una foto…"
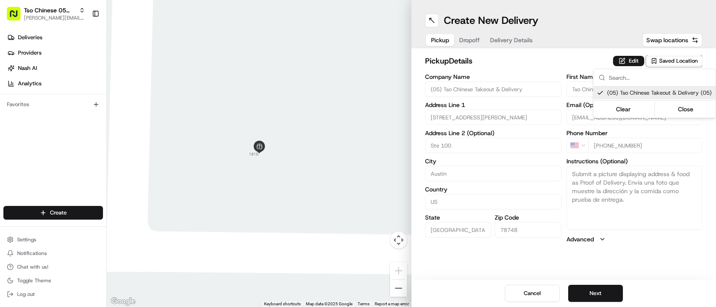
click at [543, 67] on html "Tso Chinese 05 Menchaca [EMAIL_ADDRESS][DOMAIN_NAME] Toggle Sidebar Deliveries …" at bounding box center [358, 153] width 716 height 307
click at [466, 39] on button "Dropoff" at bounding box center [469, 40] width 31 height 12
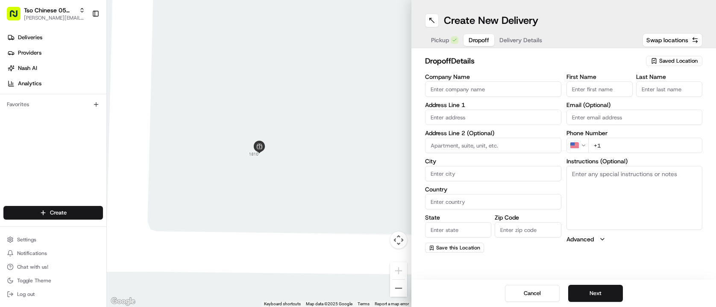
click at [513, 36] on span "Delivery Details" at bounding box center [520, 40] width 43 height 9
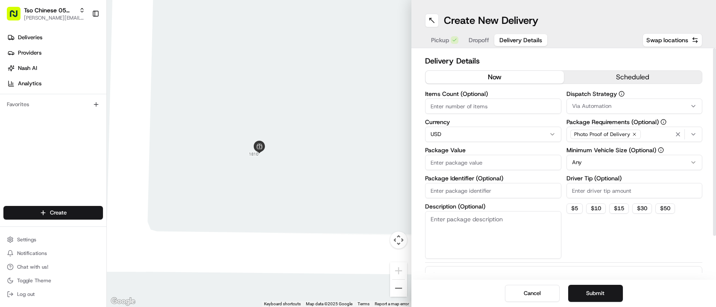
click at [481, 189] on input "Package Identifier (Optional)" at bounding box center [493, 190] width 136 height 15
paste input "C9JLFMS"
type input "C9JLFMS"
click at [582, 192] on input "Driver Tip (Optional)" at bounding box center [634, 190] width 136 height 15
type input "2.00"
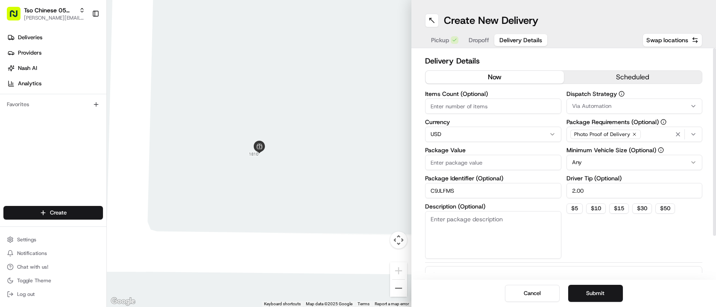
click at [596, 102] on span "Via Automation" at bounding box center [591, 106] width 39 height 8
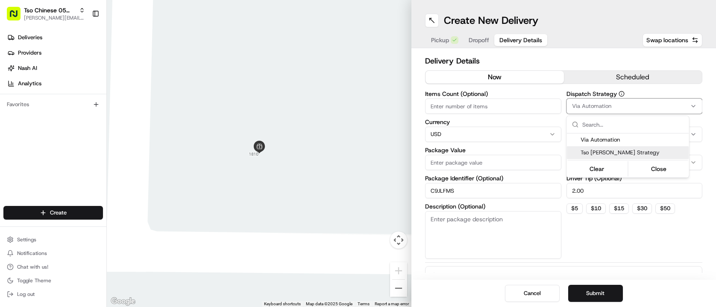
click at [631, 149] on span "Tso [PERSON_NAME] Strategy" at bounding box center [632, 153] width 105 height 8
click at [479, 105] on html "Tso Chinese 05 Menchaca [EMAIL_ADDRESS][DOMAIN_NAME] Toggle Sidebar Deliveries …" at bounding box center [358, 153] width 716 height 307
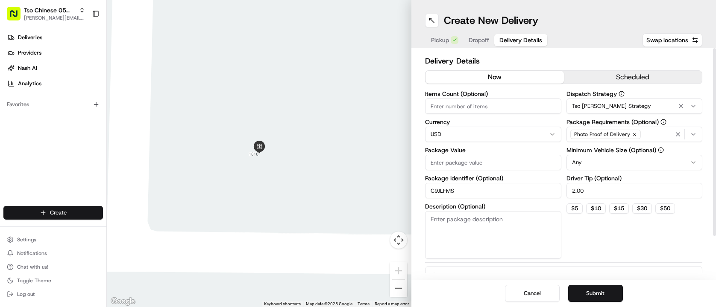
click at [479, 105] on input "Items Count (Optional)" at bounding box center [493, 106] width 136 height 15
type input "5"
click at [472, 161] on input "Package Value" at bounding box center [493, 162] width 136 height 15
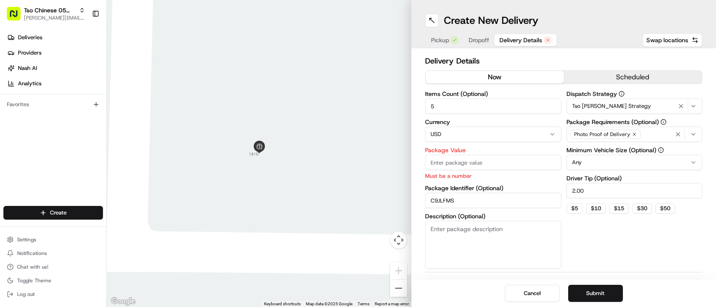
paste input "40.92"
type input "40.92"
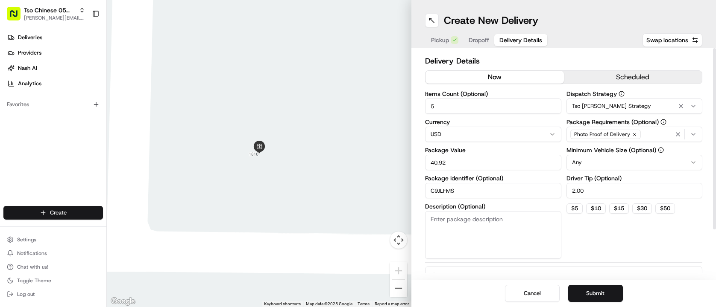
click at [644, 254] on div "Dispatch Strategy Tso [PERSON_NAME] Strategy Package Requirements (Optional) Ph…" at bounding box center [634, 175] width 136 height 168
click at [477, 34] on button "Dropoff" at bounding box center [478, 40] width 31 height 12
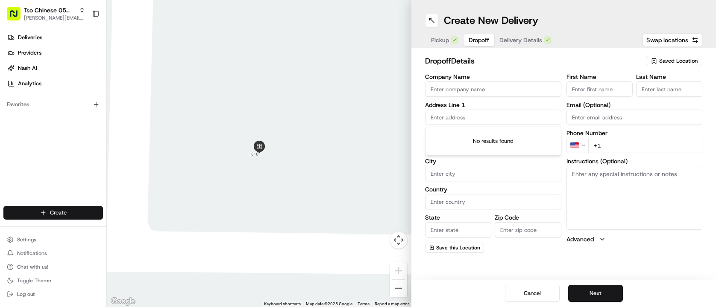
click at [525, 112] on input "text" at bounding box center [493, 117] width 136 height 15
paste input "[STREET_ADDRESS]"
click at [509, 134] on div "[STREET_ADDRESS]" at bounding box center [493, 135] width 132 height 13
type input "[STREET_ADDRESS]"
type input "Austin"
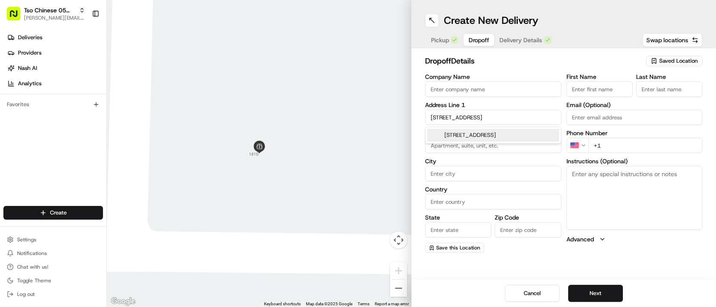
type input "[GEOGRAPHIC_DATA]"
type input "78739"
type input "[STREET_ADDRESS]"
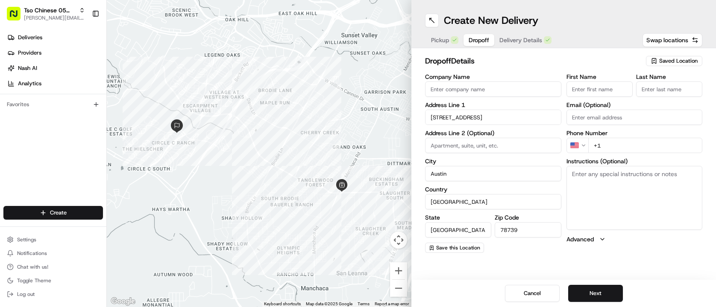
click at [593, 88] on input "First Name" at bounding box center [599, 89] width 66 height 15
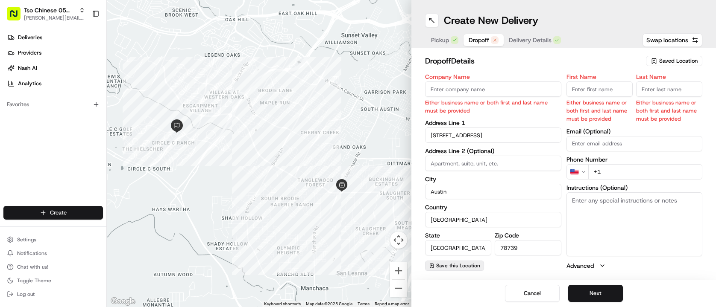
paste input "[PERSON_NAME]"
type input "[PERSON_NAME]"
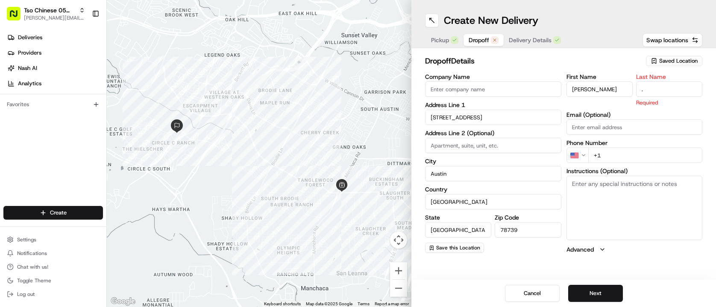
type input "."
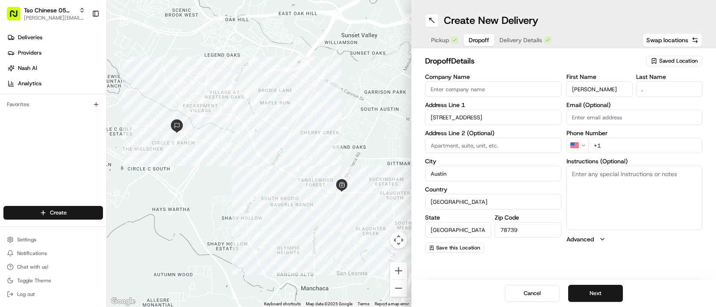
click at [620, 64] on h2 "dropoff Details" at bounding box center [533, 61] width 216 height 12
click at [627, 153] on div "First Name [PERSON_NAME] Last Name . Email (Optional) Phone Number US +1 Instru…" at bounding box center [634, 163] width 136 height 179
click at [626, 146] on input "+1" at bounding box center [645, 145] width 114 height 15
paste input "[PHONE_NUMBER]"
type input "[PHONE_NUMBER]"
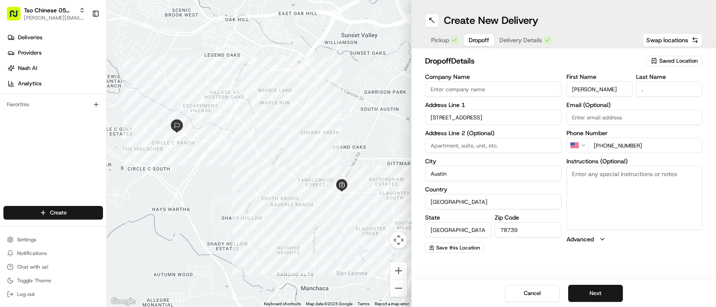
click at [542, 254] on div "dropoff Details Saved Location Company Name Address Line [GEOGRAPHIC_DATA][STRE…" at bounding box center [563, 154] width 304 height 212
click at [494, 53] on div "dropoff Details Saved Location Company Name Address Line [GEOGRAPHIC_DATA][STRE…" at bounding box center [563, 154] width 304 height 212
click at [595, 294] on button "Next" at bounding box center [595, 293] width 55 height 17
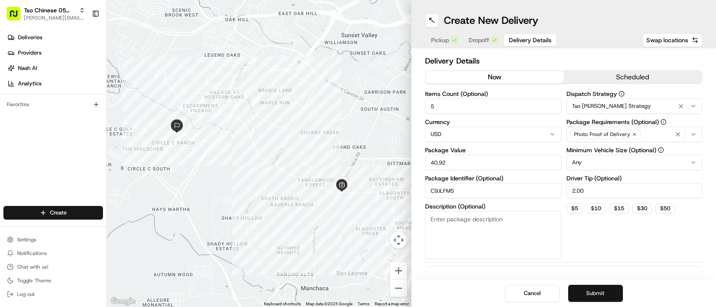
click at [595, 294] on button "Submit" at bounding box center [595, 293] width 55 height 17
click at [595, 294] on div "Cancel Submit" at bounding box center [563, 293] width 304 height 27
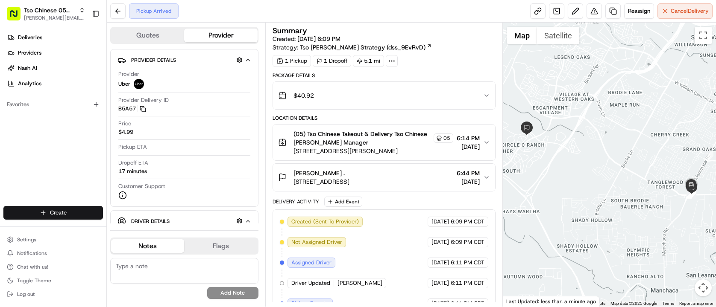
scroll to position [34, 0]
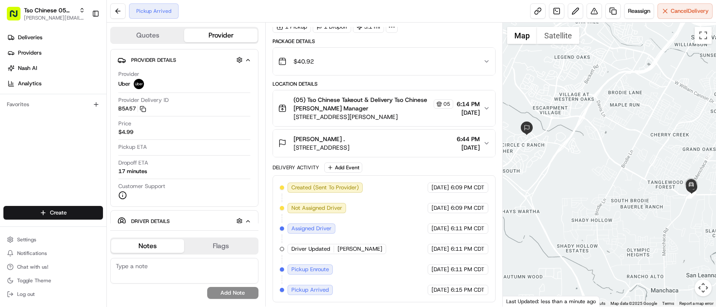
click at [347, 249] on span "[PERSON_NAME]" at bounding box center [359, 250] width 45 height 8
click at [320, 249] on span "Driver Updated" at bounding box center [310, 250] width 39 height 8
click at [221, 221] on div "Driver Details Hidden ( 5 )" at bounding box center [188, 221] width 114 height 11
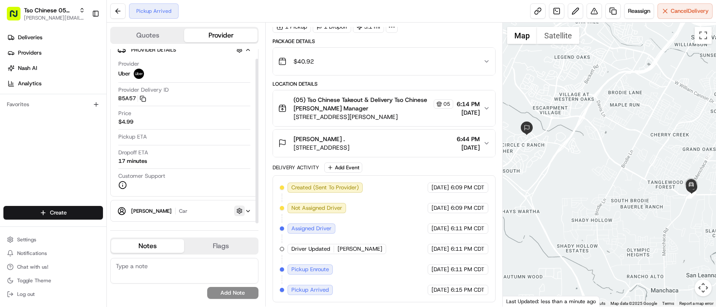
click at [240, 213] on button "button" at bounding box center [239, 211] width 11 height 11
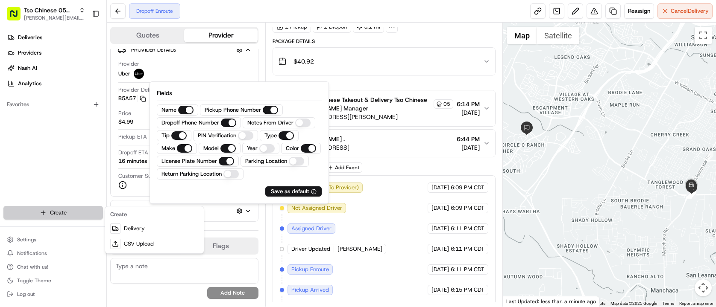
click at [74, 219] on html "Tso Chinese 05 Menchaca [EMAIL_ADDRESS][DOMAIN_NAME] Toggle Sidebar Deliveries …" at bounding box center [358, 153] width 716 height 307
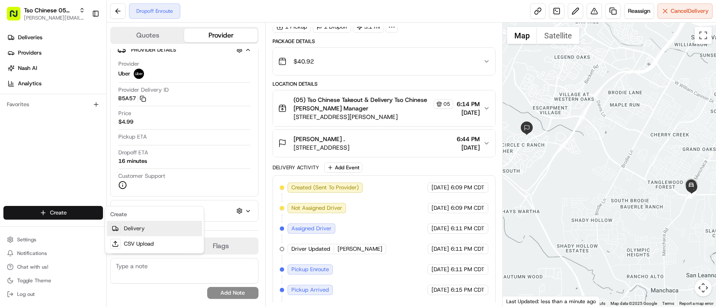
click at [138, 229] on link "Delivery" at bounding box center [154, 228] width 95 height 15
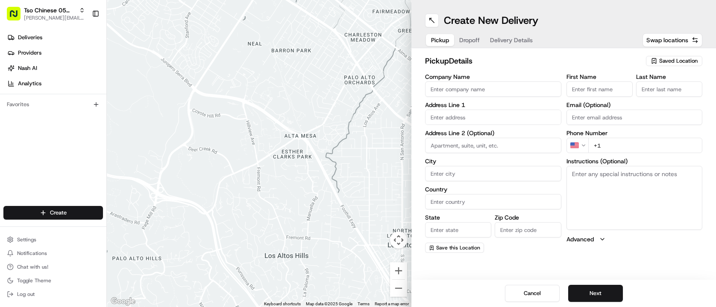
click at [674, 57] on span "Saved Location" at bounding box center [678, 61] width 38 height 8
click at [673, 92] on span "(05) Tso Chinese Takeout & Delivery (05)" at bounding box center [659, 93] width 105 height 8
type input "(05) Tso Chinese Takeout & Delivery"
type input "[STREET_ADDRESS][PERSON_NAME]"
type input "Ste 100"
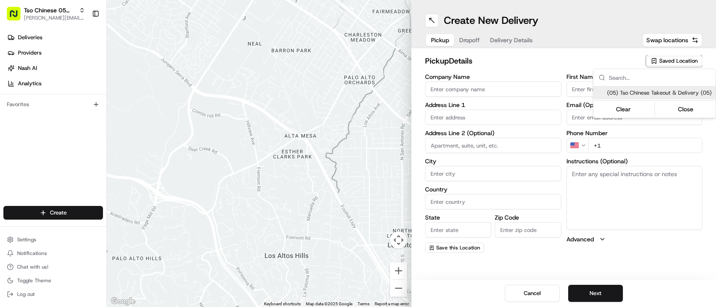
type input "Austin"
type input "US"
type input "[GEOGRAPHIC_DATA]"
type input "78748"
type input "Tso Chinese"
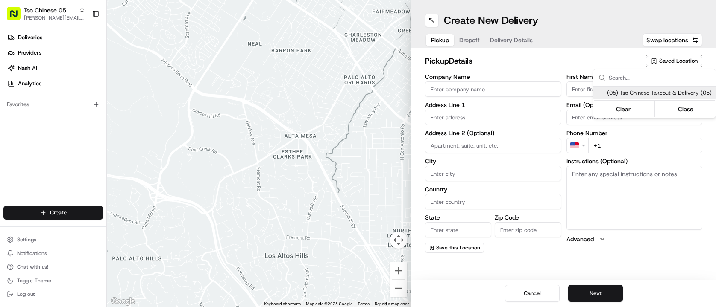
type input "[PERSON_NAME] Manager"
type input "[EMAIL_ADDRESS][DOMAIN_NAME]"
type input "[PHONE_NUMBER]"
type textarea "Submit a picture displaying address & food as Proof of Delivery. Envía una foto…"
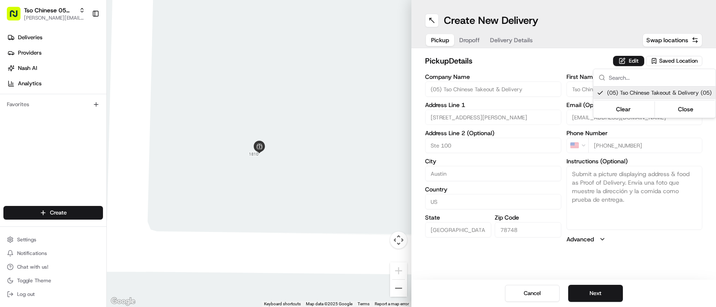
click at [465, 37] on html "Tso Chinese 05 Menchaca [EMAIL_ADDRESS][DOMAIN_NAME] Toggle Sidebar Deliveries …" at bounding box center [358, 153] width 716 height 307
click at [465, 37] on button "Dropoff" at bounding box center [469, 40] width 31 height 12
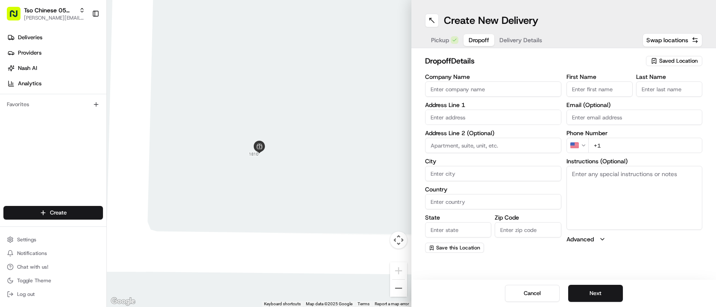
click at [511, 35] on button "Delivery Details" at bounding box center [520, 40] width 53 height 12
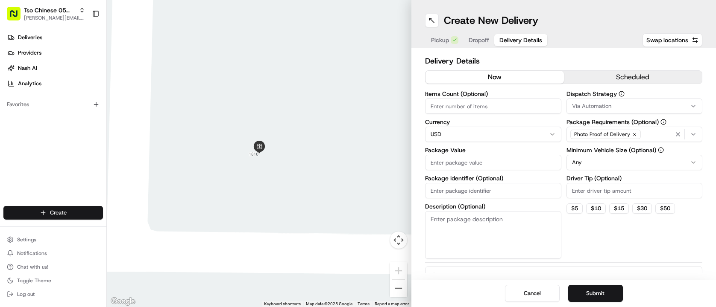
click at [511, 35] on button "Delivery Details" at bounding box center [520, 40] width 53 height 12
click at [486, 185] on input "Package Identifier (Optional)" at bounding box center [493, 190] width 136 height 15
paste input "Q7XYNYT"
type input "Q7XYNYT"
click at [591, 189] on input "Driver Tip (Optional)" at bounding box center [634, 190] width 136 height 15
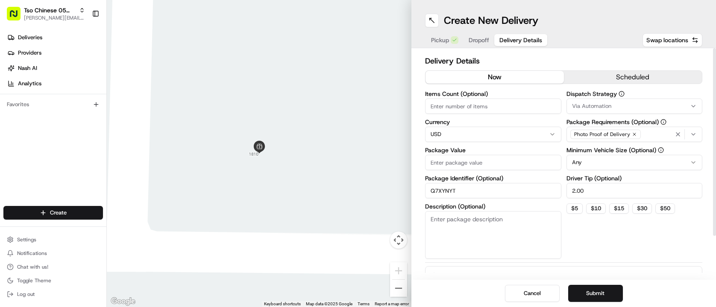
type input "2.00"
click at [596, 108] on span "Via Automation" at bounding box center [591, 106] width 39 height 8
click at [601, 149] on span "Tso [PERSON_NAME] Strategy" at bounding box center [632, 153] width 105 height 8
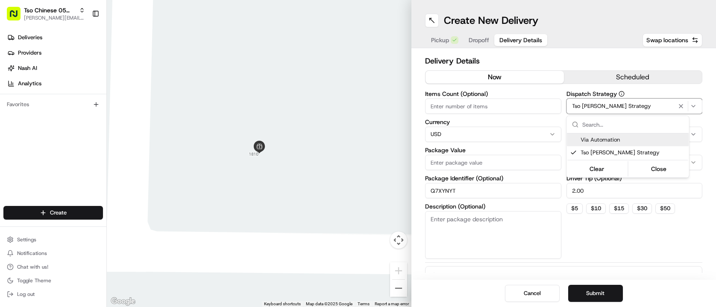
click at [502, 107] on html "Tso Chinese 05 Menchaca [EMAIL_ADDRESS][DOMAIN_NAME] Toggle Sidebar Deliveries …" at bounding box center [358, 153] width 716 height 307
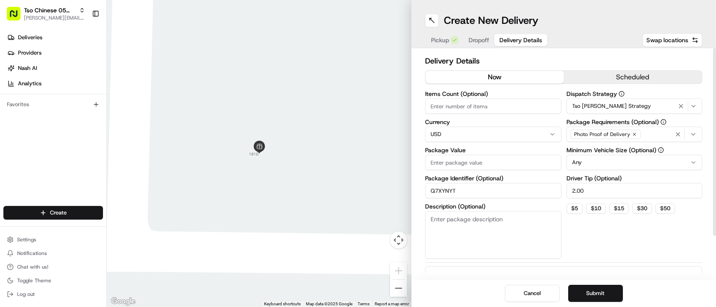
click at [502, 107] on input "Items Count (Optional)" at bounding box center [493, 106] width 136 height 15
type input "13"
click at [528, 161] on input "Package Value" at bounding box center [493, 162] width 136 height 15
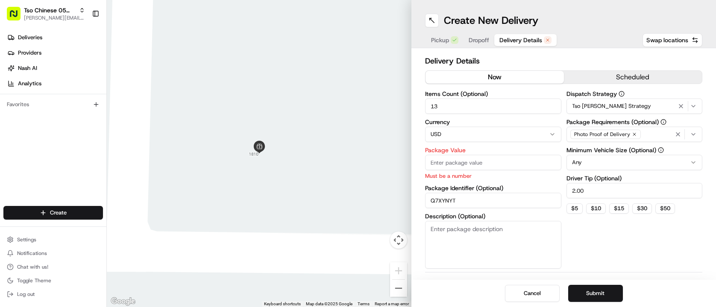
paste input "122.7"
type input "122.7"
click at [586, 231] on div "Dispatch Strategy Tso [PERSON_NAME] Strategy Package Requirements (Optional) Ph…" at bounding box center [634, 180] width 136 height 178
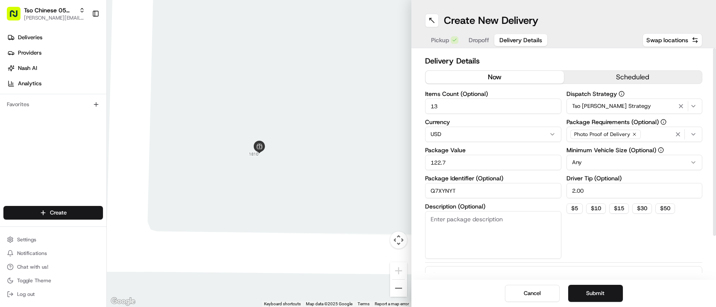
click at [478, 48] on div "Delivery Details now scheduled Items Count (Optional) 13 Currency USD Package V…" at bounding box center [563, 164] width 304 height 232
click at [477, 41] on span "Dropoff" at bounding box center [478, 40] width 20 height 9
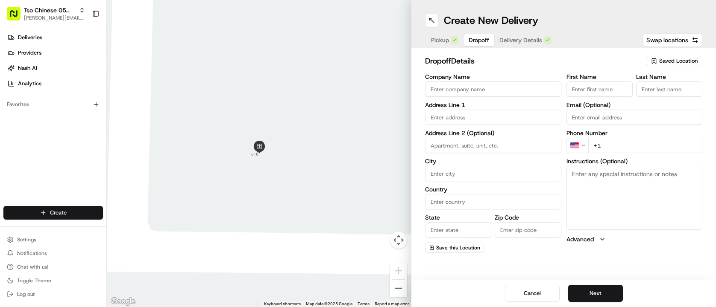
click at [527, 116] on input "text" at bounding box center [493, 117] width 136 height 15
paste input "10500 Marfa Dr"
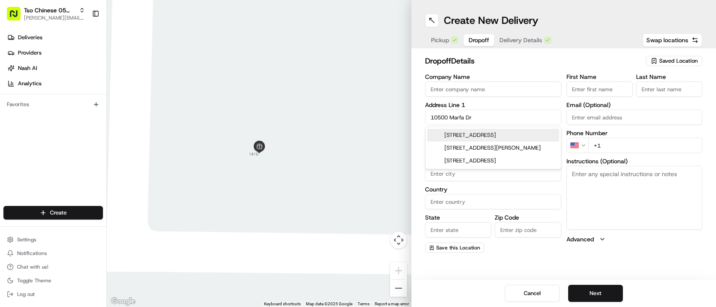
click at [533, 137] on div "[STREET_ADDRESS]" at bounding box center [493, 135] width 132 height 13
type input "[STREET_ADDRESS]"
type input "Austin"
type input "[GEOGRAPHIC_DATA]"
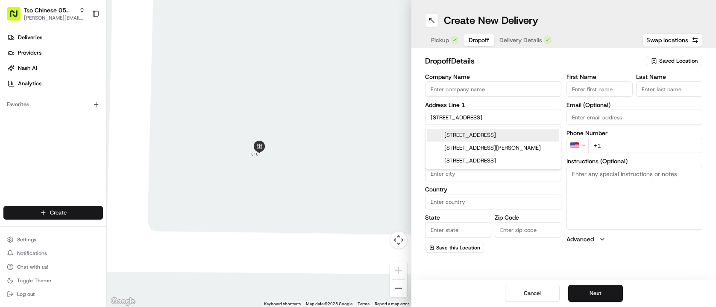
type input "78748"
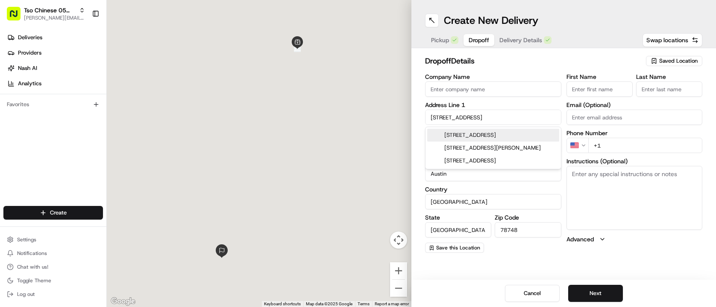
type input "[STREET_ADDRESS]"
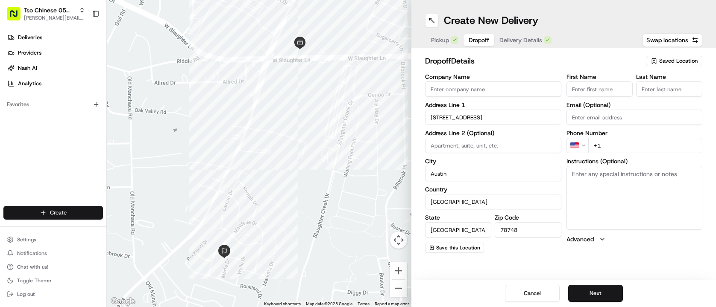
click at [610, 150] on input "+1" at bounding box center [645, 145] width 114 height 15
paste input "[PHONE_NUMBER]"
type input "[PHONE_NUMBER]"
click at [613, 89] on input "First Name" at bounding box center [599, 89] width 66 height 15
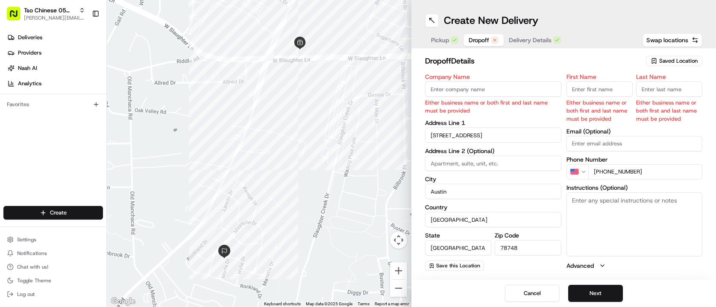
paste input "[PERSON_NAME]"
type input "[PERSON_NAME]"
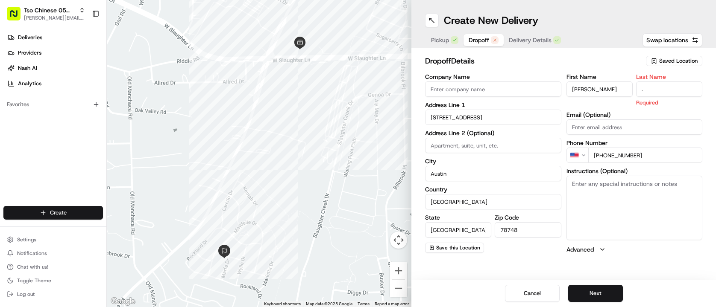
type input "."
click at [580, 79] on div "First Name [PERSON_NAME]" at bounding box center [599, 90] width 66 height 33
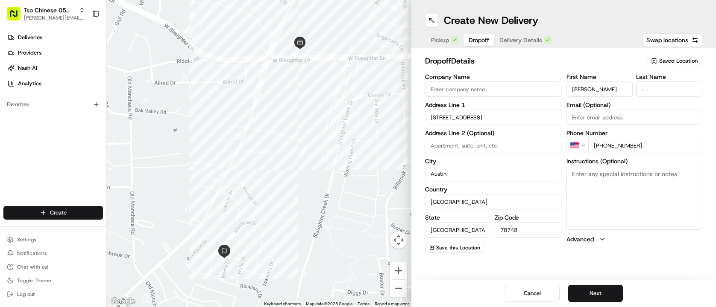
click at [560, 58] on h2 "dropoff Details" at bounding box center [533, 61] width 216 height 12
click at [606, 287] on button "Next" at bounding box center [595, 293] width 55 height 17
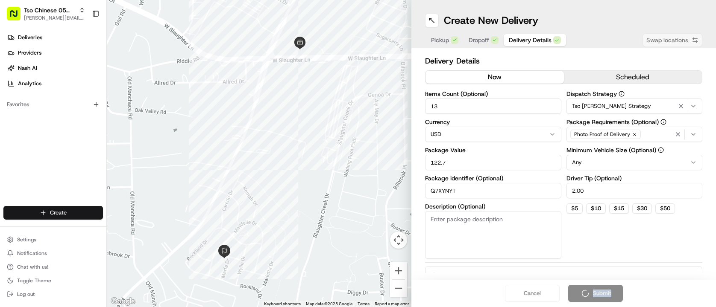
click at [606, 287] on div "Cancel Submit" at bounding box center [563, 293] width 304 height 27
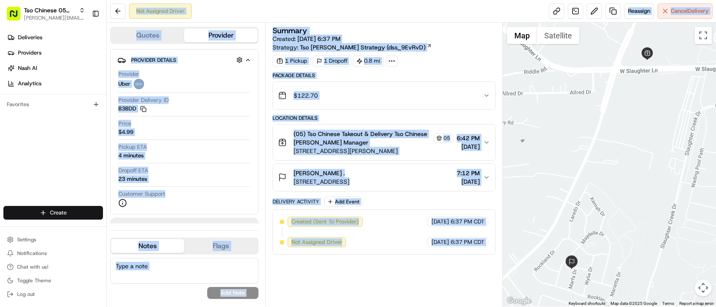
click at [61, 212] on html "Tso Chinese 05 Menchaca [EMAIL_ADDRESS][DOMAIN_NAME] Toggle Sidebar Deliveries …" at bounding box center [358, 153] width 716 height 307
click at [134, 228] on link "Delivery" at bounding box center [154, 228] width 95 height 15
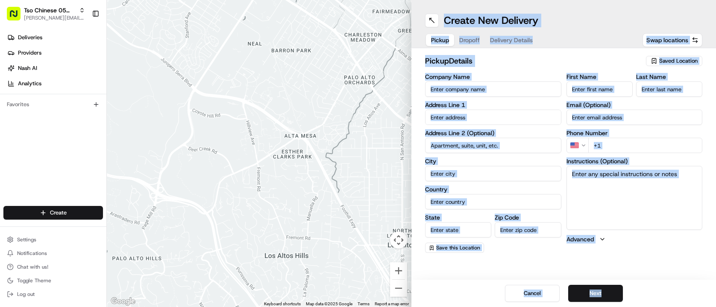
click at [599, 59] on h2 "pickup Details" at bounding box center [533, 61] width 216 height 12
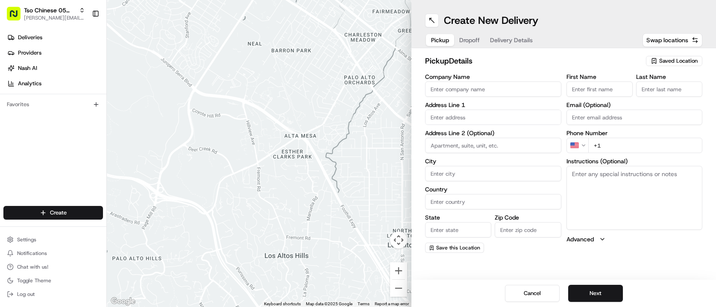
click at [659, 60] on span "Saved Location" at bounding box center [678, 61] width 38 height 8
click at [649, 95] on span "(05) Tso Chinese Takeout & Delivery (05)" at bounding box center [659, 93] width 105 height 8
type input "(05) Tso Chinese Takeout & Delivery"
type input "[STREET_ADDRESS][PERSON_NAME]"
type input "Ste 100"
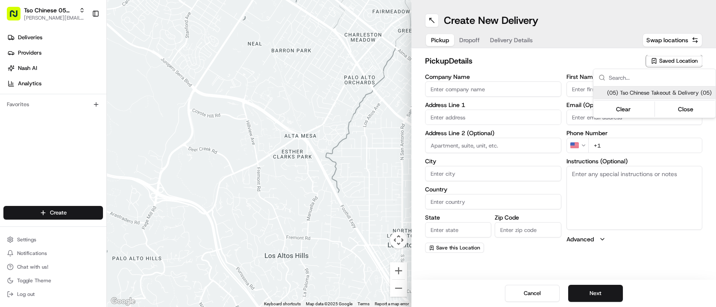
type input "Austin"
type input "US"
type input "[GEOGRAPHIC_DATA]"
type input "78748"
type input "Tso Chinese"
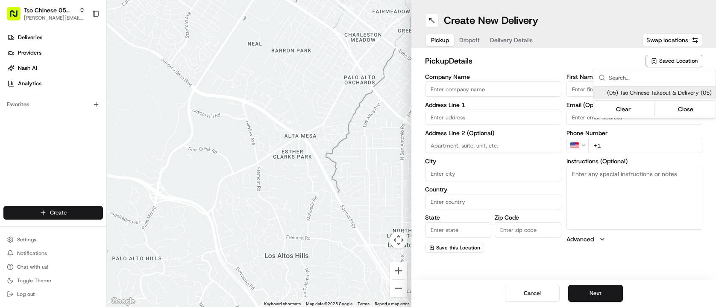
type input "[PERSON_NAME] Manager"
type input "[EMAIL_ADDRESS][DOMAIN_NAME]"
type input "[PHONE_NUMBER]"
type textarea "Submit a picture displaying address & food as Proof of Delivery. Envía una foto…"
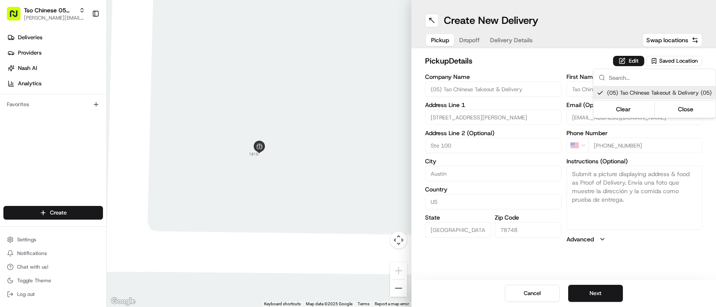
click at [471, 41] on html "Tso Chinese 05 Menchaca [EMAIL_ADDRESS][DOMAIN_NAME] Toggle Sidebar Deliveries …" at bounding box center [358, 153] width 716 height 307
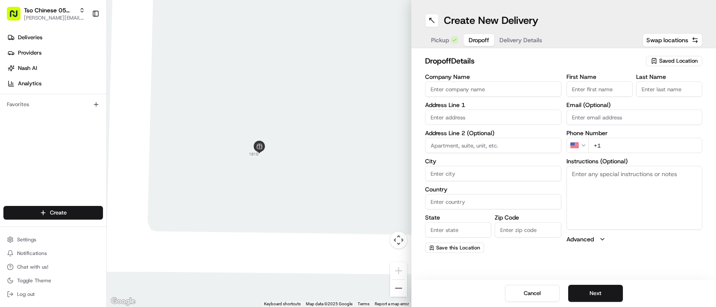
click at [471, 41] on span "Dropoff" at bounding box center [478, 40] width 20 height 9
click at [502, 122] on input "text" at bounding box center [493, 117] width 136 height 15
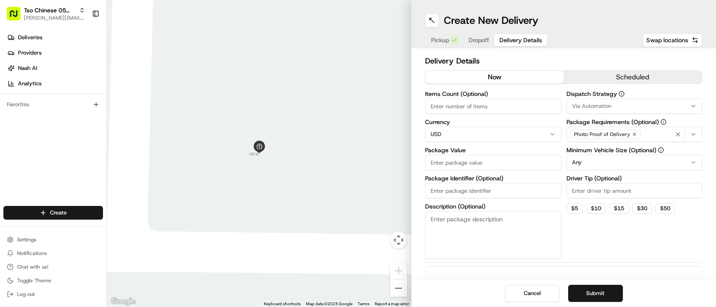
click at [520, 40] on span "Delivery Details" at bounding box center [520, 40] width 43 height 9
click at [485, 177] on label "Package Identifier (Optional)" at bounding box center [493, 179] width 136 height 6
click at [485, 183] on input "Package Identifier (Optional)" at bounding box center [493, 190] width 136 height 15
paste input "VHZMRWW"
type input "VHZMRWW"
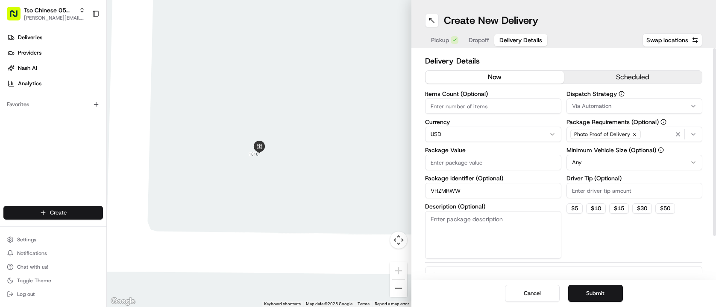
click at [601, 193] on input "Driver Tip (Optional)" at bounding box center [634, 190] width 136 height 15
type input "2.00"
click at [615, 102] on div "Via Automation" at bounding box center [634, 106] width 132 height 8
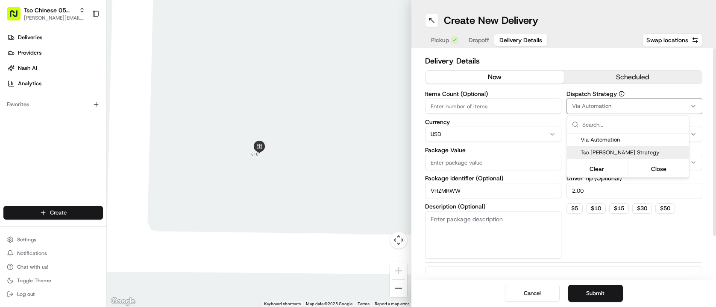
click at [620, 152] on span "Tso [PERSON_NAME] Strategy" at bounding box center [632, 153] width 105 height 8
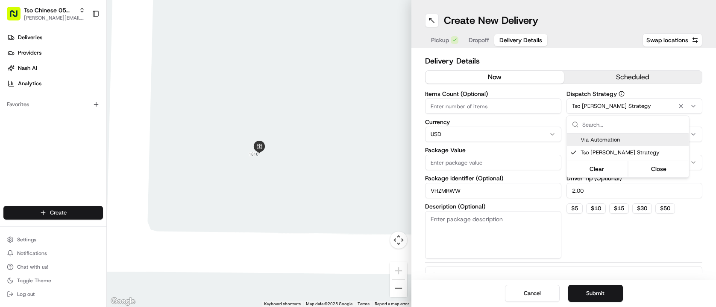
click at [479, 105] on html "Tso Chinese 05 Menchaca [EMAIL_ADDRESS][DOMAIN_NAME] Toggle Sidebar Deliveries …" at bounding box center [358, 153] width 716 height 307
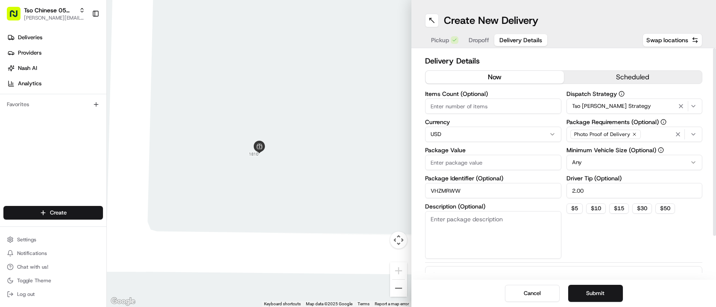
click at [479, 105] on input "Items Count (Optional)" at bounding box center [493, 106] width 136 height 15
type input "8"
click at [474, 163] on input "Package Value" at bounding box center [493, 162] width 136 height 15
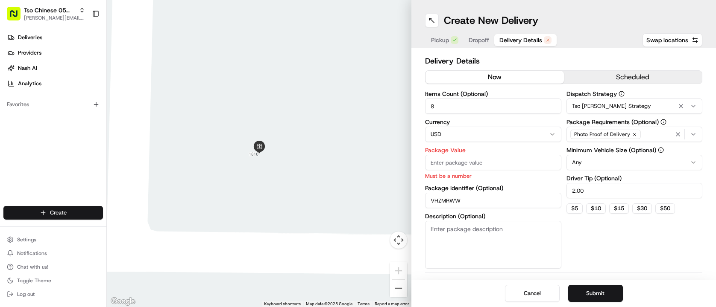
paste input "93.74"
type input "93.74"
click at [629, 248] on div "Dispatch Strategy Tso [PERSON_NAME] Strategy Package Requirements (Optional) Ph…" at bounding box center [634, 180] width 136 height 178
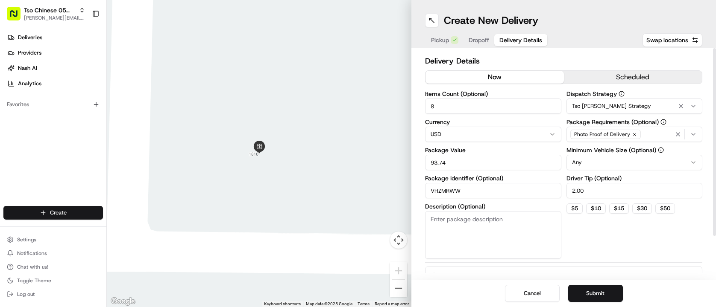
click at [477, 45] on button "Dropoff" at bounding box center [478, 40] width 31 height 12
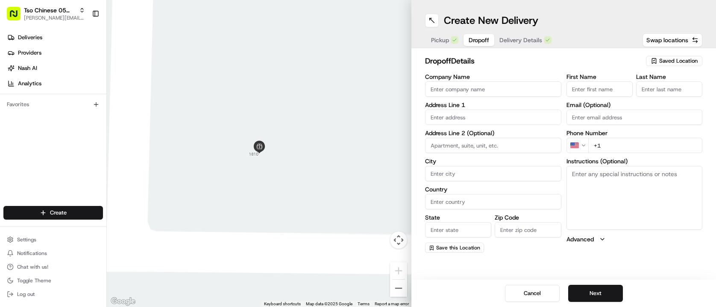
click at [504, 120] on input "text" at bounding box center [493, 117] width 136 height 15
paste input "[STREET_ADDRESS][PERSON_NAME]"
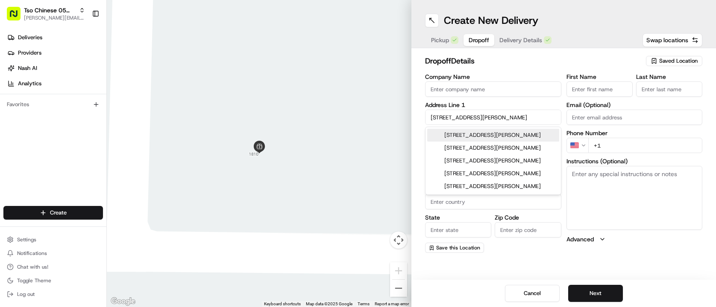
click at [525, 131] on div "[STREET_ADDRESS][PERSON_NAME]" at bounding box center [493, 135] width 132 height 13
type input "[STREET_ADDRESS][PERSON_NAME]"
type input "Austin"
type input "[GEOGRAPHIC_DATA]"
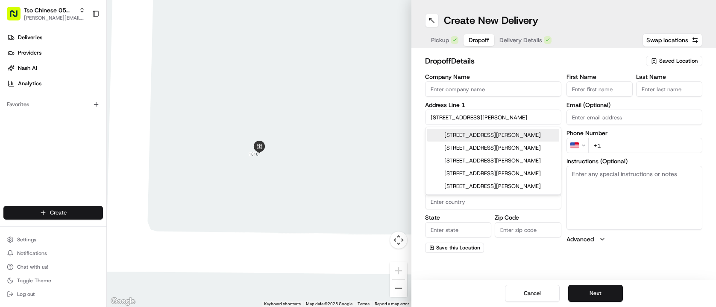
type input "78749"
type input "[STREET_ADDRESS][PERSON_NAME]"
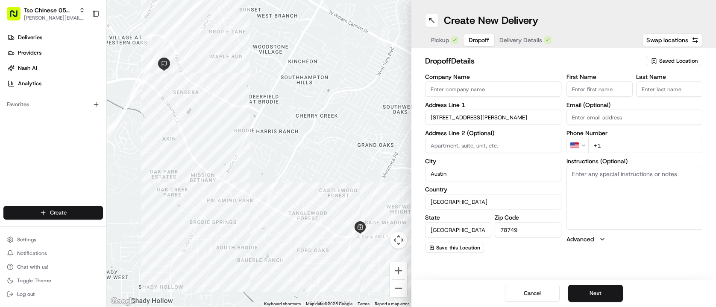
click at [605, 83] on input "First Name" at bounding box center [599, 89] width 66 height 15
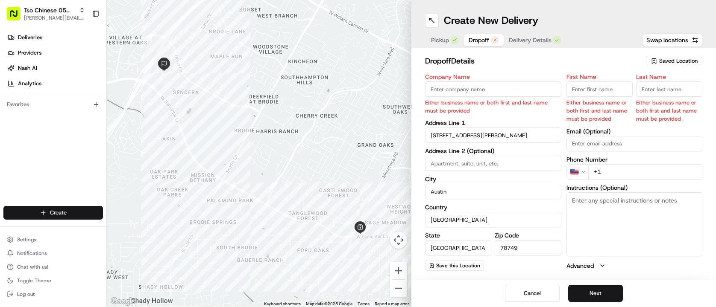
paste input "[PERSON_NAME]"
type input "[PERSON_NAME]"
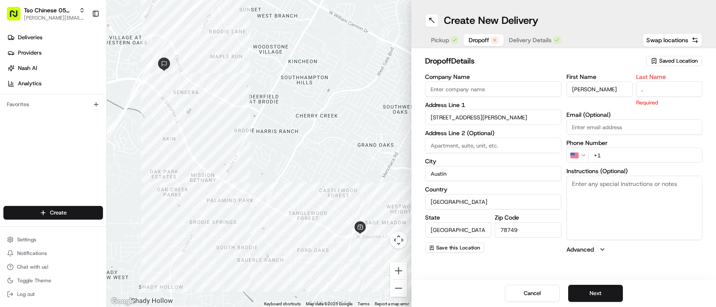
type input "."
click at [572, 59] on h2 "dropoff Details" at bounding box center [533, 61] width 216 height 12
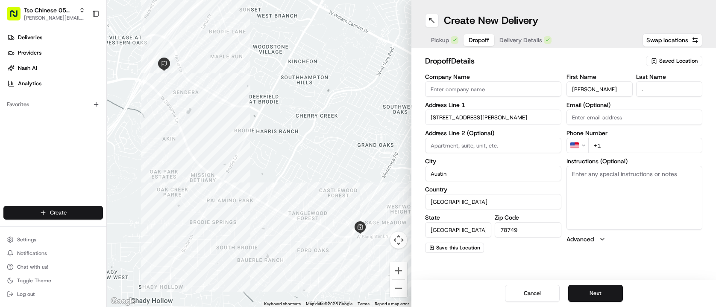
click at [645, 149] on input "+1" at bounding box center [645, 145] width 114 height 15
paste input "[PHONE_NUMBER]"
type input "[PHONE_NUMBER]"
click at [550, 67] on div "dropoff Details Saved Location" at bounding box center [563, 62] width 277 height 15
click at [491, 44] on button "Dropoff" at bounding box center [478, 40] width 31 height 12
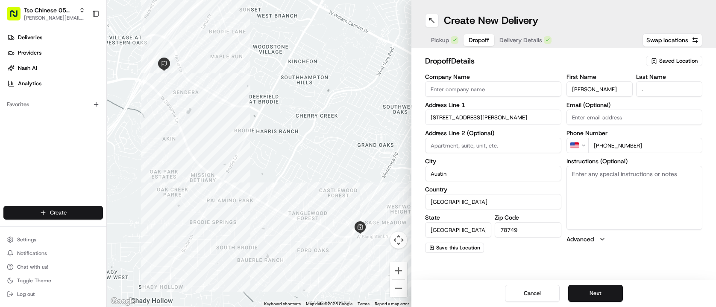
click at [518, 44] on button "Delivery Details" at bounding box center [525, 40] width 62 height 12
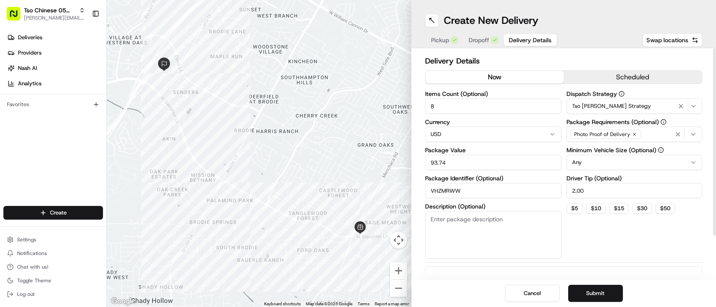
click at [477, 43] on span "Dropoff" at bounding box center [478, 40] width 20 height 9
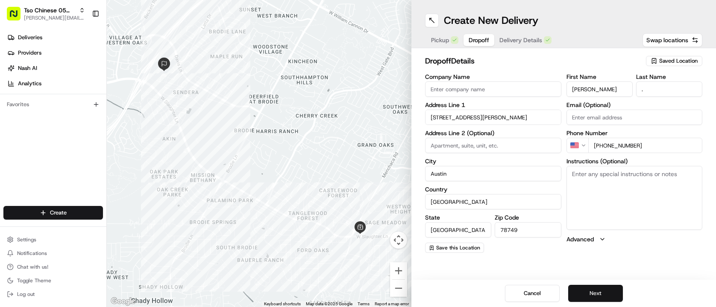
click at [586, 288] on button "Next" at bounding box center [595, 293] width 55 height 17
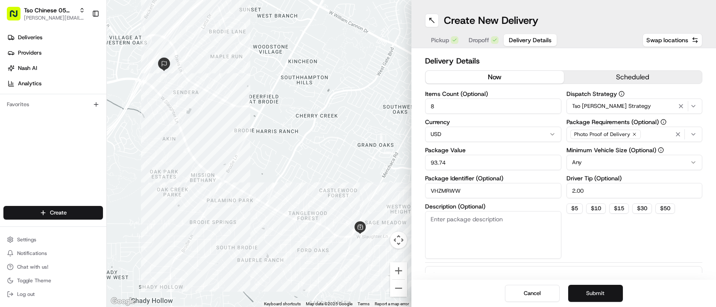
click at [586, 288] on button "Submit" at bounding box center [595, 293] width 55 height 17
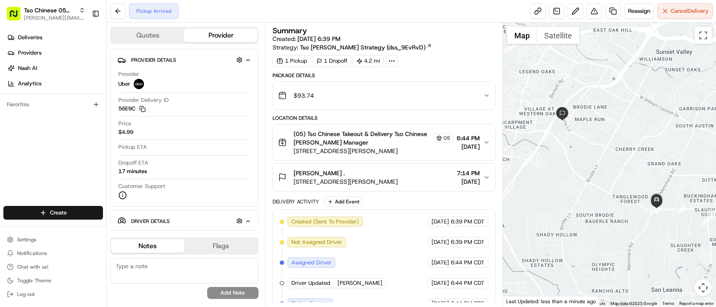
click at [76, 205] on div "Create" at bounding box center [53, 213] width 106 height 20
click at [76, 215] on html "Tso Chinese 05 Menchaca [EMAIL_ADDRESS][DOMAIN_NAME] Toggle Sidebar Deliveries …" at bounding box center [358, 153] width 716 height 307
click at [136, 228] on link "Delivery" at bounding box center [154, 228] width 95 height 15
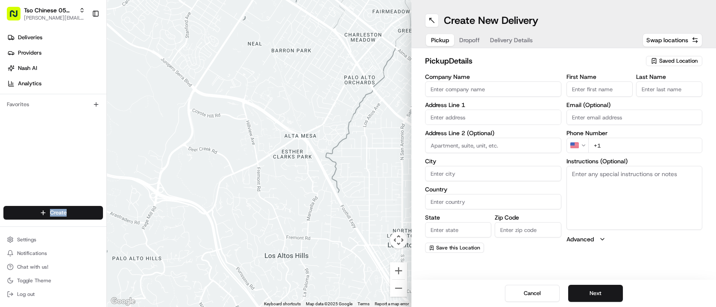
click at [683, 61] on span "Saved Location" at bounding box center [678, 61] width 38 height 8
click at [665, 93] on span "(05) Tso Chinese Takeout & Delivery (05)" at bounding box center [659, 93] width 105 height 8
type input "(05) Tso Chinese Takeout & Delivery"
type input "[STREET_ADDRESS][PERSON_NAME]"
type input "Ste 100"
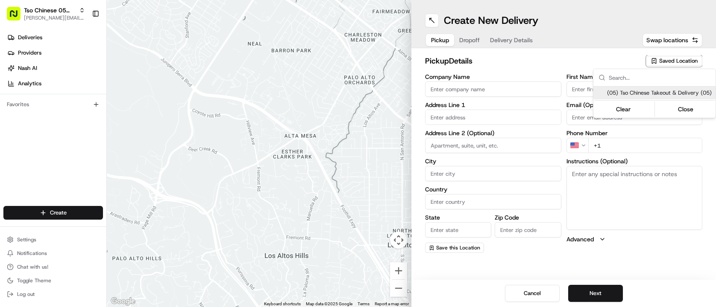
type input "Austin"
type input "US"
type input "[GEOGRAPHIC_DATA]"
type input "78748"
type input "Tso Chinese"
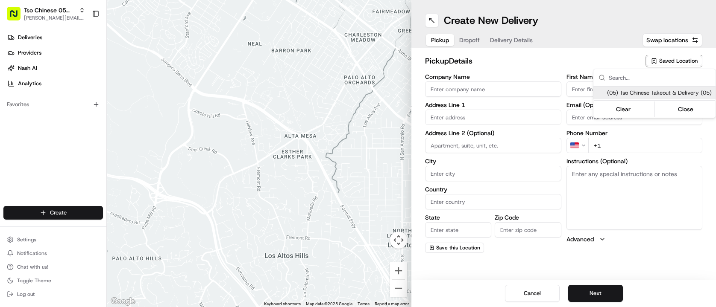
type input "[PERSON_NAME] Manager"
type input "[EMAIL_ADDRESS][DOMAIN_NAME]"
type input "[PHONE_NUMBER]"
type textarea "Submit a picture displaying address & food as Proof of Delivery. Envía una foto…"
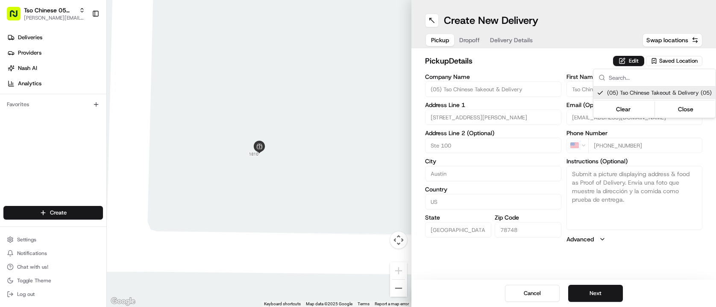
click at [500, 52] on html "Tso Chinese 05 Menchaca [EMAIL_ADDRESS][DOMAIN_NAME] Toggle Sidebar Deliveries …" at bounding box center [358, 153] width 716 height 307
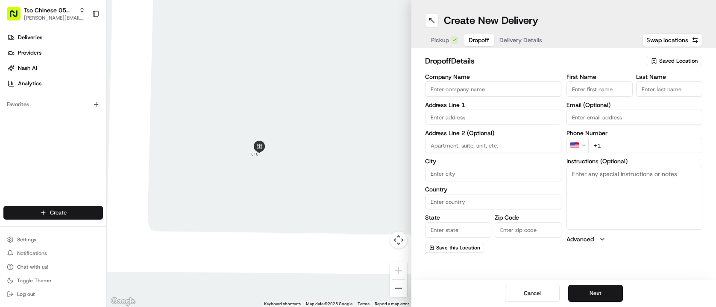
click at [462, 37] on div "Pickup Dropoff Delivery Details" at bounding box center [486, 39] width 123 height 15
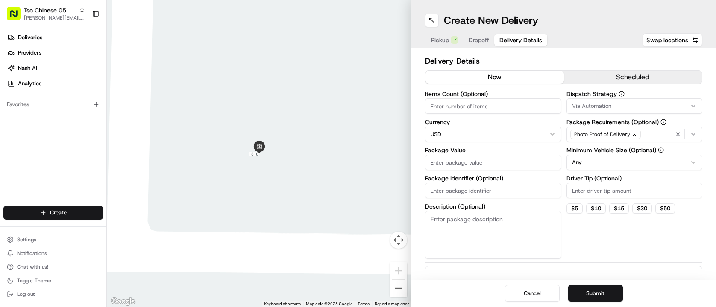
click at [520, 43] on span "Delivery Details" at bounding box center [520, 40] width 43 height 9
click at [500, 186] on input "Package Identifier (Optional)" at bounding box center [493, 190] width 136 height 15
paste input "NHWBDBX"
type input "NHWBDBX"
click at [612, 192] on input "Driver Tip (Optional)" at bounding box center [634, 190] width 136 height 15
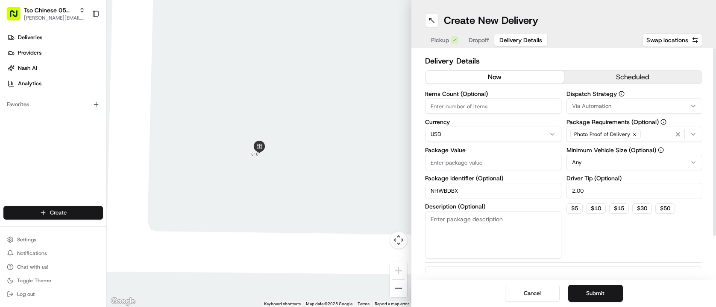
type input "2.00"
click at [618, 102] on button "Via Automation" at bounding box center [634, 106] width 136 height 15
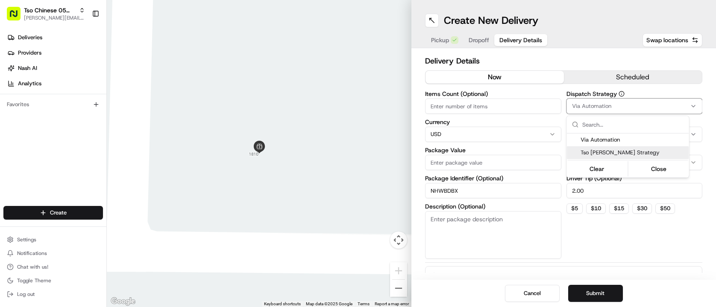
click at [627, 147] on div "Tso [PERSON_NAME] Strategy" at bounding box center [628, 152] width 122 height 13
click at [500, 106] on html "Tso Chinese 05 Menchaca [EMAIL_ADDRESS][DOMAIN_NAME] Toggle Sidebar Deliveries …" at bounding box center [358, 153] width 716 height 307
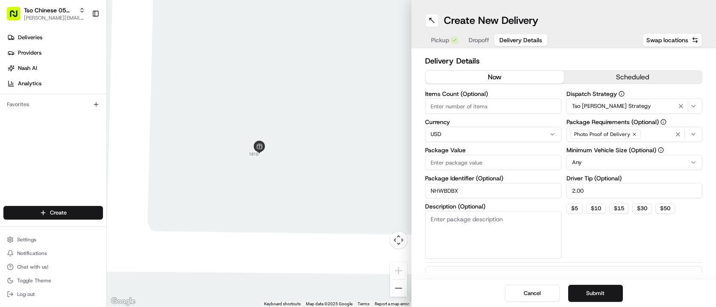
click at [500, 106] on input "Items Count (Optional)" at bounding box center [493, 106] width 136 height 15
type input "2"
click at [487, 160] on input "Package Value" at bounding box center [493, 162] width 136 height 15
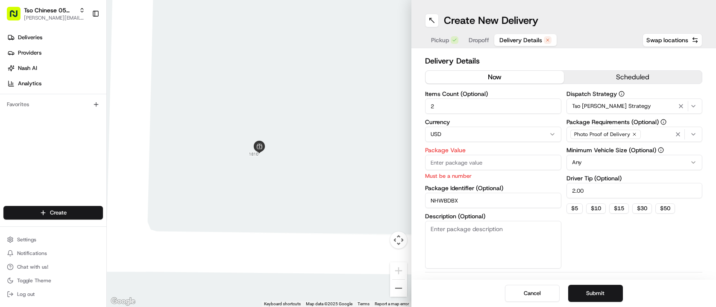
paste input "29.17"
type input "29.17"
click at [579, 236] on div "Dispatch Strategy Tso [PERSON_NAME] Strategy Package Requirements (Optional) Ph…" at bounding box center [634, 180] width 136 height 178
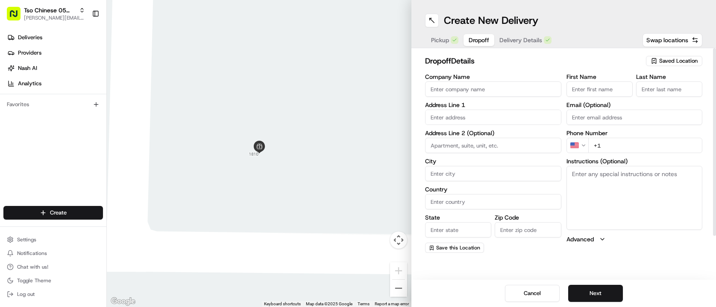
click at [476, 35] on button "Dropoff" at bounding box center [478, 40] width 31 height 12
click at [473, 110] on input "text" at bounding box center [493, 117] width 136 height 15
paste input "[STREET_ADDRESS]"
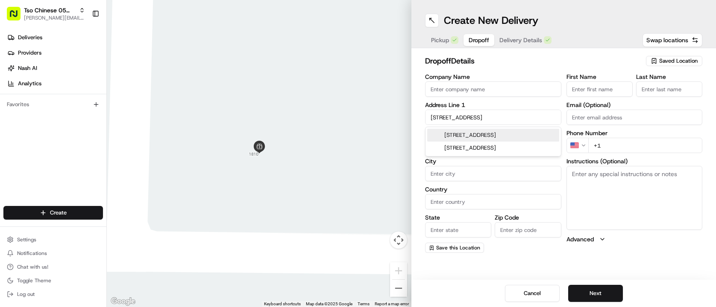
click at [507, 136] on div "[STREET_ADDRESS]" at bounding box center [493, 135] width 132 height 13
type input "[STREET_ADDRESS]"
type input "Austin"
type input "[GEOGRAPHIC_DATA]"
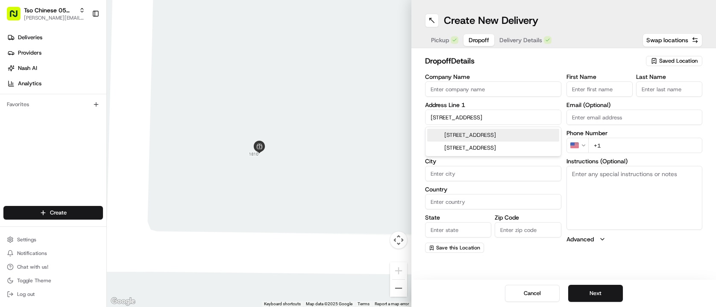
type input "78748"
type input "[STREET_ADDRESS]"
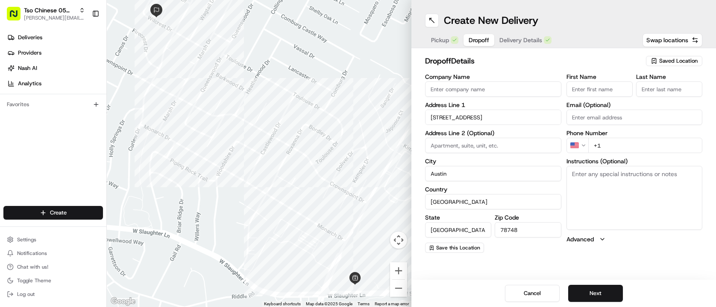
click at [606, 88] on input "First Name" at bounding box center [599, 89] width 66 height 15
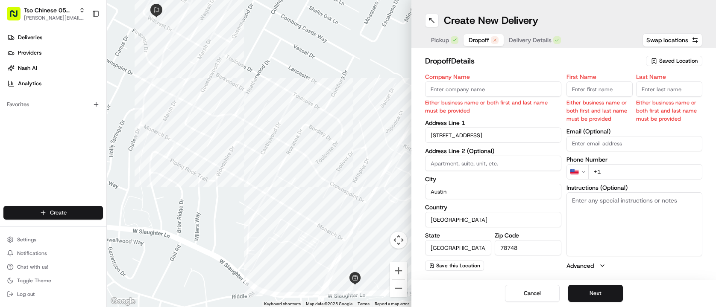
paste input "[PERSON_NAME]"
type input "[PERSON_NAME]"
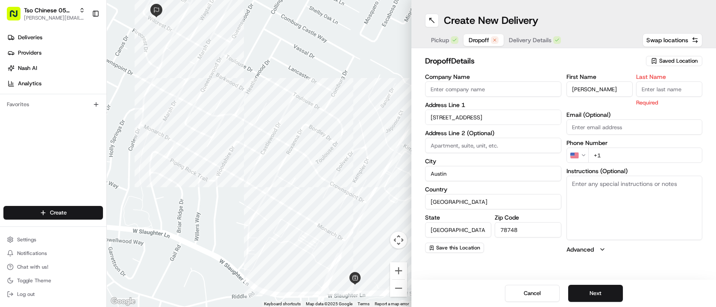
type input "."
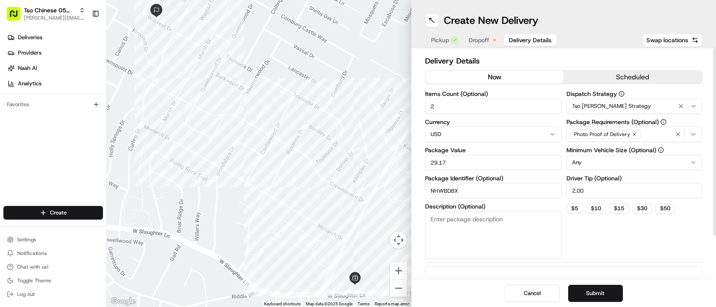
click at [543, 34] on button "Delivery Details" at bounding box center [530, 40] width 53 height 12
click at [524, 58] on h2 "Delivery Details" at bounding box center [563, 61] width 277 height 12
click at [591, 293] on button "Submit" at bounding box center [595, 293] width 55 height 17
click at [484, 47] on div "Pickup Dropoff Delivery Details" at bounding box center [496, 39] width 142 height 15
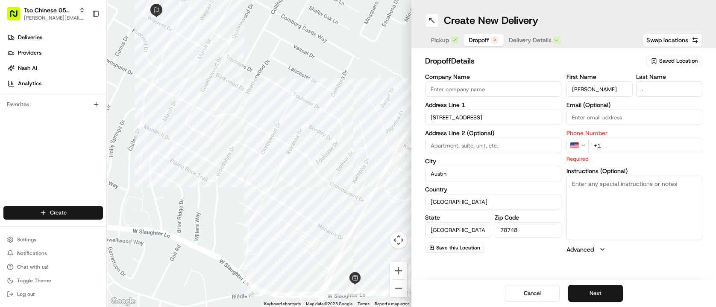
click at [484, 45] on button "Dropoff" at bounding box center [483, 40] width 40 height 12
click at [632, 149] on input "+1" at bounding box center [645, 145] width 114 height 15
paste input "[PHONE_NUMBER]"
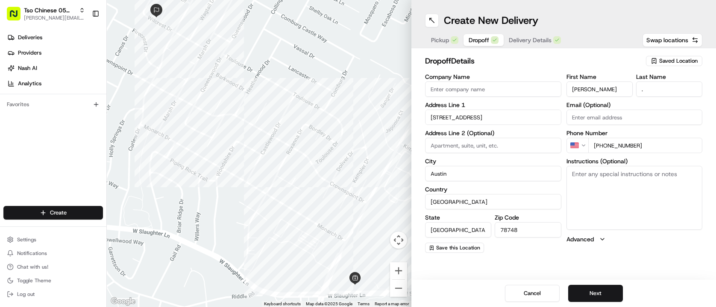
type input "[PHONE_NUMBER]"
click at [609, 254] on div "dropoff Details Saved Location Company Name Address Line 1 [GEOGRAPHIC_DATA] Ad…" at bounding box center [563, 154] width 304 height 212
click at [601, 297] on button "Next" at bounding box center [595, 293] width 55 height 17
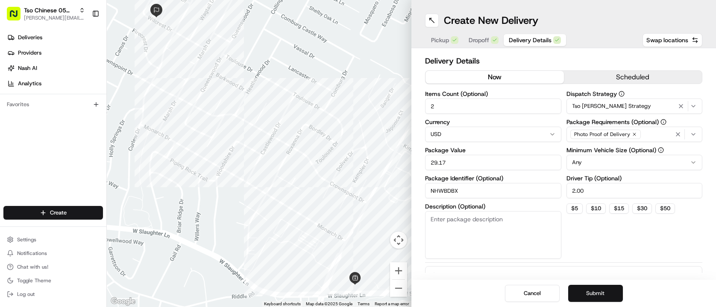
click at [601, 297] on button "Submit" at bounding box center [595, 293] width 55 height 17
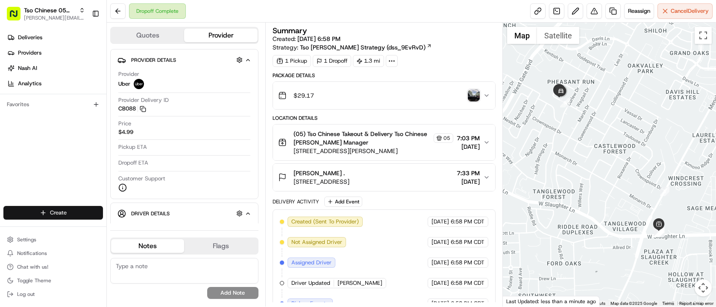
click at [68, 210] on html "Tso Chinese 05 Menchaca [EMAIL_ADDRESS][DOMAIN_NAME] Toggle Sidebar Deliveries …" at bounding box center [358, 153] width 716 height 307
click at [129, 225] on link "Delivery" at bounding box center [154, 228] width 95 height 15
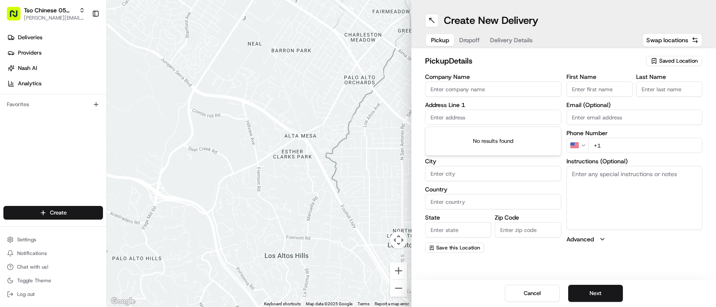
click at [502, 114] on input "text" at bounding box center [493, 117] width 136 height 15
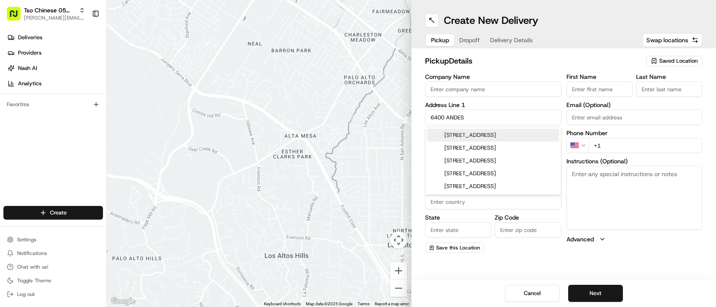
click at [511, 132] on div "[STREET_ADDRESS]" at bounding box center [493, 135] width 132 height 13
type input "[STREET_ADDRESS]"
type input "Austin"
type input "[GEOGRAPHIC_DATA]"
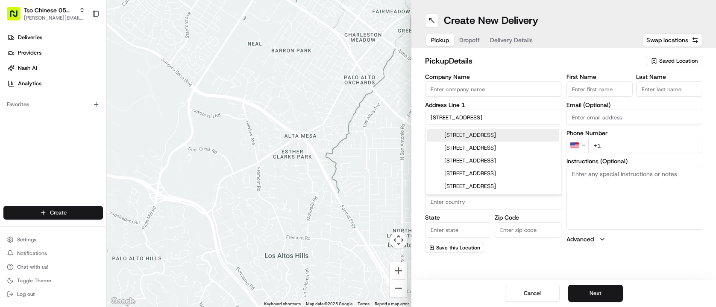
type input "78747"
type input "[GEOGRAPHIC_DATA]"
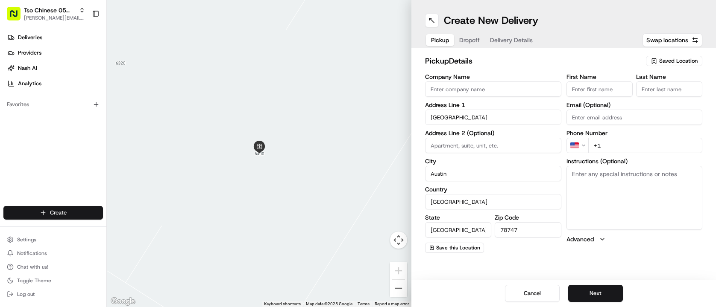
click at [609, 146] on input "+1" at bounding box center [645, 145] width 114 height 15
type input "[PHONE_NUMBER]"
click at [611, 89] on input "First Name" at bounding box center [599, 89] width 66 height 15
type input "[PERSON_NAME]"
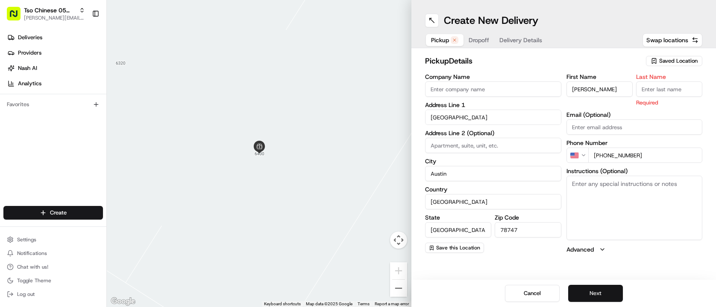
click at [588, 291] on button "Next" at bounding box center [595, 293] width 55 height 17
click at [663, 97] on div "Last Name Required" at bounding box center [669, 90] width 66 height 33
click at [663, 94] on input "Last Name" at bounding box center [669, 89] width 66 height 15
type input "."
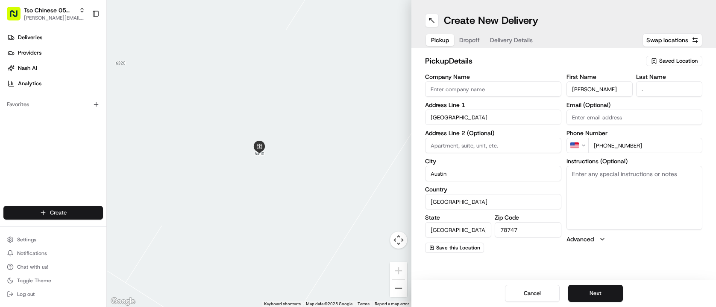
click at [587, 53] on div "pickup Details Saved Location Company Name Address Line 1 [GEOGRAPHIC_DATA] Add…" at bounding box center [563, 154] width 304 height 212
click at [679, 63] on span "Saved Location" at bounding box center [678, 61] width 38 height 8
click at [656, 92] on span "(05) Tso Chinese Takeout & Delivery (05)" at bounding box center [659, 93] width 105 height 8
type input "(05) Tso Chinese Takeout & Delivery"
type input "[STREET_ADDRESS][PERSON_NAME]"
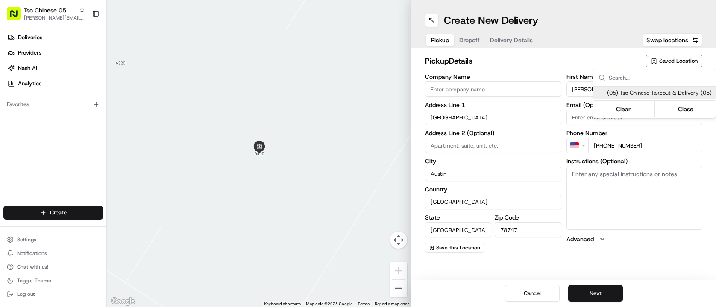
type input "Ste 100"
type input "US"
type input "78748"
type input "Tso Chinese"
type input "[PERSON_NAME] Manager"
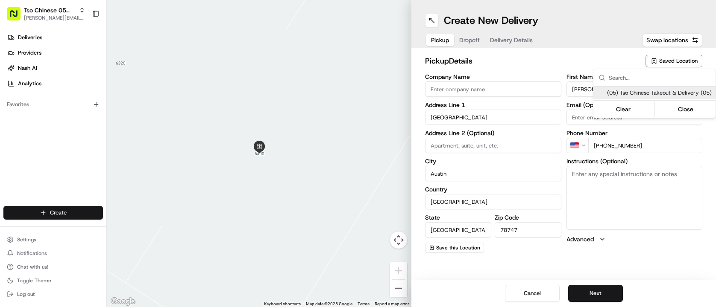
type input "[EMAIL_ADDRESS][DOMAIN_NAME]"
type input "[PHONE_NUMBER]"
type textarea "Submit a picture displaying address & food as Proof of Delivery. Envía una foto…"
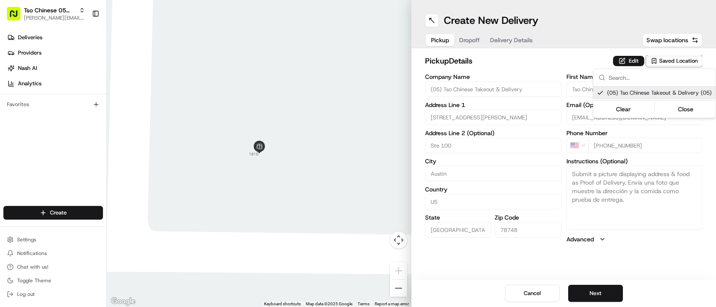
click at [472, 41] on html "Tso Chinese 05 Menchaca [EMAIL_ADDRESS][DOMAIN_NAME] Toggle Sidebar Deliveries …" at bounding box center [358, 153] width 716 height 307
click at [472, 41] on span "Dropoff" at bounding box center [469, 40] width 20 height 9
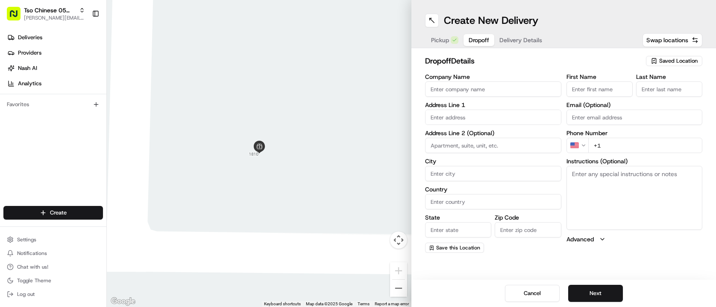
click at [481, 123] on input "text" at bounding box center [493, 117] width 136 height 15
click at [470, 135] on div "[STREET_ADDRESS]" at bounding box center [493, 135] width 132 height 13
type input "[STREET_ADDRESS]"
type input "Austin"
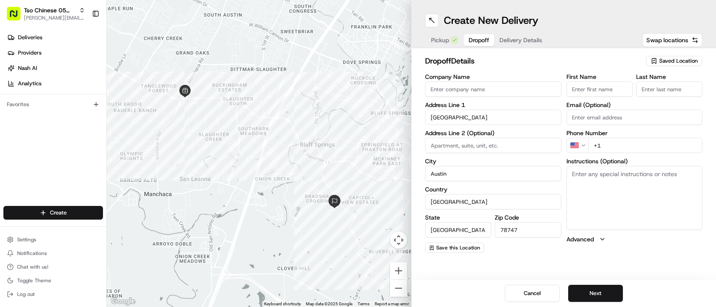
click at [618, 148] on input "+1" at bounding box center [645, 145] width 114 height 15
click at [593, 87] on input "First Name" at bounding box center [599, 89] width 66 height 15
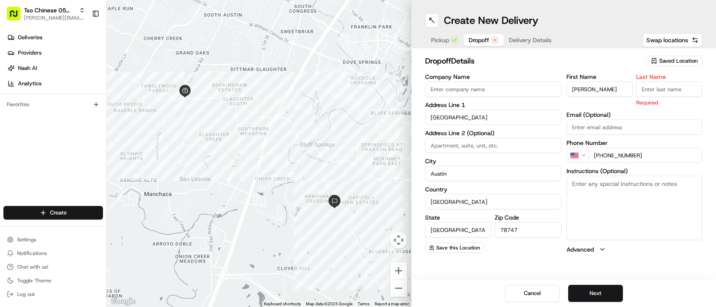
click at [654, 94] on input "Last Name" at bounding box center [669, 89] width 66 height 15
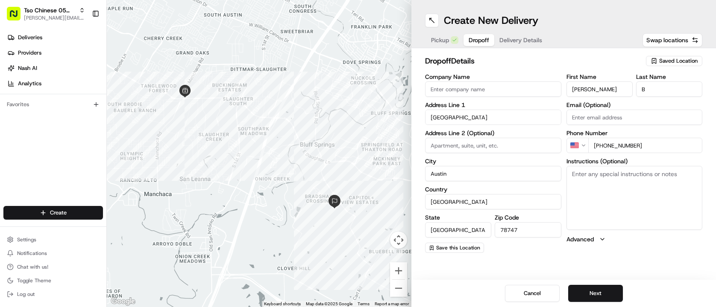
click at [518, 55] on h2 "dropoff Details" at bounding box center [533, 61] width 216 height 12
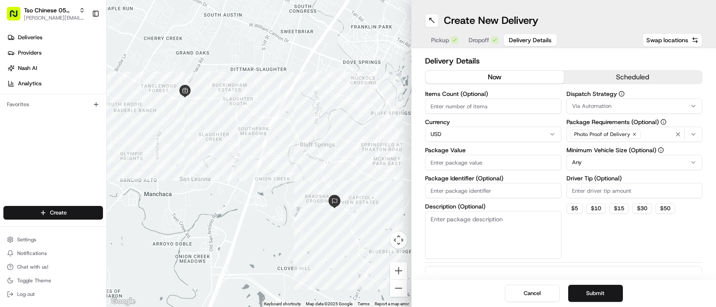
click at [520, 37] on span "Delivery Details" at bounding box center [530, 40] width 43 height 9
click at [524, 108] on input "Items Count (Optional)" at bounding box center [493, 106] width 136 height 15
click at [612, 189] on input "Driver Tip (Optional)" at bounding box center [634, 190] width 136 height 15
click at [636, 106] on div "Via Automation" at bounding box center [634, 106] width 132 height 8
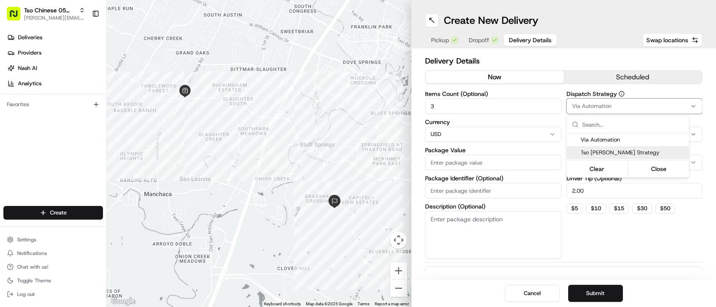
click at [652, 153] on span "Tso [PERSON_NAME] Strategy" at bounding box center [632, 153] width 105 height 8
click at [584, 58] on html "Tso Chinese 05 Menchaca [EMAIL_ADDRESS][DOMAIN_NAME] Toggle Sidebar Deliveries …" at bounding box center [358, 153] width 716 height 307
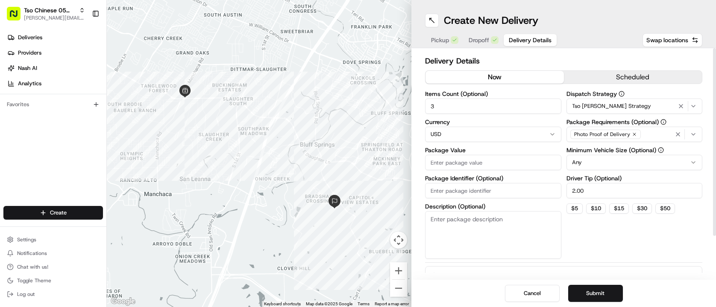
click at [500, 168] on input "Package Value" at bounding box center [493, 162] width 136 height 15
click at [583, 231] on div "Dispatch Strategy Tso [PERSON_NAME] Strategy Package Requirements (Optional) Ph…" at bounding box center [634, 175] width 136 height 168
click at [592, 300] on button "Submit" at bounding box center [595, 293] width 55 height 17
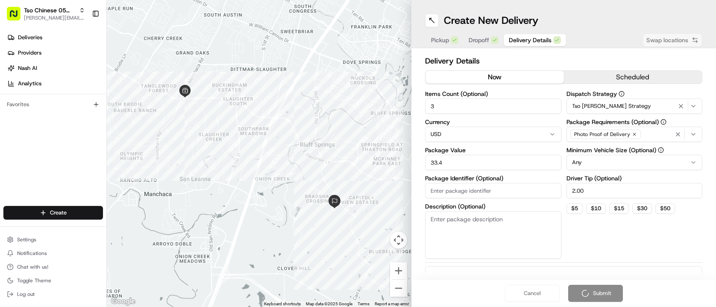
click at [592, 300] on div "Cancel Submit" at bounding box center [563, 293] width 304 height 27
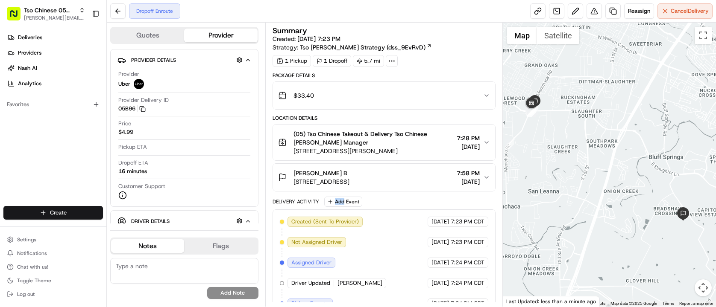
click at [400, 195] on div "Package Details $33.40 Location Details (05) Tso Chinese Takeout & Delivery Tso…" at bounding box center [383, 225] width 223 height 306
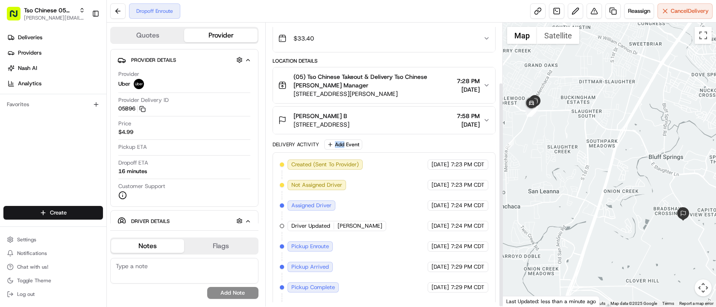
scroll to position [75, 0]
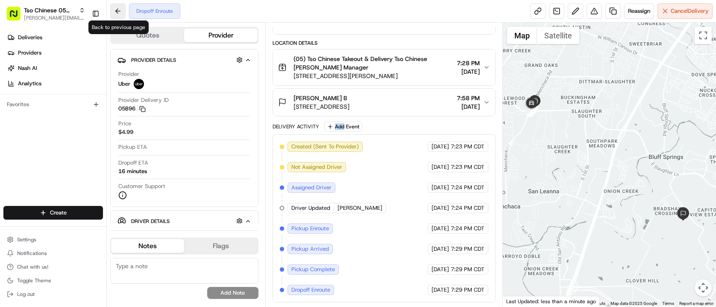
click at [120, 15] on button at bounding box center [117, 10] width 15 height 15
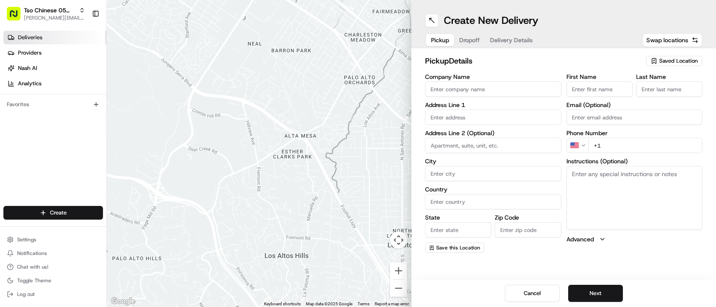
click at [59, 41] on link "Deliveries" at bounding box center [54, 38] width 103 height 14
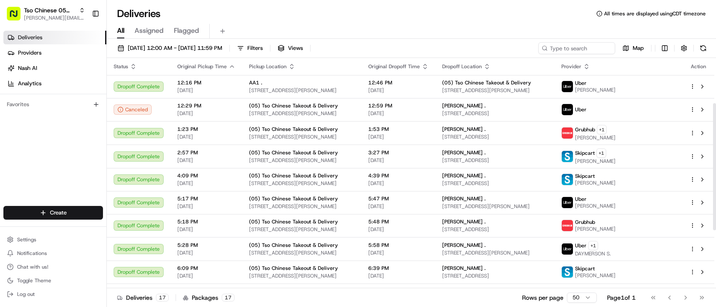
scroll to position [187, 0]
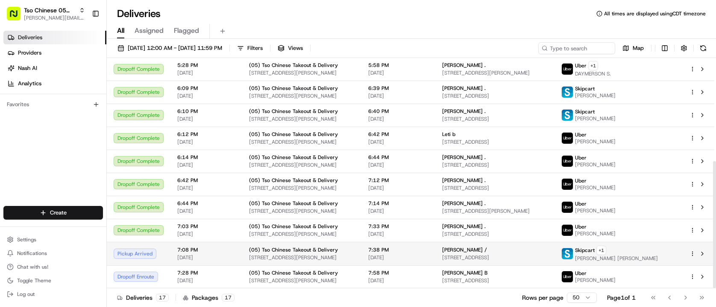
click at [692, 253] on div at bounding box center [698, 254] width 18 height 10
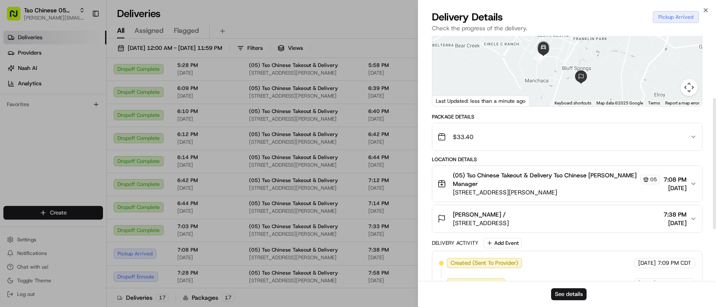
scroll to position [213, 0]
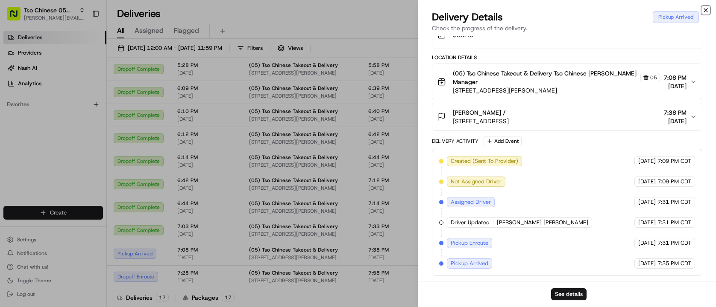
click at [706, 9] on icon "button" at bounding box center [705, 10] width 3 height 3
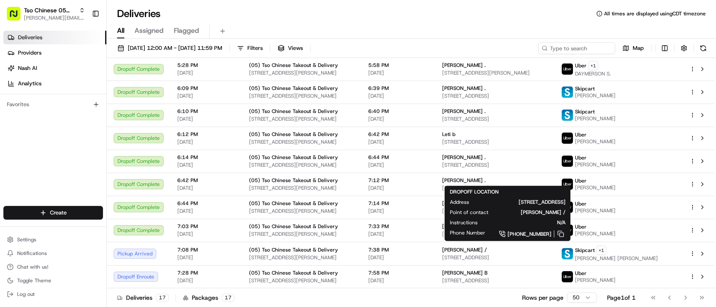
scroll to position [180, 0]
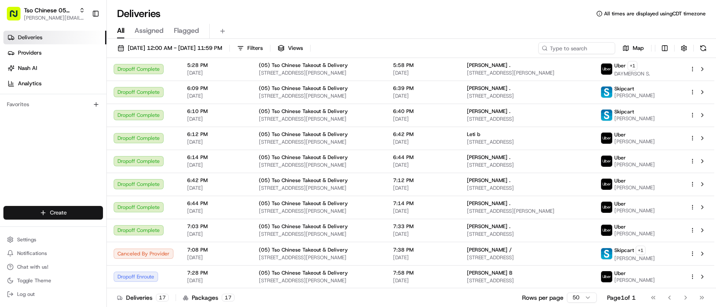
click at [66, 210] on html "Tso Chinese 05 Menchaca [EMAIL_ADDRESS][DOMAIN_NAME] Toggle Sidebar Deliveries …" at bounding box center [358, 153] width 716 height 307
click at [111, 230] on div at bounding box center [115, 229] width 10 height 10
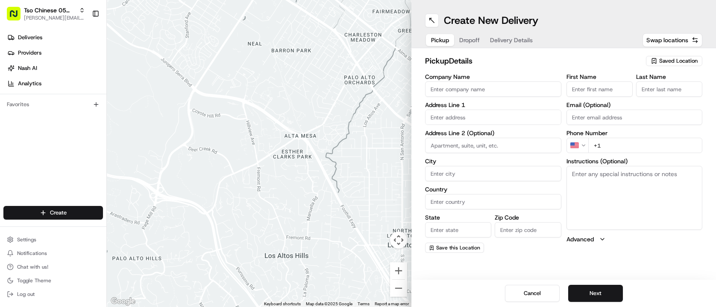
click at [679, 60] on span "Saved Location" at bounding box center [678, 61] width 38 height 8
click at [650, 90] on span "(05) Tso Chinese Takeout & Delivery (05)" at bounding box center [659, 93] width 105 height 8
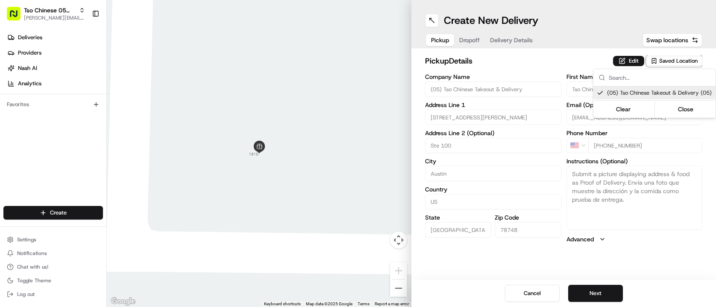
click at [472, 39] on html "Tso Chinese 05 Menchaca [EMAIL_ADDRESS][DOMAIN_NAME] Toggle Sidebar Deliveries …" at bounding box center [358, 153] width 716 height 307
click at [472, 39] on span "Dropoff" at bounding box center [469, 40] width 20 height 9
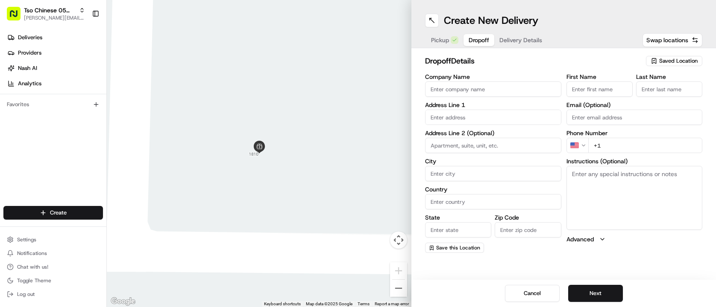
click at [495, 99] on div "Company Name Address Line 1 Address Line 2 (Optional) City Country State Zip Co…" at bounding box center [493, 163] width 136 height 179
click at [514, 45] on button "Delivery Details" at bounding box center [520, 40] width 53 height 12
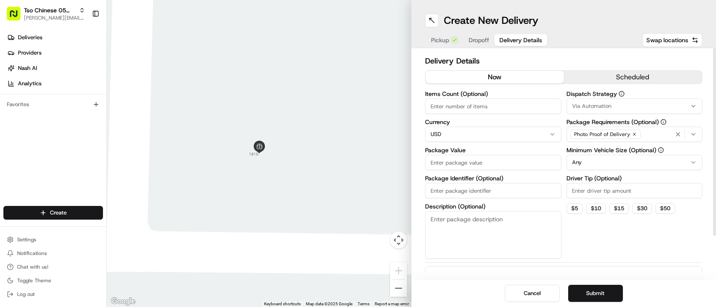
click at [464, 195] on input "Package Identifier (Optional)" at bounding box center [493, 190] width 136 height 15
click at [594, 195] on input "Driver Tip (Optional)" at bounding box center [634, 190] width 136 height 15
click at [611, 110] on div "Via Automation" at bounding box center [634, 106] width 132 height 8
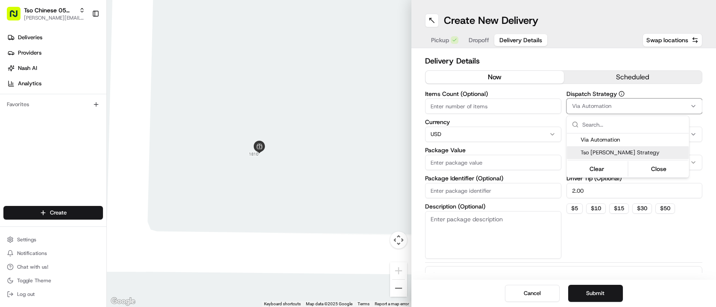
click at [624, 156] on span "Tso [PERSON_NAME] Strategy" at bounding box center [632, 153] width 105 height 8
click at [486, 112] on html "Tso Chinese 05 Menchaca [EMAIL_ADDRESS][DOMAIN_NAME] Toggle Sidebar Deliveries …" at bounding box center [358, 153] width 716 height 307
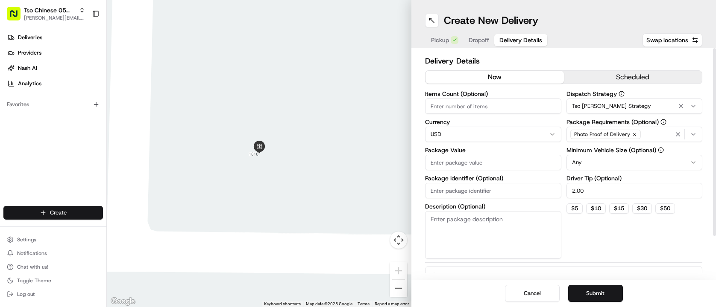
click at [478, 104] on input "Items Count (Optional)" at bounding box center [493, 106] width 136 height 15
click at [480, 166] on input "Package Value" at bounding box center [493, 162] width 136 height 15
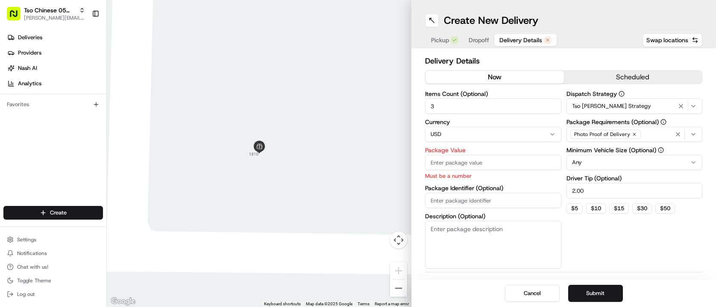
paste input "35.07"
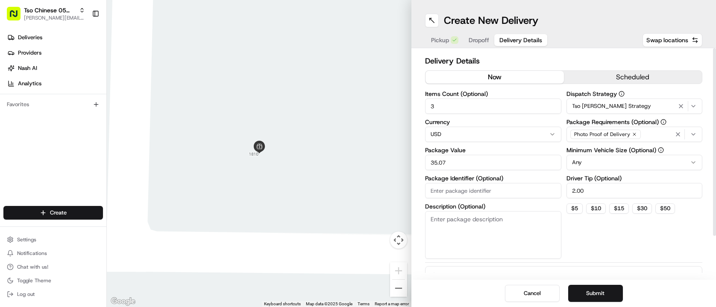
click at [476, 202] on div "Items Count (Optional) 3 Currency USD Package Value 35.07 Package Identifier (O…" at bounding box center [493, 175] width 136 height 168
paste input "#8G3QM8L"
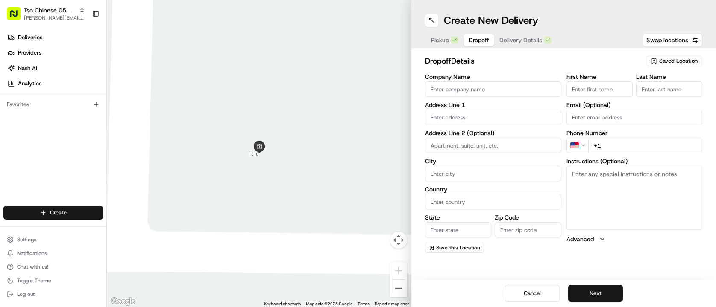
click at [473, 36] on span "Dropoff" at bounding box center [478, 40] width 20 height 9
click at [513, 125] on div "Company Name Address Line 1 Address Line 2 (Optional) City Country State Zip Co…" at bounding box center [493, 163] width 136 height 179
click at [507, 120] on input "text" at bounding box center [493, 117] width 136 height 15
paste input "[STREET_ADDRESS]"
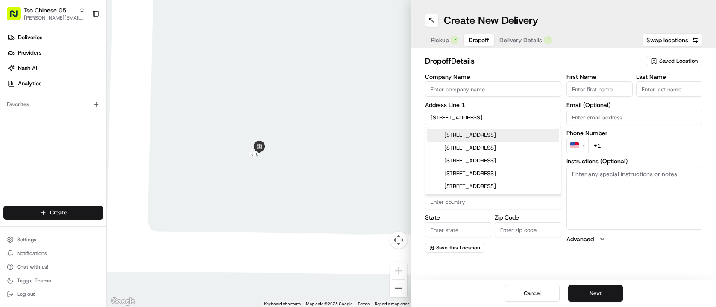
click at [533, 137] on div "[STREET_ADDRESS]" at bounding box center [493, 135] width 132 height 13
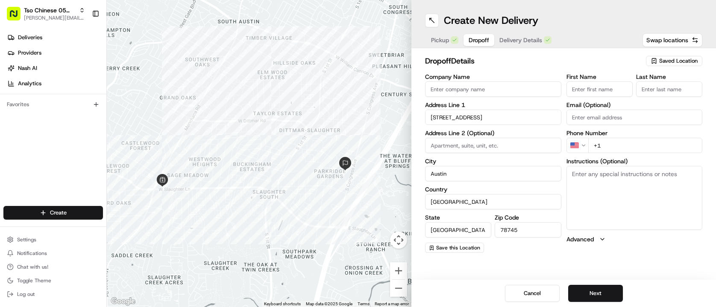
click at [591, 89] on input "First Name" at bounding box center [599, 89] width 66 height 15
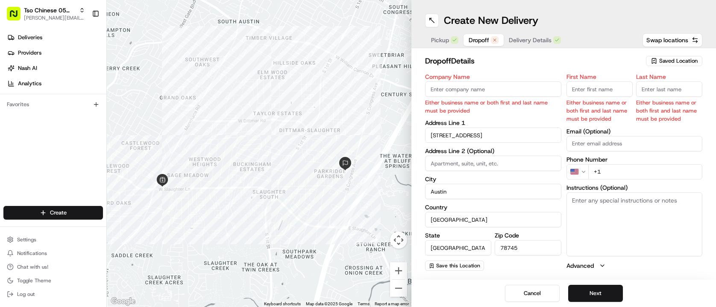
paste input "[PERSON_NAME]"
click at [657, 88] on input "Last Name" at bounding box center [669, 89] width 66 height 15
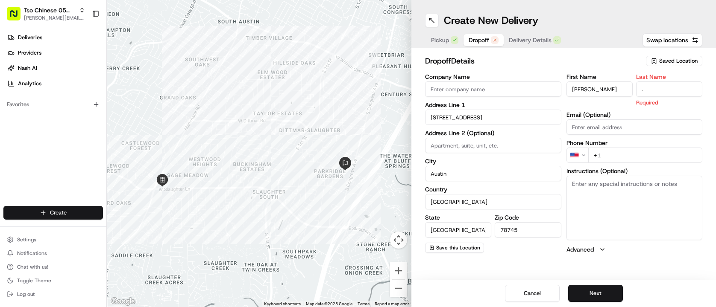
click at [610, 64] on h2 "dropoff Details" at bounding box center [533, 61] width 216 height 12
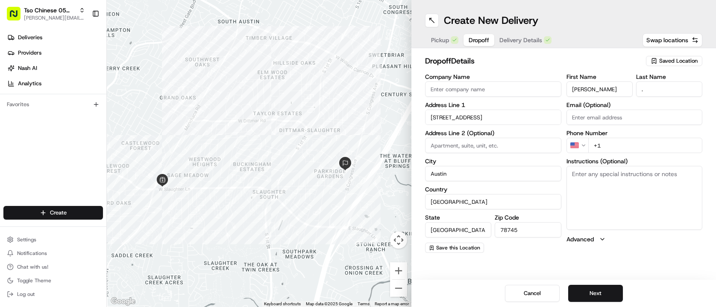
click at [632, 143] on input "+1" at bounding box center [645, 145] width 114 height 15
paste input "[PHONE_NUMBER]"
click at [600, 59] on h2 "dropoff Details" at bounding box center [533, 61] width 216 height 12
click at [591, 298] on button "Next" at bounding box center [595, 293] width 55 height 17
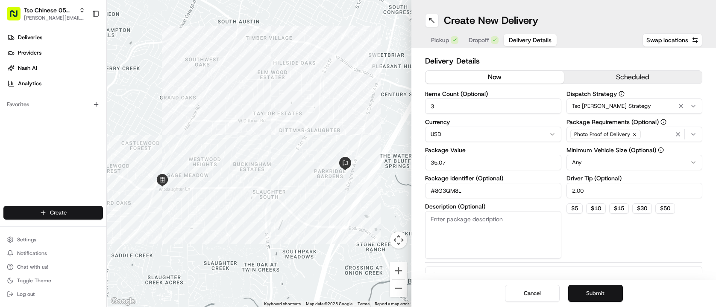
click at [591, 298] on button "Submit" at bounding box center [595, 293] width 55 height 17
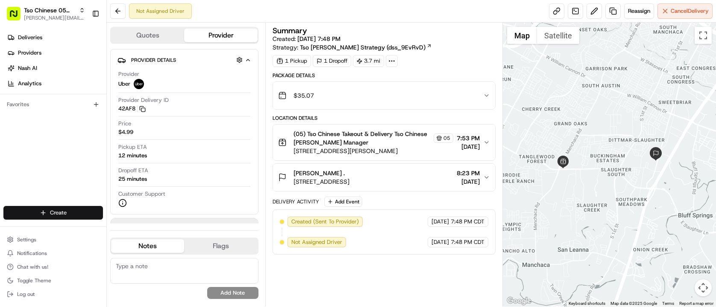
click at [70, 207] on html "Tso Chinese 05 Menchaca [EMAIL_ADDRESS][DOMAIN_NAME] Toggle Sidebar Deliveries …" at bounding box center [358, 153] width 716 height 307
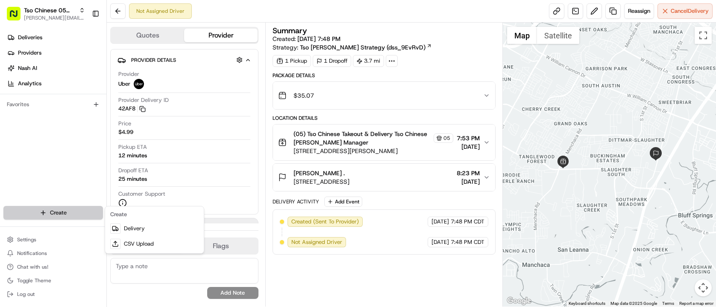
click at [70, 207] on html "Tso Chinese 05 Menchaca [EMAIL_ADDRESS][DOMAIN_NAME] Toggle Sidebar Deliveries …" at bounding box center [358, 153] width 716 height 307
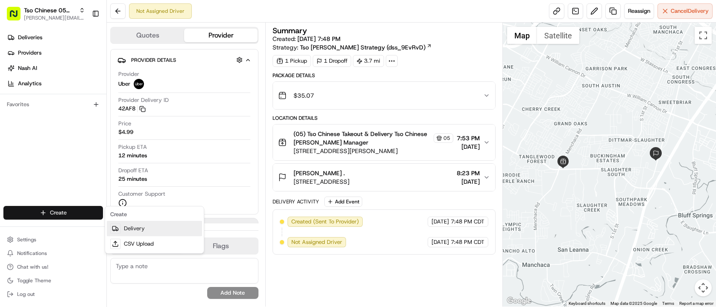
click at [134, 235] on link "Delivery" at bounding box center [154, 228] width 95 height 15
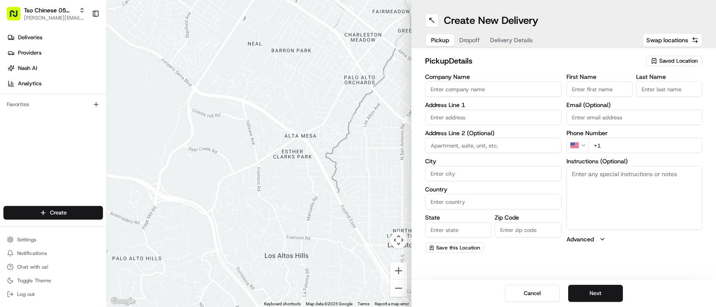
click at [682, 61] on span "Saved Location" at bounding box center [678, 61] width 38 height 8
click at [663, 97] on span "(05) Tso Chinese Takeout & Delivery (05)" at bounding box center [659, 93] width 105 height 8
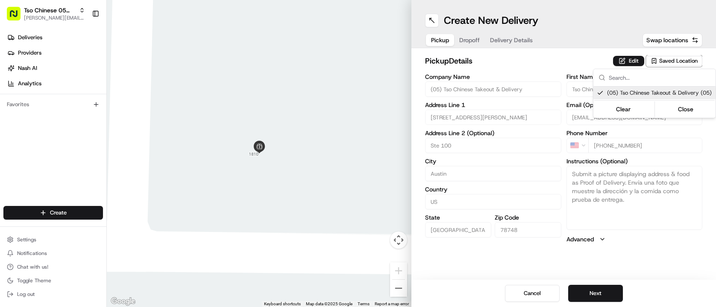
click at [532, 60] on html "Tso Chinese 05 Menchaca [EMAIL_ADDRESS][DOMAIN_NAME] Toggle Sidebar Deliveries …" at bounding box center [358, 153] width 716 height 307
click at [470, 34] on button "Dropoff" at bounding box center [469, 40] width 31 height 12
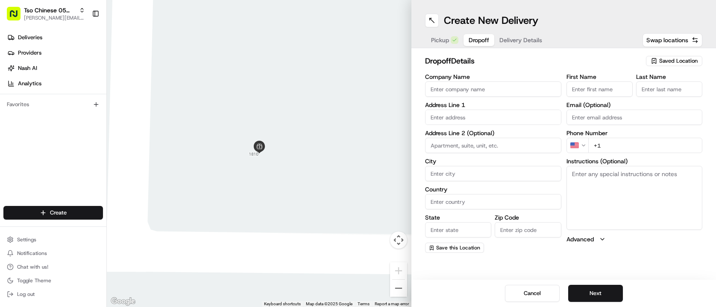
click at [504, 119] on input "text" at bounding box center [493, 117] width 136 height 15
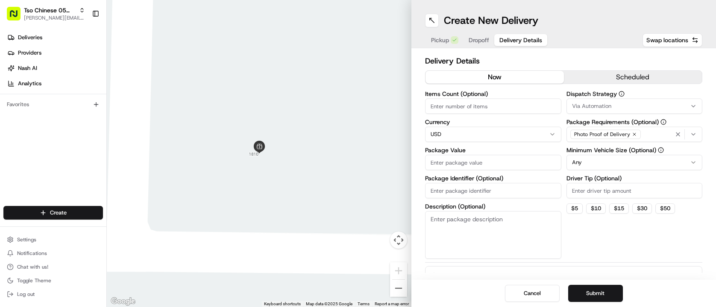
click at [518, 44] on span "Delivery Details" at bounding box center [520, 40] width 43 height 9
click at [494, 195] on input "Package Identifier (Optional)" at bounding box center [493, 190] width 136 height 15
paste input "45RRTTU"
click at [597, 199] on div "Dispatch Strategy Via Automation Package Requirements (Optional) Photo Proof of…" at bounding box center [634, 175] width 136 height 168
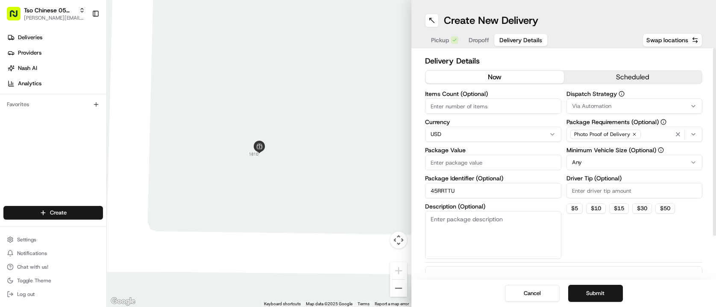
click at [595, 196] on input "Driver Tip (Optional)" at bounding box center [634, 190] width 136 height 15
click at [599, 99] on button "Via Automation" at bounding box center [634, 106] width 136 height 15
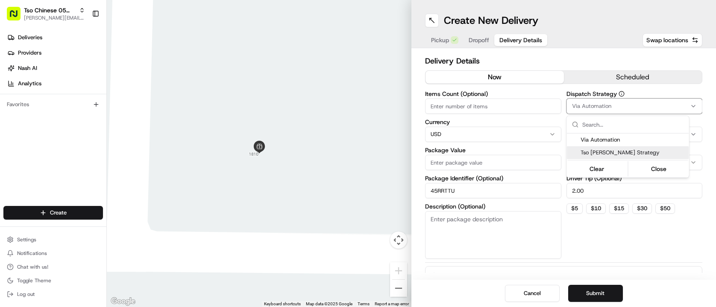
click at [658, 150] on span "Tso [PERSON_NAME] Strategy" at bounding box center [632, 153] width 105 height 8
click at [486, 100] on html "Tso Chinese 05 Menchaca [EMAIL_ADDRESS][DOMAIN_NAME] Toggle Sidebar Deliveries …" at bounding box center [358, 153] width 716 height 307
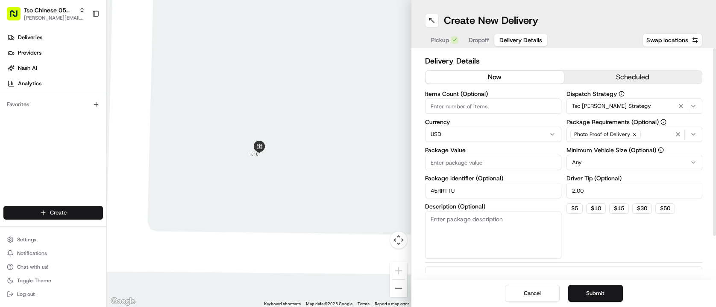
click at [486, 100] on input "Items Count (Optional)" at bounding box center [493, 106] width 136 height 15
click at [508, 167] on input "Package Value" at bounding box center [493, 162] width 136 height 15
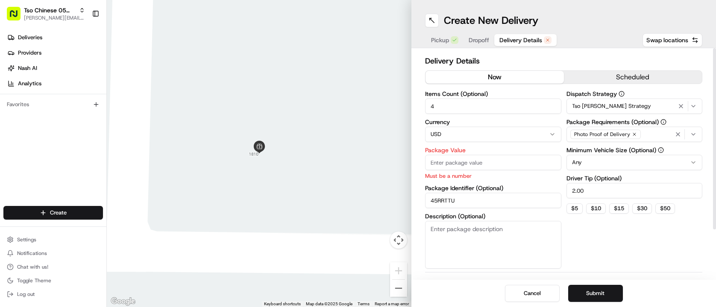
paste input "33.34"
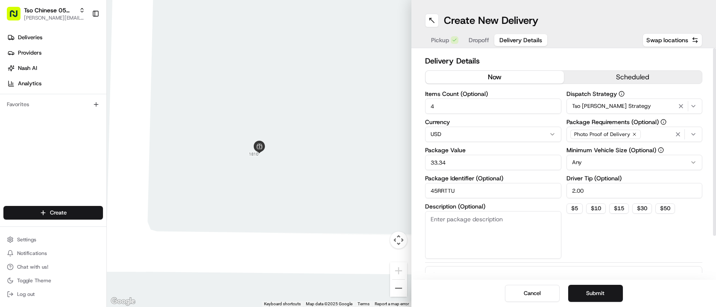
click at [626, 237] on div "Dispatch Strategy Tso [PERSON_NAME] Strategy Package Requirements (Optional) Ph…" at bounding box center [634, 175] width 136 height 168
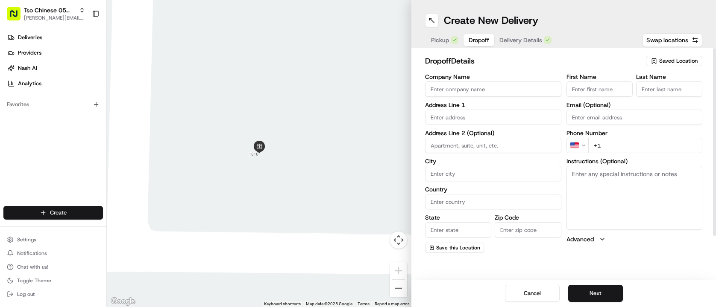
click at [477, 41] on span "Dropoff" at bounding box center [478, 40] width 20 height 9
click at [474, 118] on input "text" at bounding box center [493, 117] width 136 height 15
paste input "135 Foremost Dr"
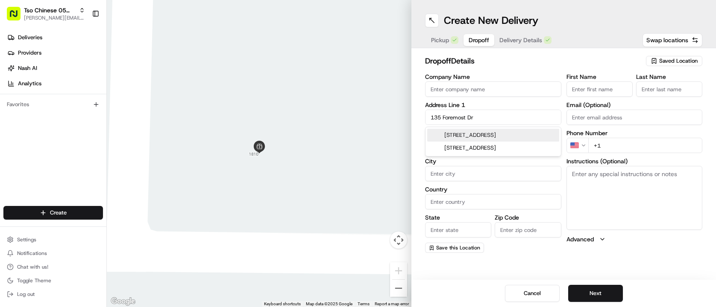
click at [517, 132] on div "[STREET_ADDRESS]" at bounding box center [493, 135] width 132 height 13
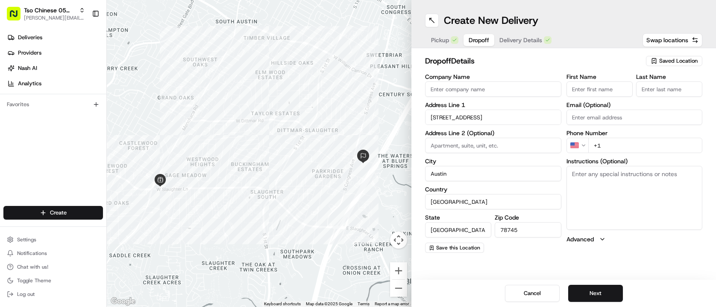
click at [580, 96] on input "First Name" at bounding box center [599, 89] width 66 height 15
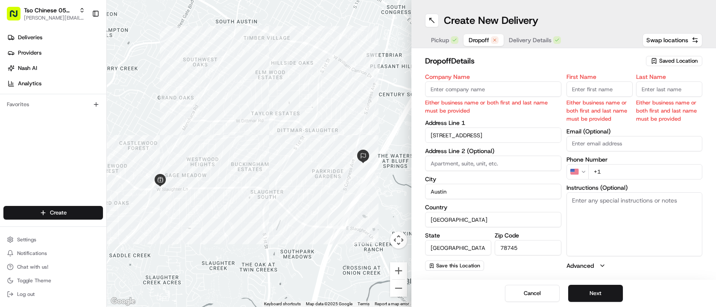
paste input "[PERSON_NAME]"
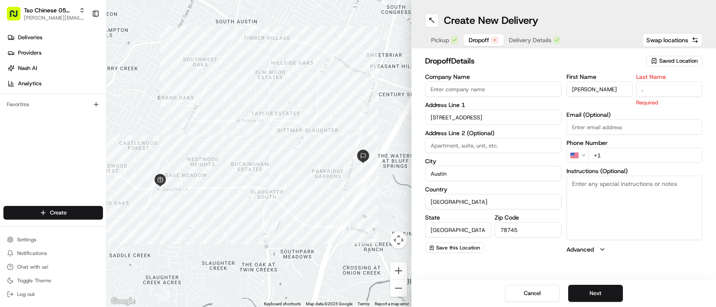
click at [566, 56] on h2 "dropoff Details" at bounding box center [533, 61] width 216 height 12
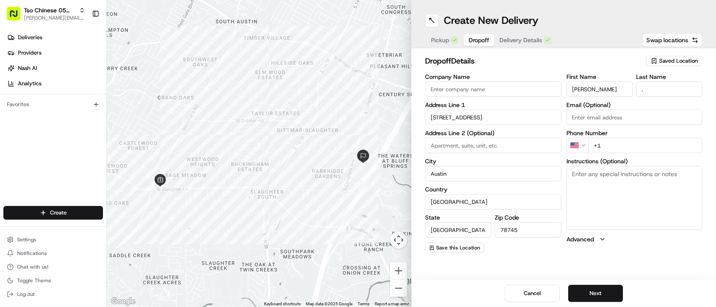
click at [624, 137] on div "Phone Number US +1" at bounding box center [634, 141] width 136 height 23
click at [625, 146] on input "+1" at bounding box center [645, 145] width 114 height 15
paste input "[PHONE_NUMBER]"
click at [549, 58] on h2 "dropoff Details" at bounding box center [533, 61] width 216 height 12
click at [600, 292] on button "Next" at bounding box center [595, 293] width 55 height 17
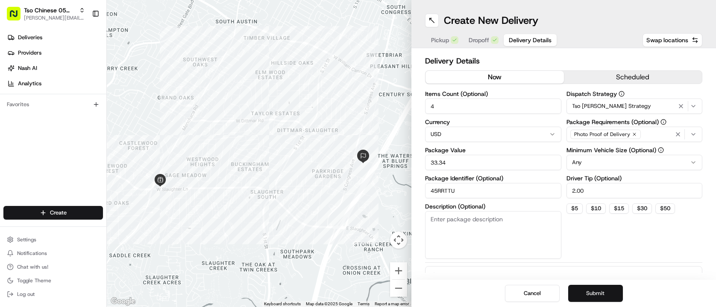
click at [600, 292] on button "Submit" at bounding box center [595, 293] width 55 height 17
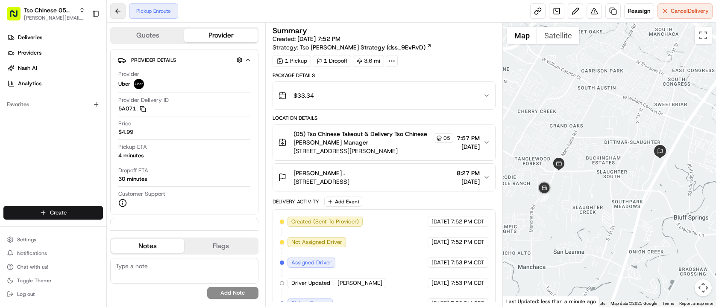
click at [118, 9] on button at bounding box center [117, 10] width 15 height 15
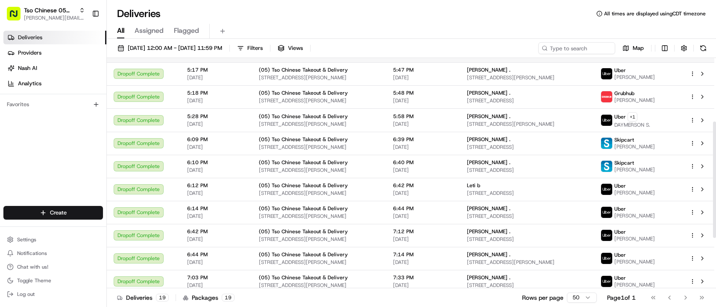
scroll to position [120, 0]
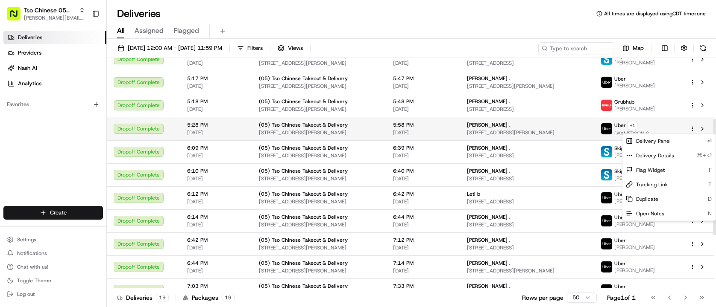
click at [691, 130] on html "Tso Chinese 05 Menchaca [EMAIL_ADDRESS][DOMAIN_NAME] Toggle Sidebar Deliveries …" at bounding box center [358, 153] width 716 height 307
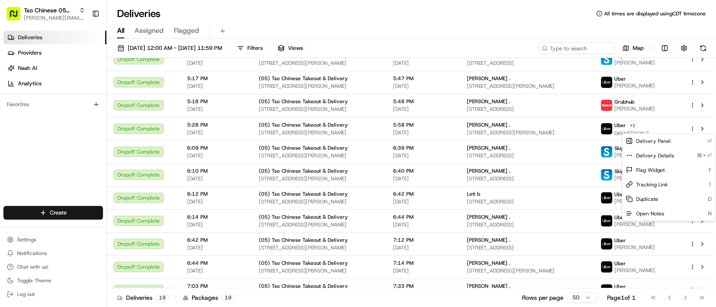
click at [496, 126] on html "Tso Chinese 05 Menchaca [EMAIL_ADDRESS][DOMAIN_NAME] Toggle Sidebar Deliveries …" at bounding box center [358, 153] width 716 height 307
click at [496, 126] on span "[PERSON_NAME] ." at bounding box center [489, 125] width 44 height 7
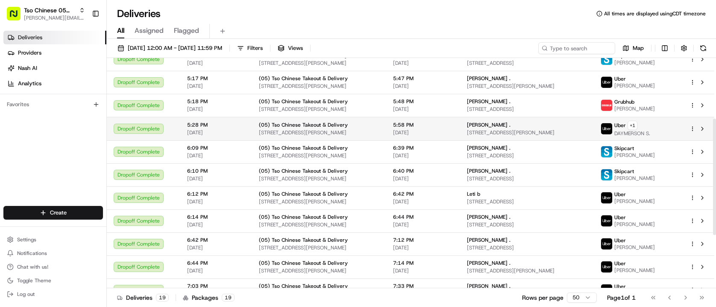
click at [280, 119] on td "(05) Tso Chinese Takeout & Delivery [STREET_ADDRESS][PERSON_NAME]" at bounding box center [319, 128] width 134 height 23
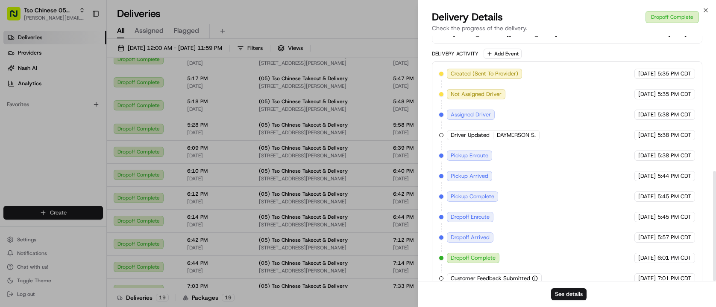
scroll to position [302, 0]
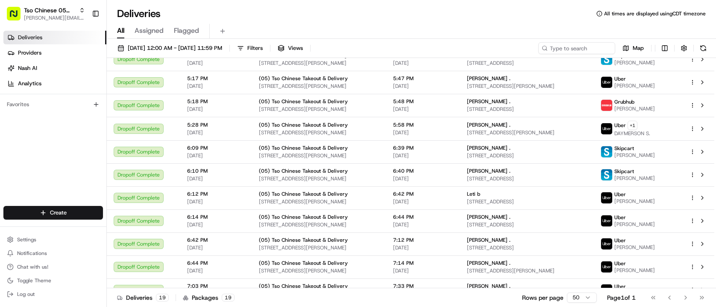
click at [81, 155] on div "Deliveries Providers [PERSON_NAME] Analytics Favorites" at bounding box center [53, 119] width 106 height 184
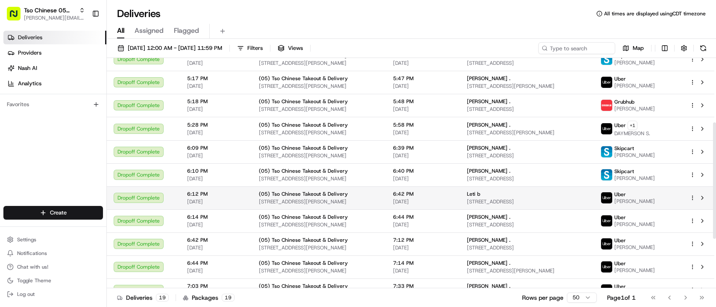
scroll to position [226, 0]
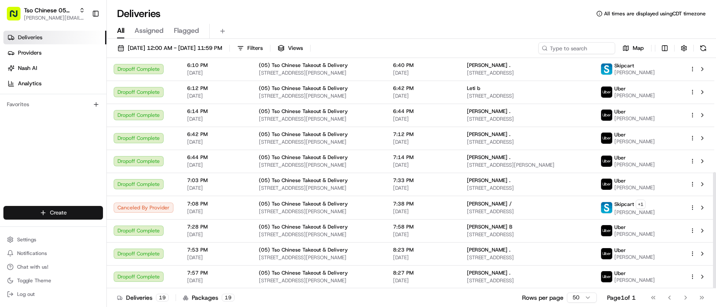
click at [89, 212] on html "Tso Chinese 05 Menchaca [EMAIL_ADDRESS][DOMAIN_NAME] Toggle Sidebar Deliveries …" at bounding box center [358, 153] width 716 height 307
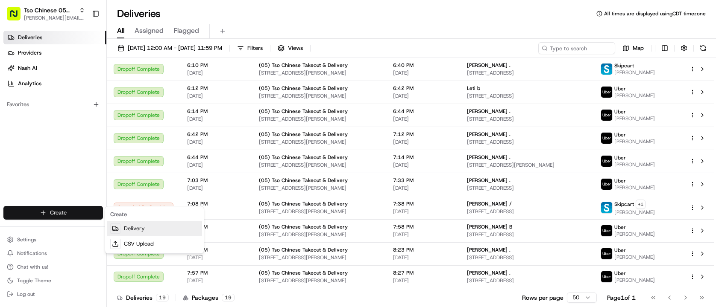
click at [152, 229] on link "Delivery" at bounding box center [154, 228] width 95 height 15
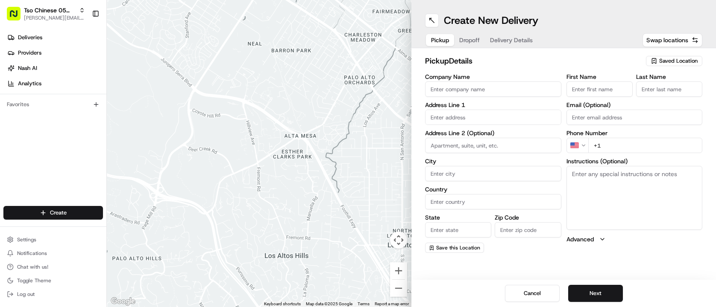
click at [696, 67] on div "pickup Details Saved Location" at bounding box center [563, 62] width 277 height 15
click at [694, 61] on span "Saved Location" at bounding box center [678, 61] width 38 height 8
click at [662, 97] on span "(05) Tso Chinese Takeout & Delivery (05)" at bounding box center [659, 93] width 105 height 8
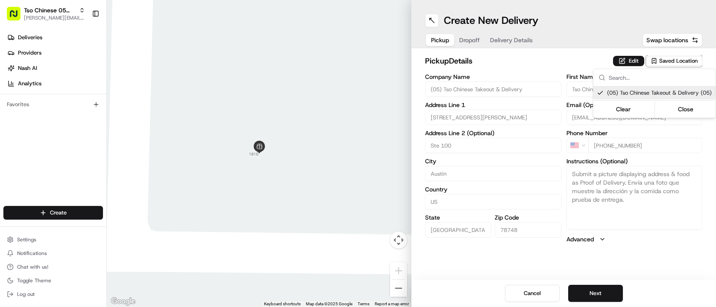
click at [535, 69] on html "Tso Chinese 05 Menchaca [EMAIL_ADDRESS][DOMAIN_NAME] Toggle Sidebar Deliveries …" at bounding box center [358, 153] width 716 height 307
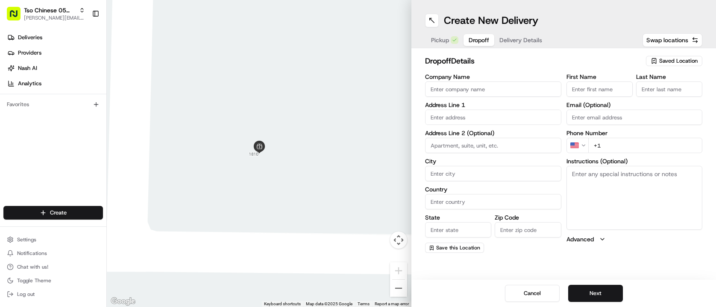
click at [477, 42] on span "Dropoff" at bounding box center [478, 40] width 20 height 9
click at [468, 120] on input "text" at bounding box center [493, 117] width 136 height 15
paste input "[GEOGRAPHIC_DATA]"
click at [498, 135] on div "[STREET_ADDRESS]" at bounding box center [493, 135] width 132 height 13
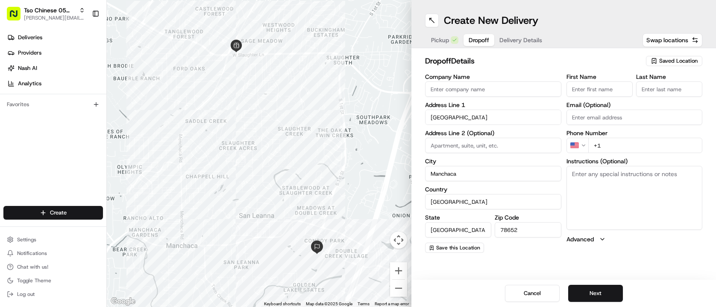
click at [599, 85] on input "First Name" at bounding box center [599, 89] width 66 height 15
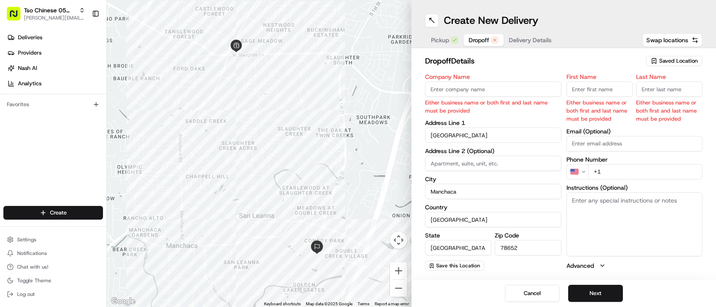
paste input "[PERSON_NAME]"
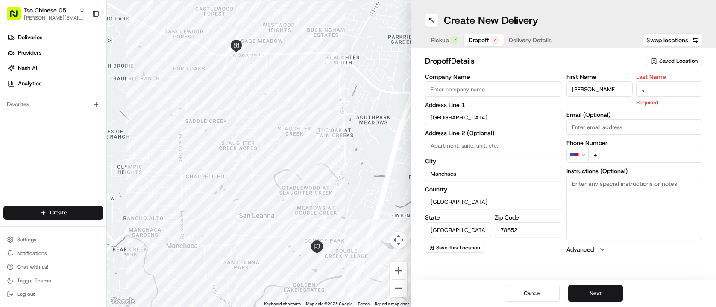
click at [534, 59] on h2 "dropoff Details" at bounding box center [533, 61] width 216 height 12
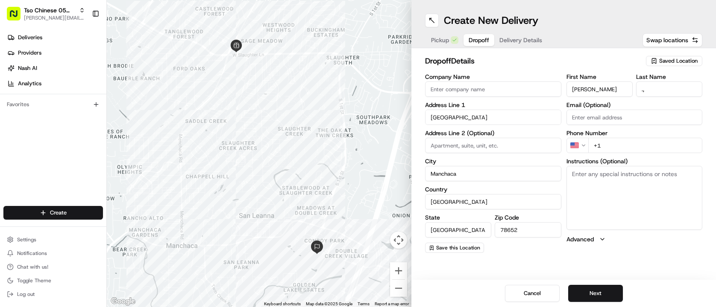
click at [641, 144] on input "+1" at bounding box center [645, 145] width 114 height 15
paste input "[PHONE_NUMBER]"
click at [527, 53] on div "dropoff Details Saved Location Company Name Address Line 1 [GEOGRAPHIC_DATA] Ad…" at bounding box center [563, 154] width 304 height 212
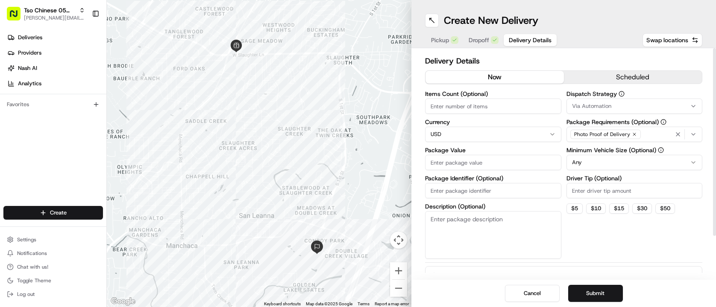
click at [521, 43] on span "Delivery Details" at bounding box center [530, 40] width 43 height 9
click at [614, 189] on input "Driver Tip (Optional)" at bounding box center [634, 190] width 136 height 15
click at [637, 106] on div "Via Automation" at bounding box center [634, 106] width 132 height 8
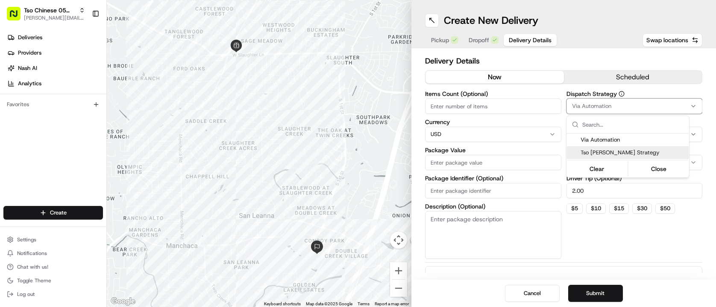
click at [647, 149] on span "Tso [PERSON_NAME] Strategy" at bounding box center [632, 153] width 105 height 8
click at [633, 238] on html "Tso Chinese 05 Menchaca [EMAIL_ADDRESS][DOMAIN_NAME] Toggle Sidebar Deliveries …" at bounding box center [358, 153] width 716 height 307
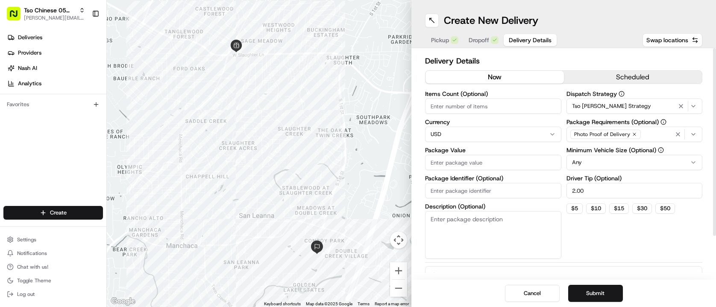
click at [489, 107] on input "Items Count (Optional)" at bounding box center [493, 106] width 136 height 15
click at [499, 193] on input "Package Identifier (Optional)" at bounding box center [493, 190] width 136 height 15
paste input "$37.73"
click at [591, 253] on div "Dispatch Strategy Tso [PERSON_NAME] Strategy Package Requirements (Optional) Ph…" at bounding box center [634, 175] width 136 height 168
click at [492, 167] on input "Package Value" at bounding box center [493, 162] width 136 height 15
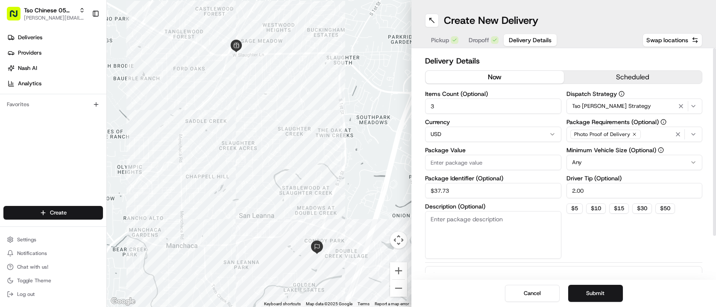
paste input "37.73"
drag, startPoint x: 481, startPoint y: 192, endPoint x: 418, endPoint y: 190, distance: 63.2
click at [418, 190] on div "Delivery Details now scheduled Items Count (Optional) 3 Currency USD Package Va…" at bounding box center [563, 164] width 304 height 232
paste input "#1H9MV5O"
click at [437, 190] on input "#1H9MV5O" at bounding box center [493, 190] width 136 height 15
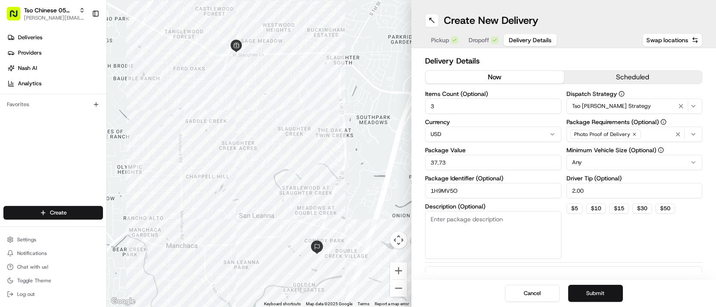
click at [596, 294] on button "Submit" at bounding box center [595, 293] width 55 height 17
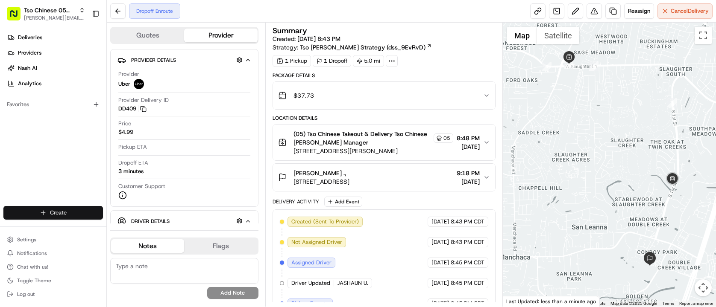
click at [73, 210] on html "Tso Chinese 05 Menchaca [EMAIL_ADDRESS][DOMAIN_NAME] Toggle Sidebar Deliveries …" at bounding box center [358, 153] width 716 height 307
click at [141, 229] on link "Delivery" at bounding box center [154, 228] width 95 height 15
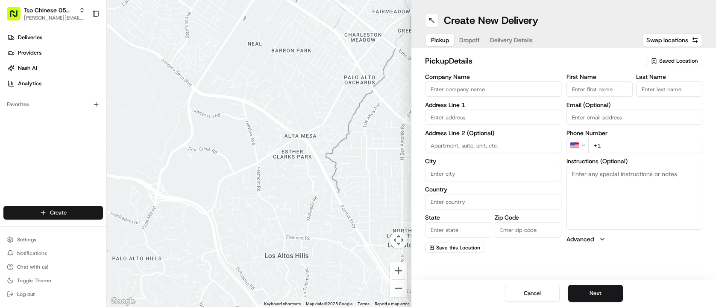
click at [649, 59] on div "Saved Location" at bounding box center [674, 61] width 56 height 10
click at [652, 97] on span "(05) Tso Chinese Takeout & Delivery (05)" at bounding box center [659, 93] width 105 height 8
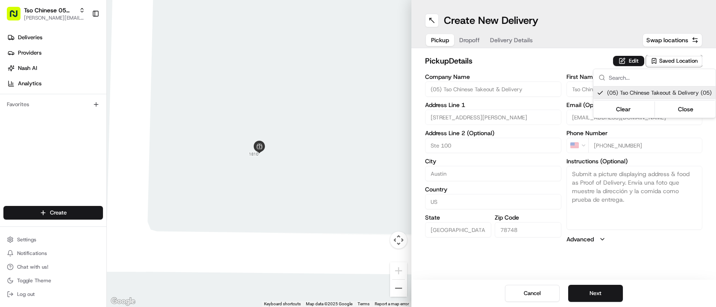
click at [551, 73] on html "Tso Chinese 05 Menchaca [EMAIL_ADDRESS][DOMAIN_NAME] Toggle Sidebar Deliveries …" at bounding box center [358, 153] width 716 height 307
click at [467, 38] on button "Dropoff" at bounding box center [469, 40] width 31 height 12
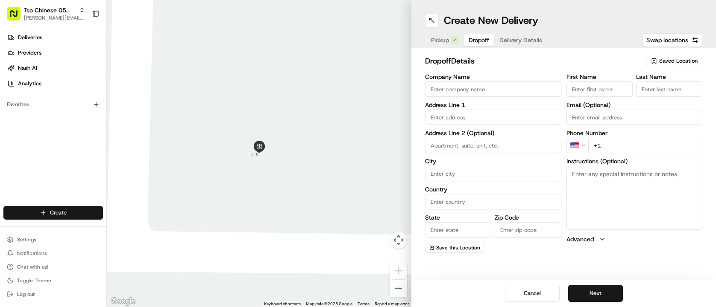
click at [511, 125] on div "Company Name Address Line 1 Address Line 2 (Optional) City Country State Zip Co…" at bounding box center [493, 163] width 136 height 179
click at [497, 116] on input "text" at bounding box center [493, 117] width 136 height 15
paste input "8710 Dandelion Trl"
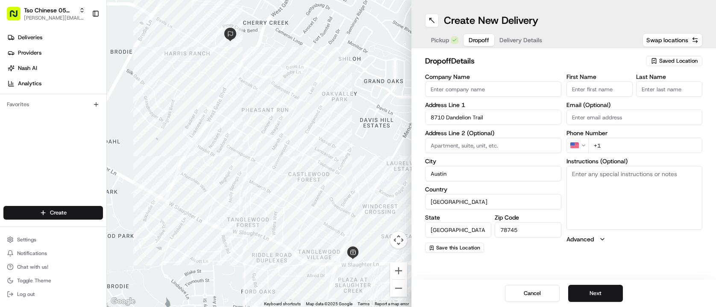
click at [592, 82] on input "First Name" at bounding box center [599, 89] width 66 height 15
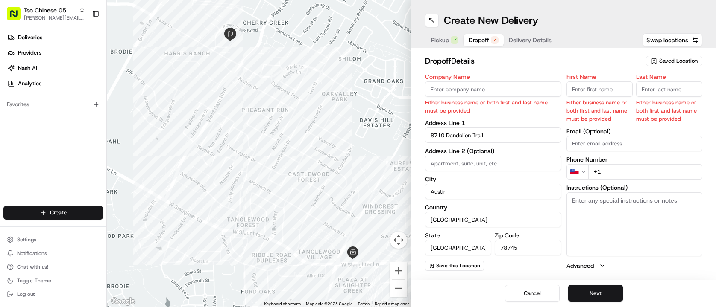
paste input "[PERSON_NAME]"
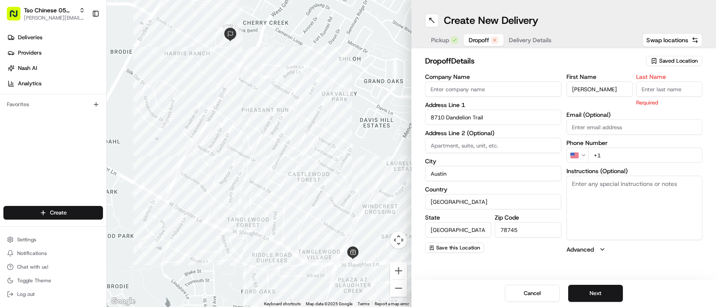
click at [660, 94] on input "Last Name" at bounding box center [669, 89] width 66 height 15
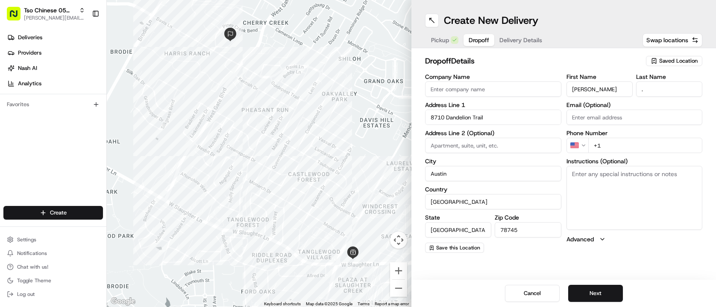
click at [624, 67] on h2 "dropoff Details" at bounding box center [533, 61] width 216 height 12
click at [630, 143] on input "+1" at bounding box center [645, 145] width 114 height 15
paste input "[PHONE_NUMBER]"
click at [601, 296] on button "Next" at bounding box center [595, 293] width 55 height 17
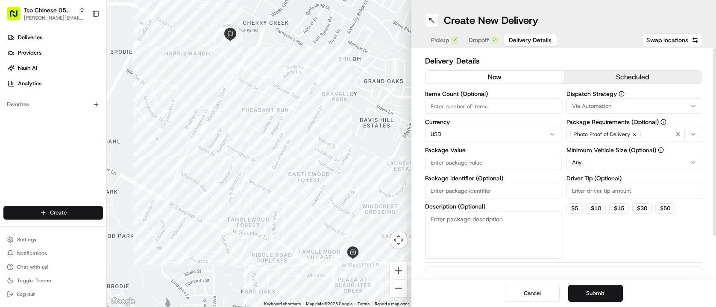
click at [504, 102] on input "Items Count (Optional)" at bounding box center [493, 106] width 136 height 15
click at [678, 194] on input "Driver Tip (Optional)" at bounding box center [634, 190] width 136 height 15
click at [683, 107] on div "Via Automation" at bounding box center [634, 106] width 132 height 8
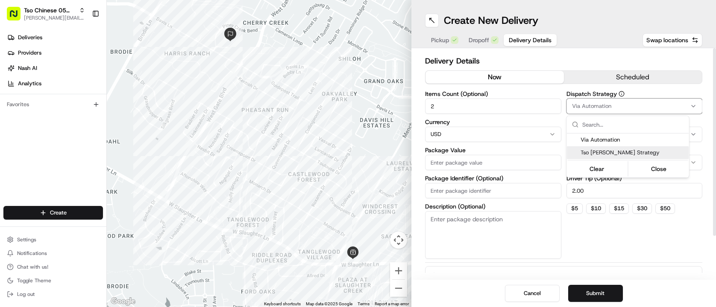
click at [670, 147] on div "Tso [PERSON_NAME] Strategy" at bounding box center [628, 152] width 122 height 13
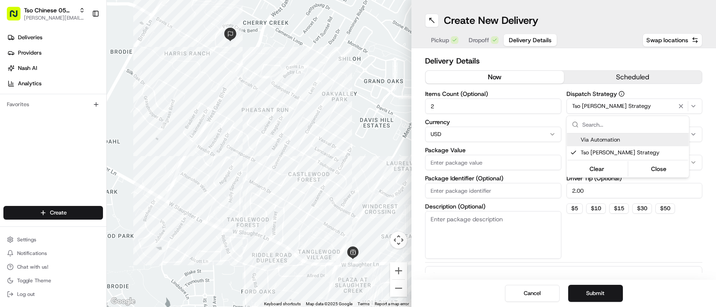
click at [615, 66] on html "Tso Chinese 05 Menchaca [EMAIL_ADDRESS][DOMAIN_NAME] Toggle Sidebar Deliveries …" at bounding box center [358, 153] width 716 height 307
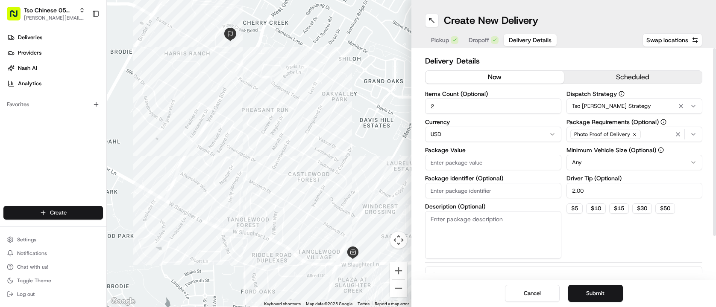
click at [507, 165] on input "Package Value" at bounding box center [493, 162] width 136 height 15
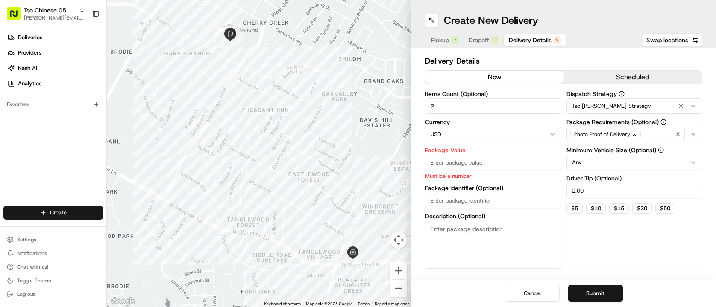
paste input "30.74"
click at [605, 234] on div "Dispatch Strategy Tso [PERSON_NAME] Strategy Package Requirements (Optional) Ph…" at bounding box center [634, 180] width 136 height 178
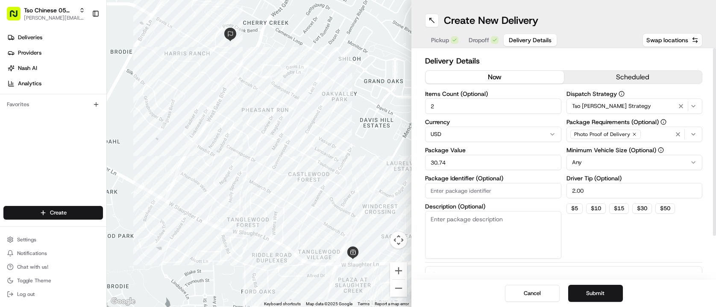
click at [464, 191] on input "Package Identifier (Optional)" at bounding box center [493, 190] width 136 height 15
paste input "#VUYAAOO"
click at [584, 285] on div "Cancel Submit" at bounding box center [563, 293] width 304 height 27
click at [587, 292] on button "Submit" at bounding box center [595, 293] width 55 height 17
